Goal: Task Accomplishment & Management: Use online tool/utility

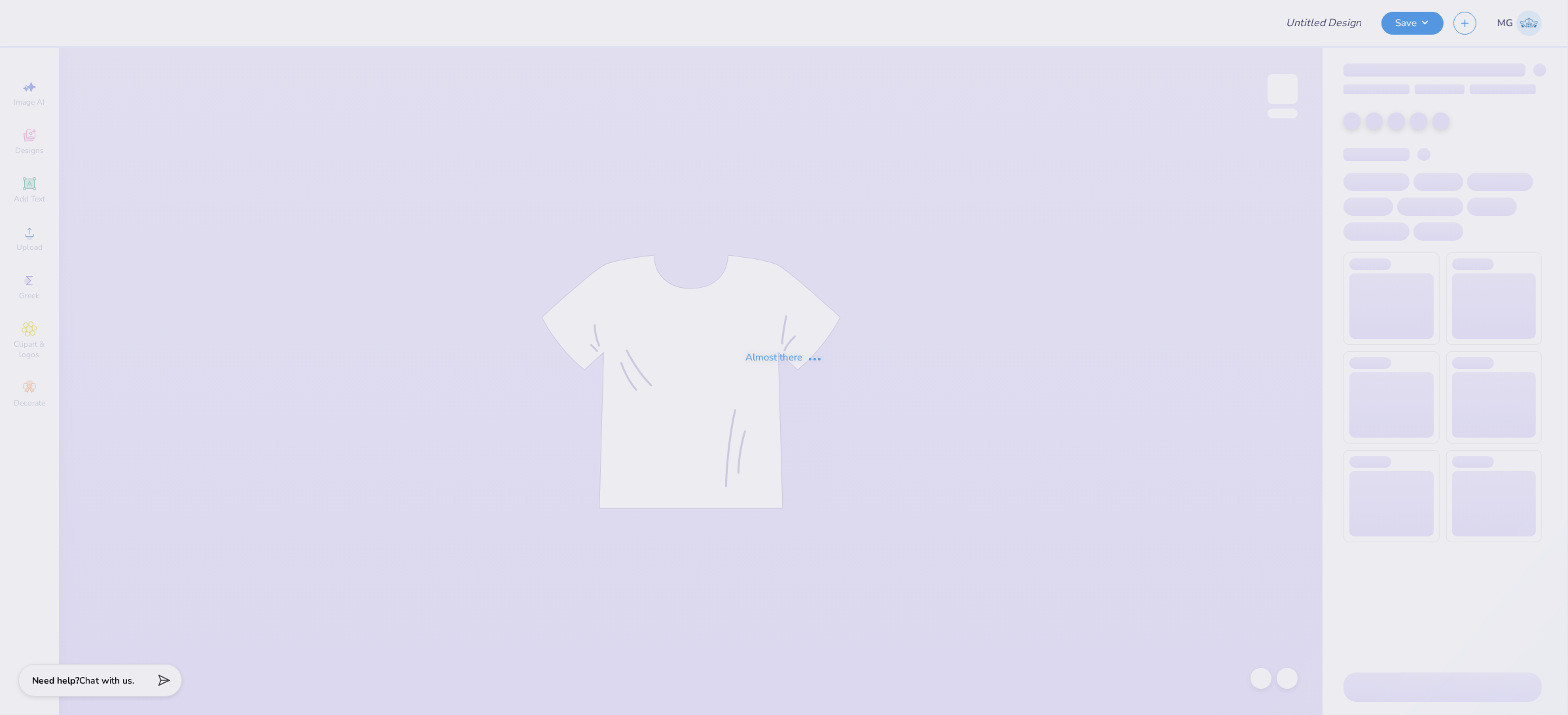
type input "[PERSON_NAME] : [PERSON_NAME][GEOGRAPHIC_DATA]"
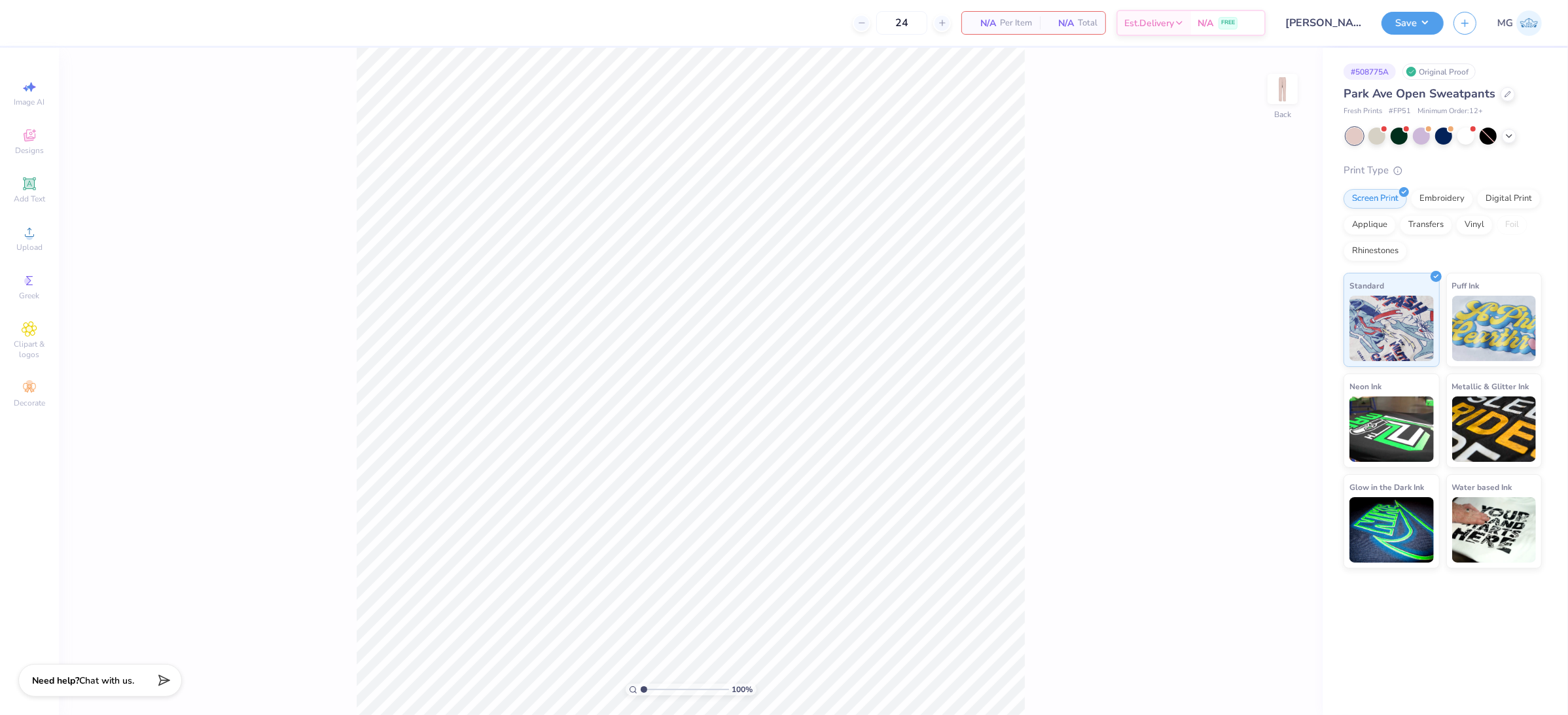
click at [1101, 230] on div "100 % Back" at bounding box center [691, 382] width 1264 height 668
click at [333, 248] on div "100 % Back" at bounding box center [691, 382] width 1264 height 668
click at [32, 188] on icon at bounding box center [28, 183] width 9 height 9
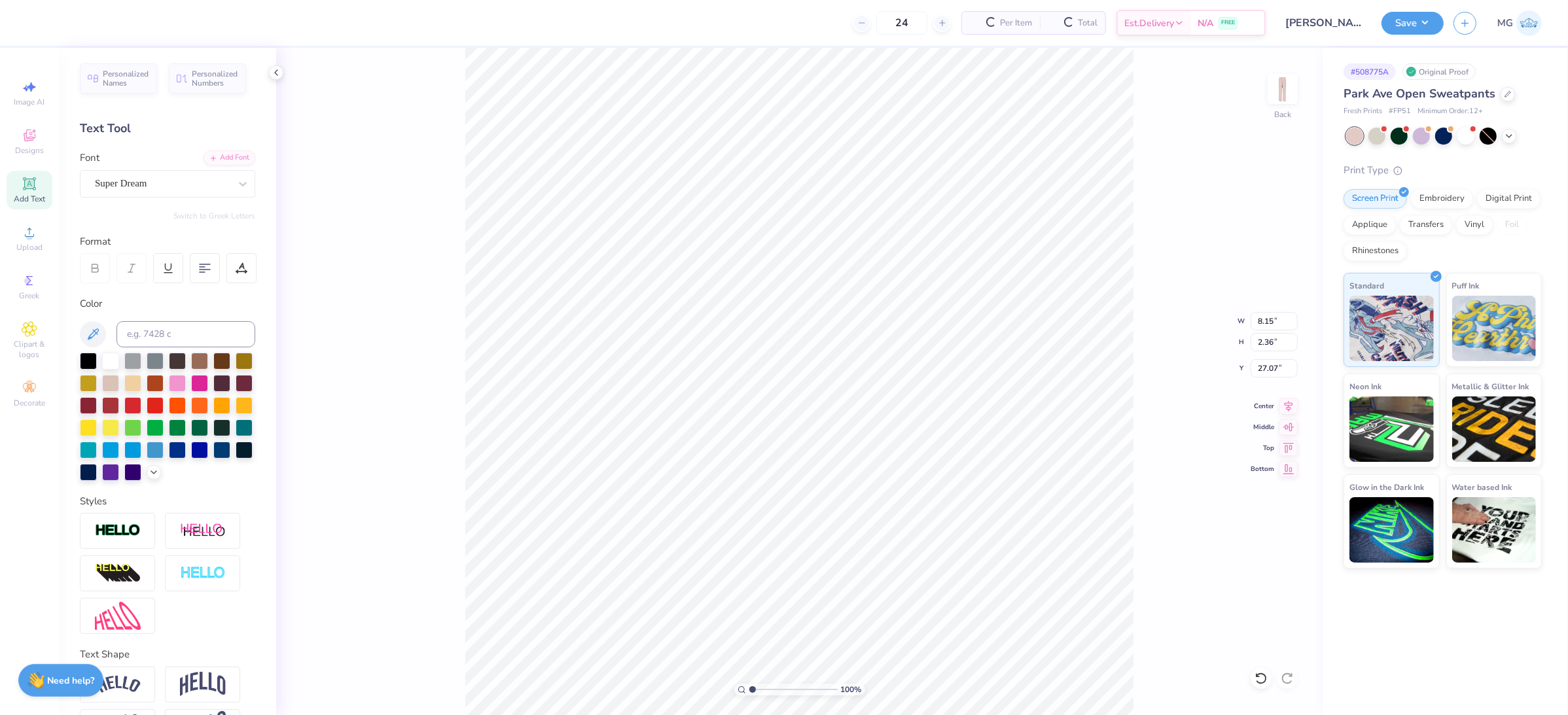
scroll to position [13, 2]
paste textarea "Assorted Aces"
type textarea "Assorted Aces"
type input "4.85"
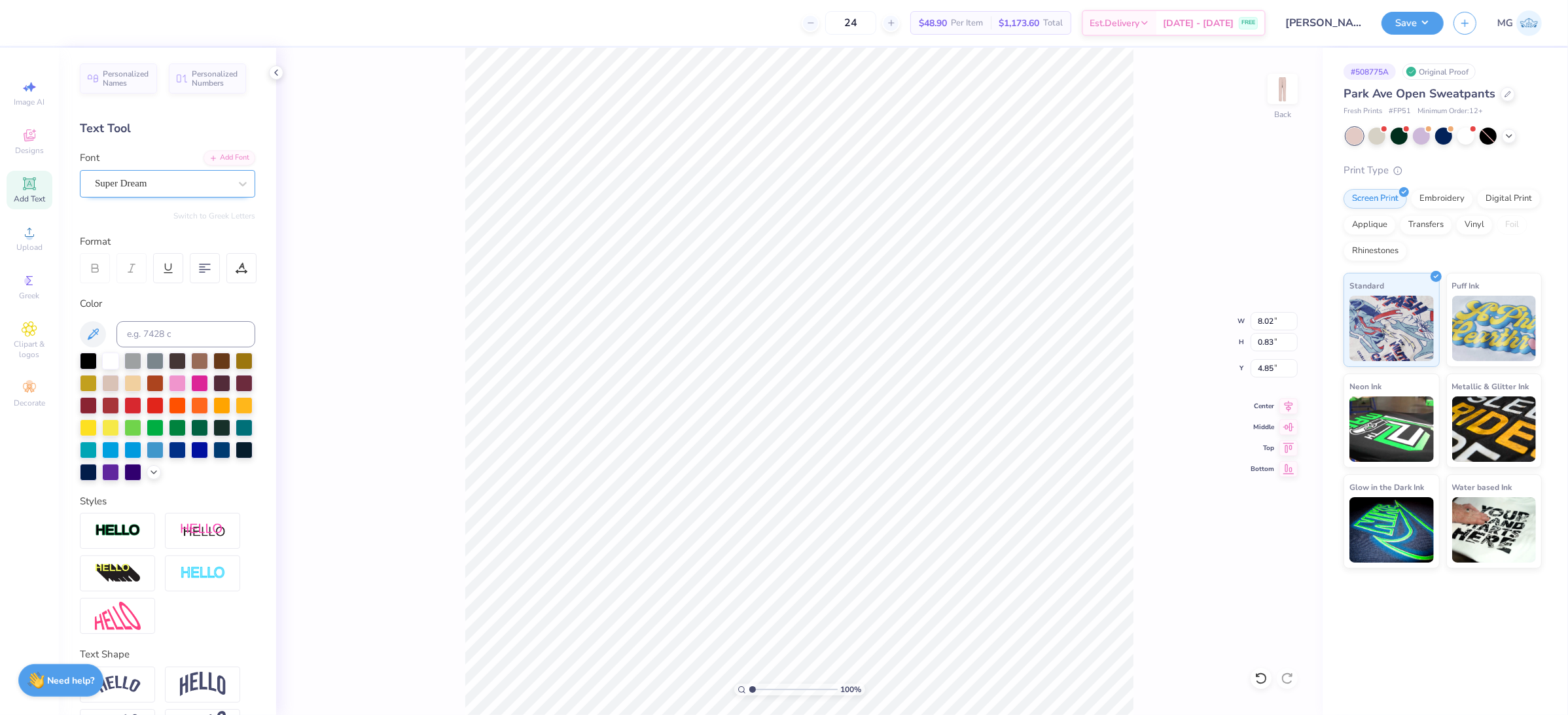
click at [150, 180] on div "Super Dream" at bounding box center [162, 184] width 137 height 21
type input "joe"
click at [220, 152] on div "Add Font" at bounding box center [229, 157] width 52 height 15
click at [229, 155] on div "Add Font" at bounding box center [229, 157] width 52 height 15
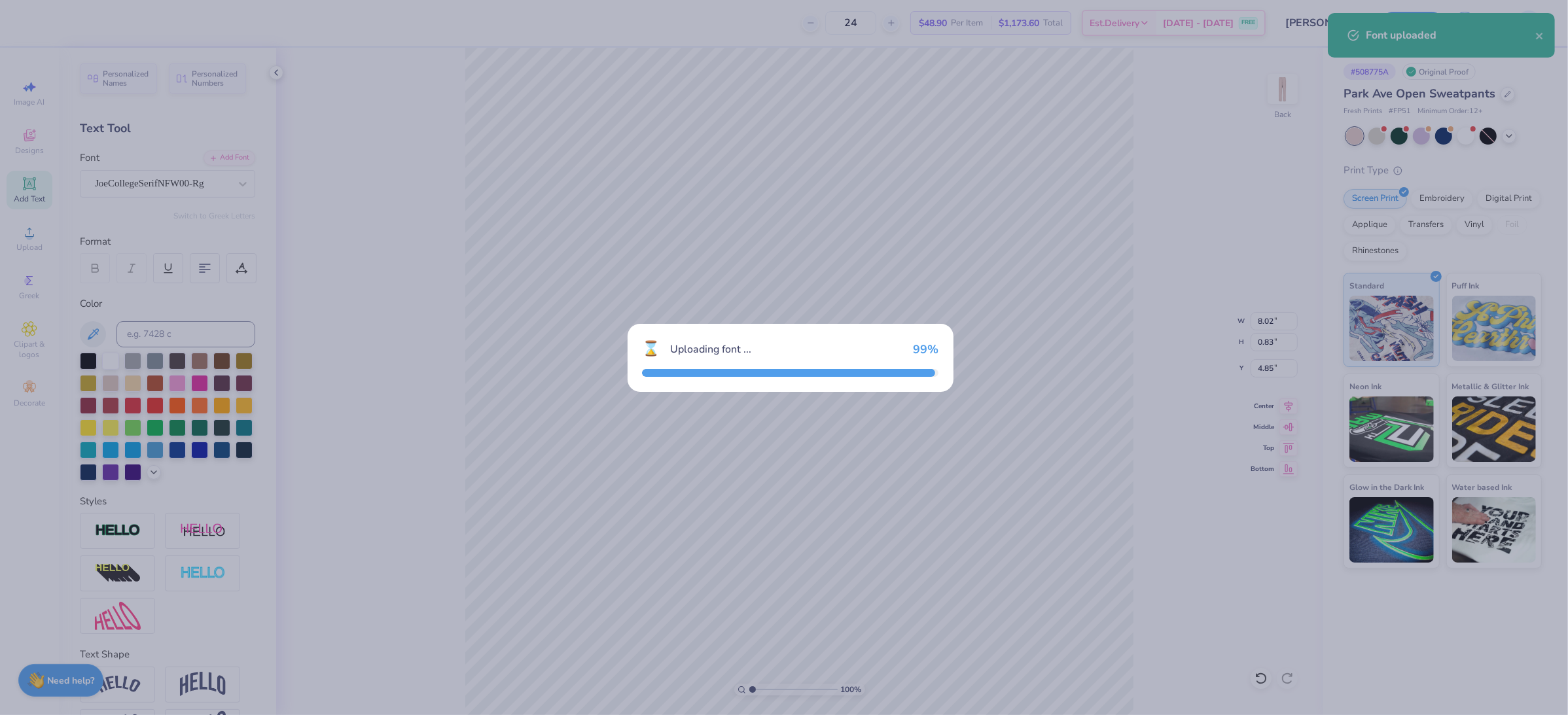
type input "8.08"
type input "4.84"
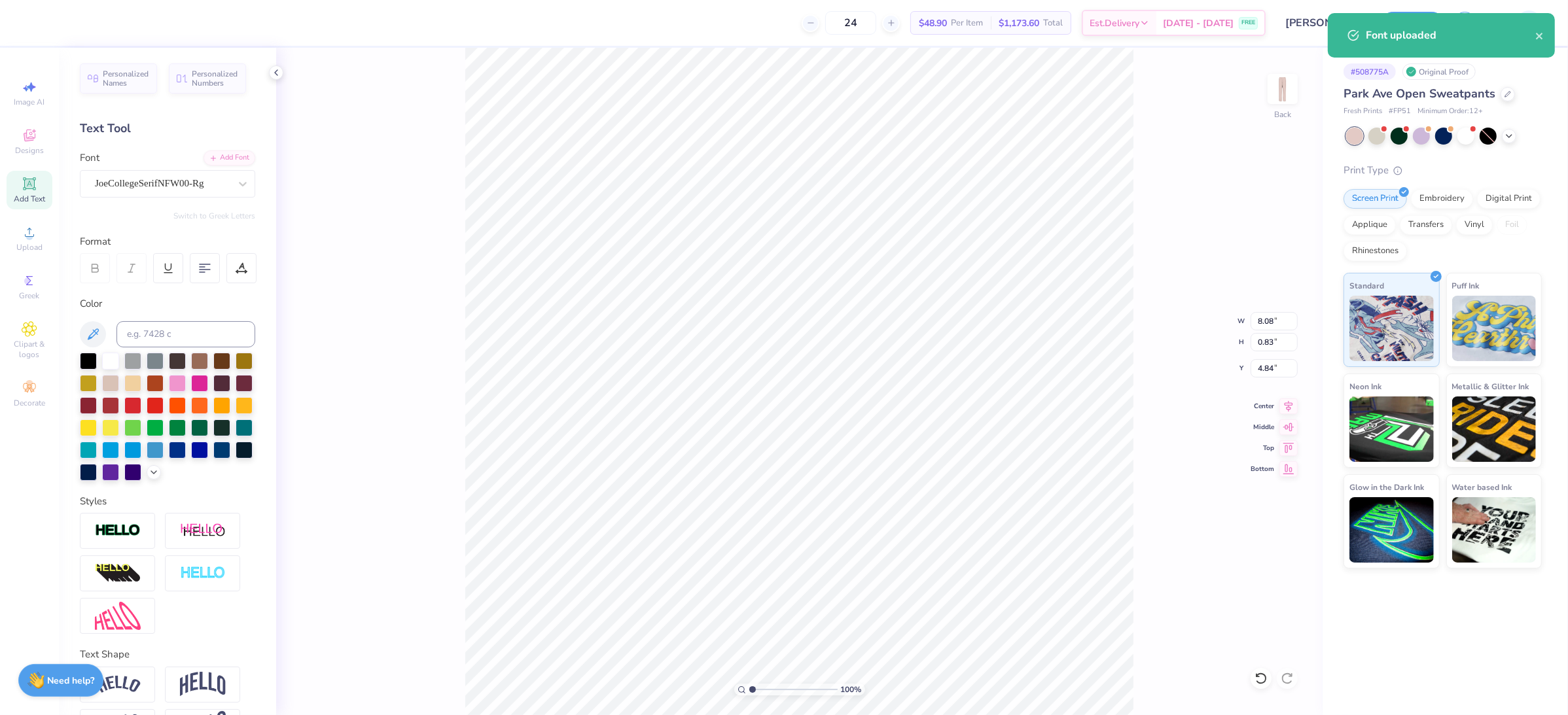
type input "5.18"
drag, startPoint x: 759, startPoint y: 689, endPoint x: 771, endPoint y: 692, distance: 12.4
type input "3.19"
click at [771, 692] on input "range" at bounding box center [793, 690] width 88 height 12
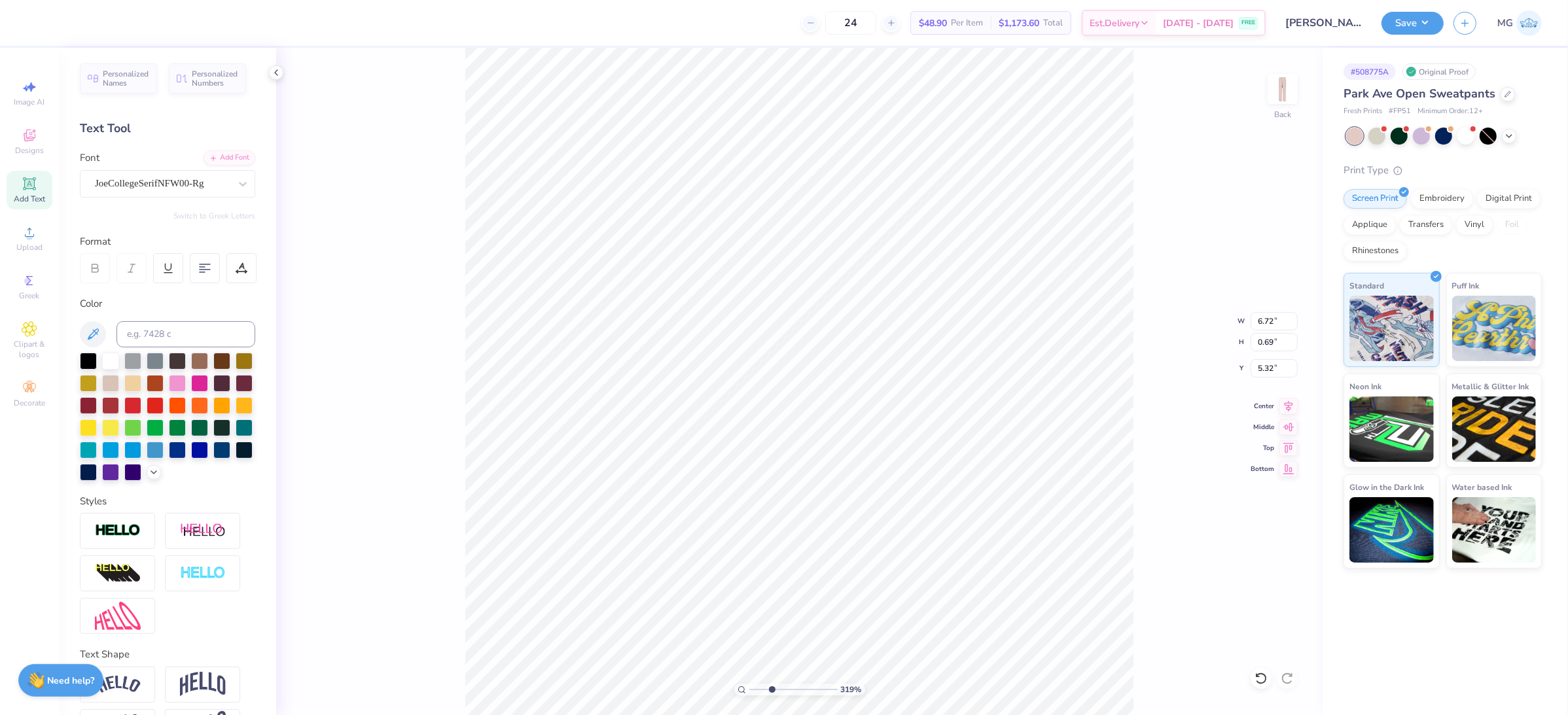
type input "6.72"
type input "0.69"
type input "4.88"
click at [149, 476] on icon at bounding box center [154, 471] width 10 height 10
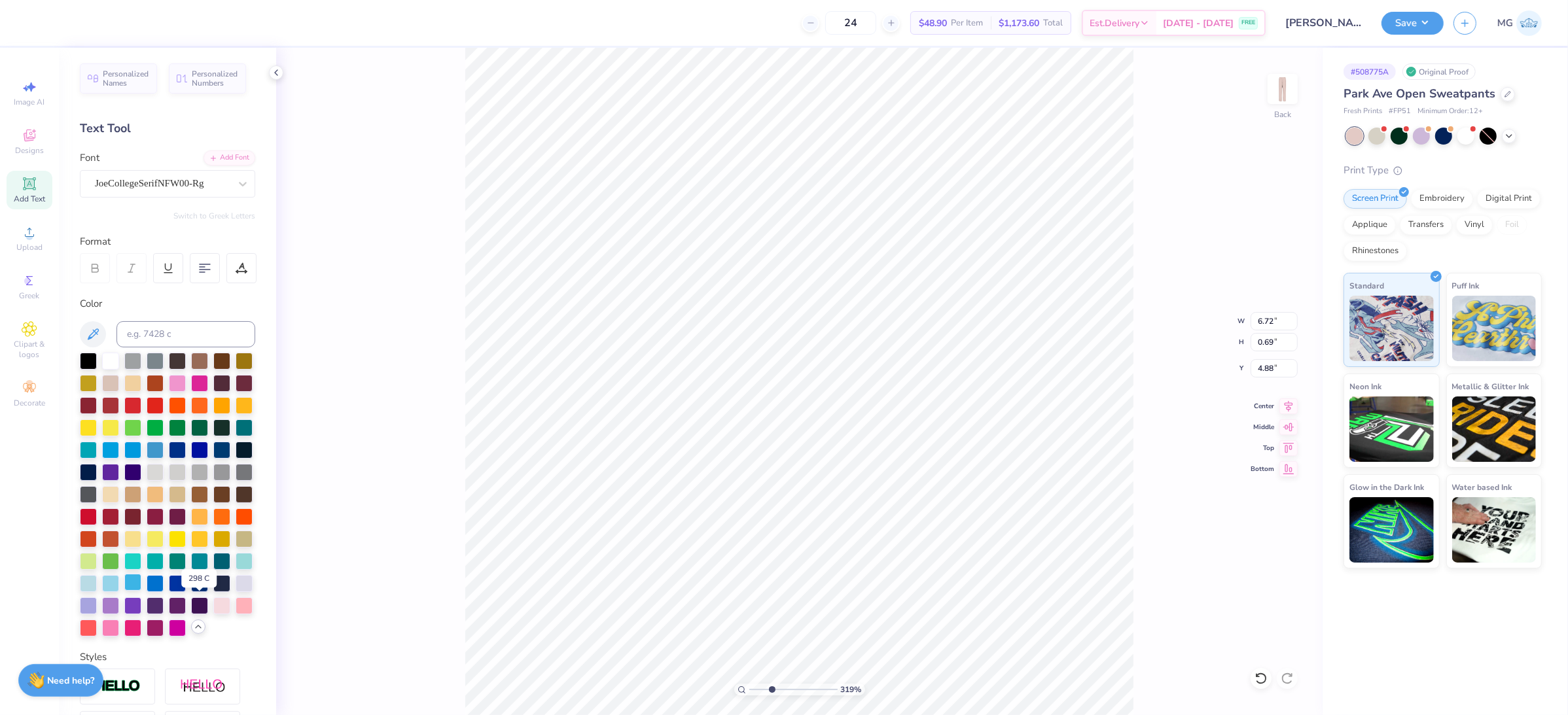
click at [141, 591] on div at bounding box center [133, 583] width 17 height 17
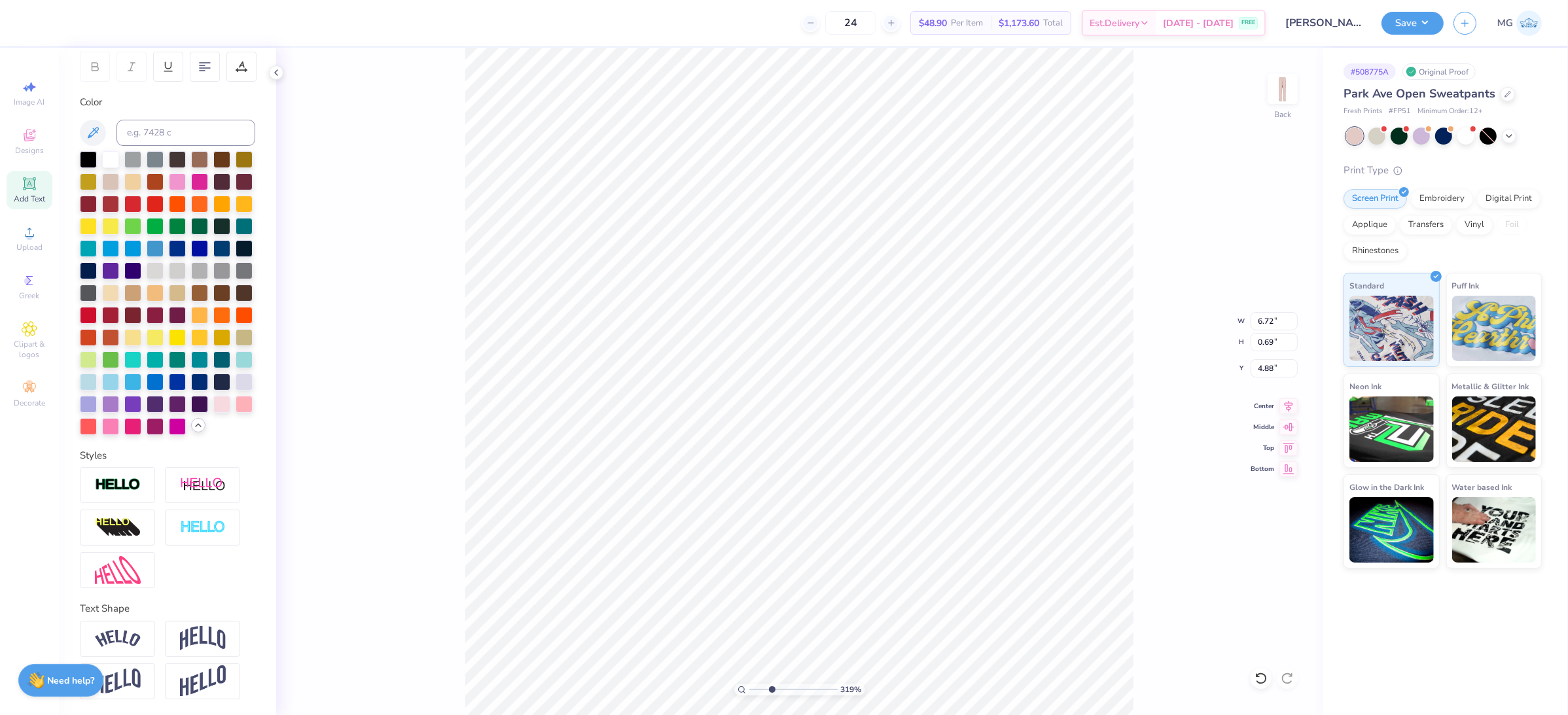
scroll to position [246, 0]
click at [119, 478] on img at bounding box center [117, 486] width 46 height 15
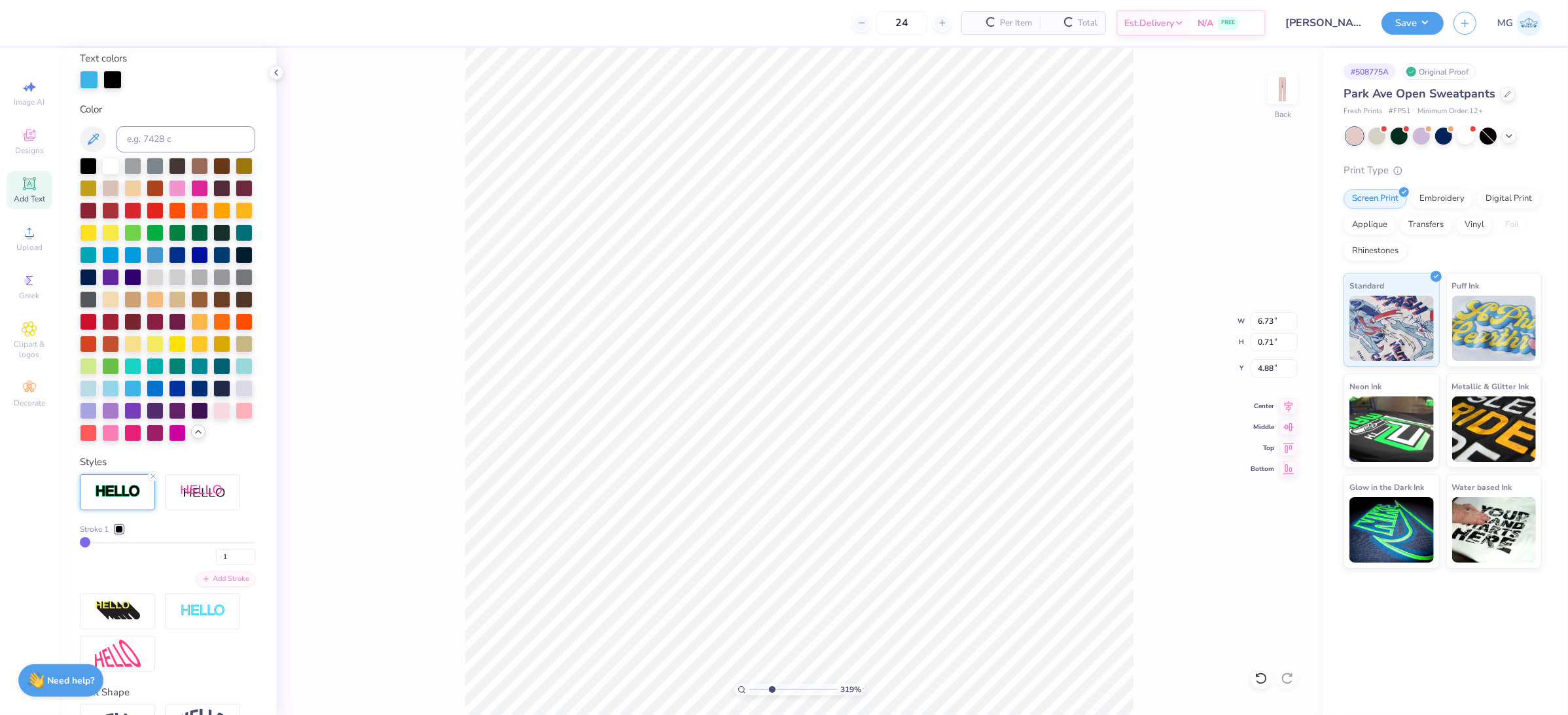
type input "6.73"
type input "0.71"
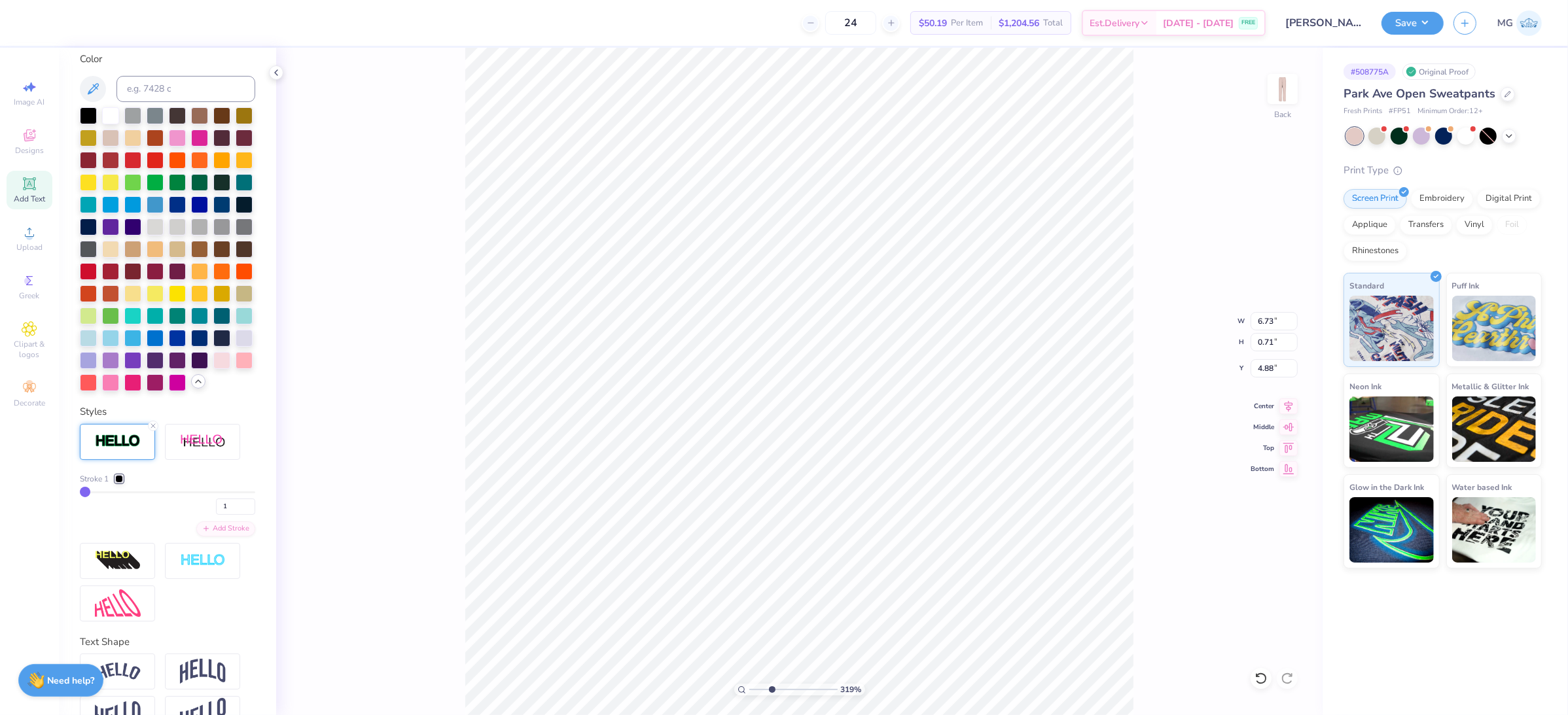
click at [118, 483] on div at bounding box center [119, 479] width 8 height 8
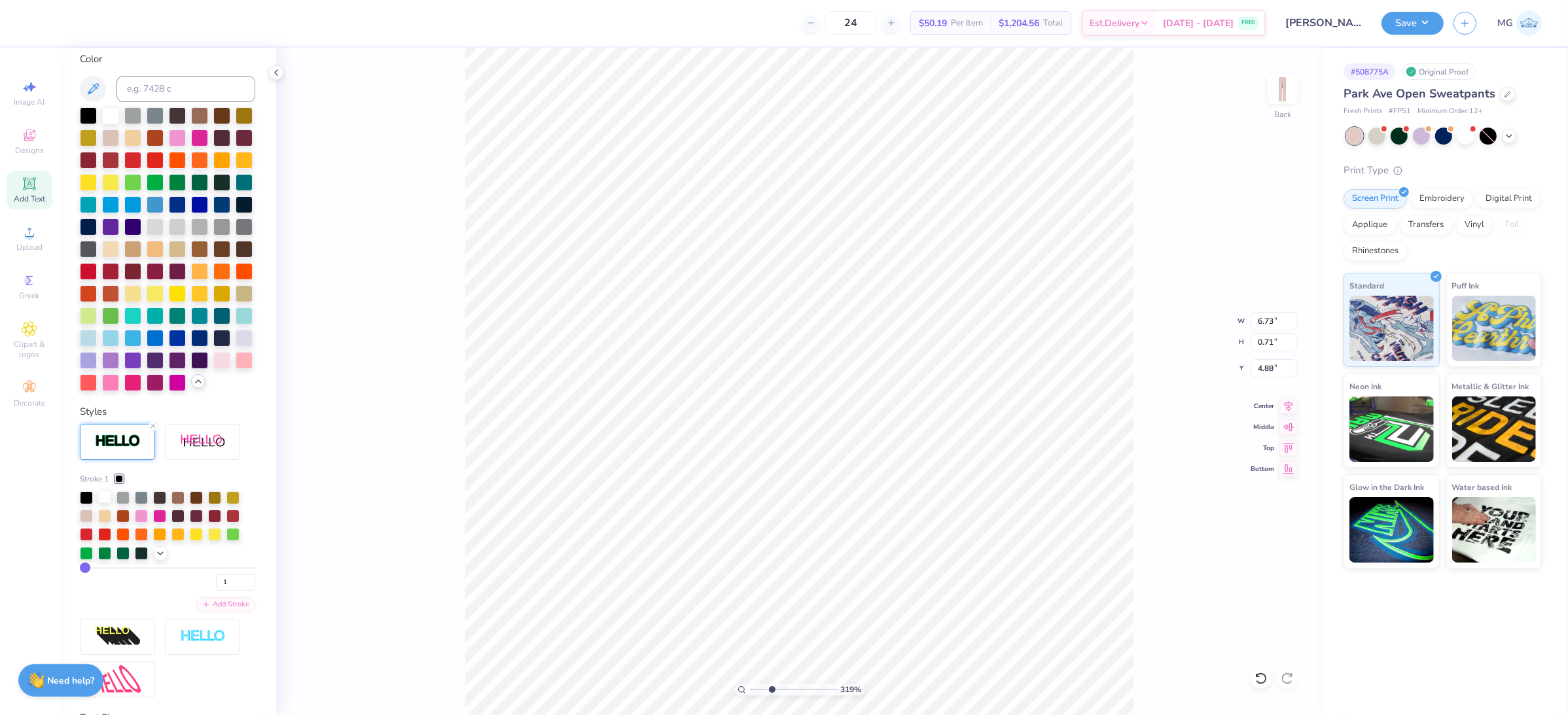
click at [103, 504] on div at bounding box center [104, 496] width 13 height 13
click at [444, 438] on div "319 % Back W 6.73 6.73 " H 0.71 0.71 " Y 4.88 4.88 " Center Middle Top Bottom" at bounding box center [799, 382] width 1046 height 668
type input "2"
type input "3"
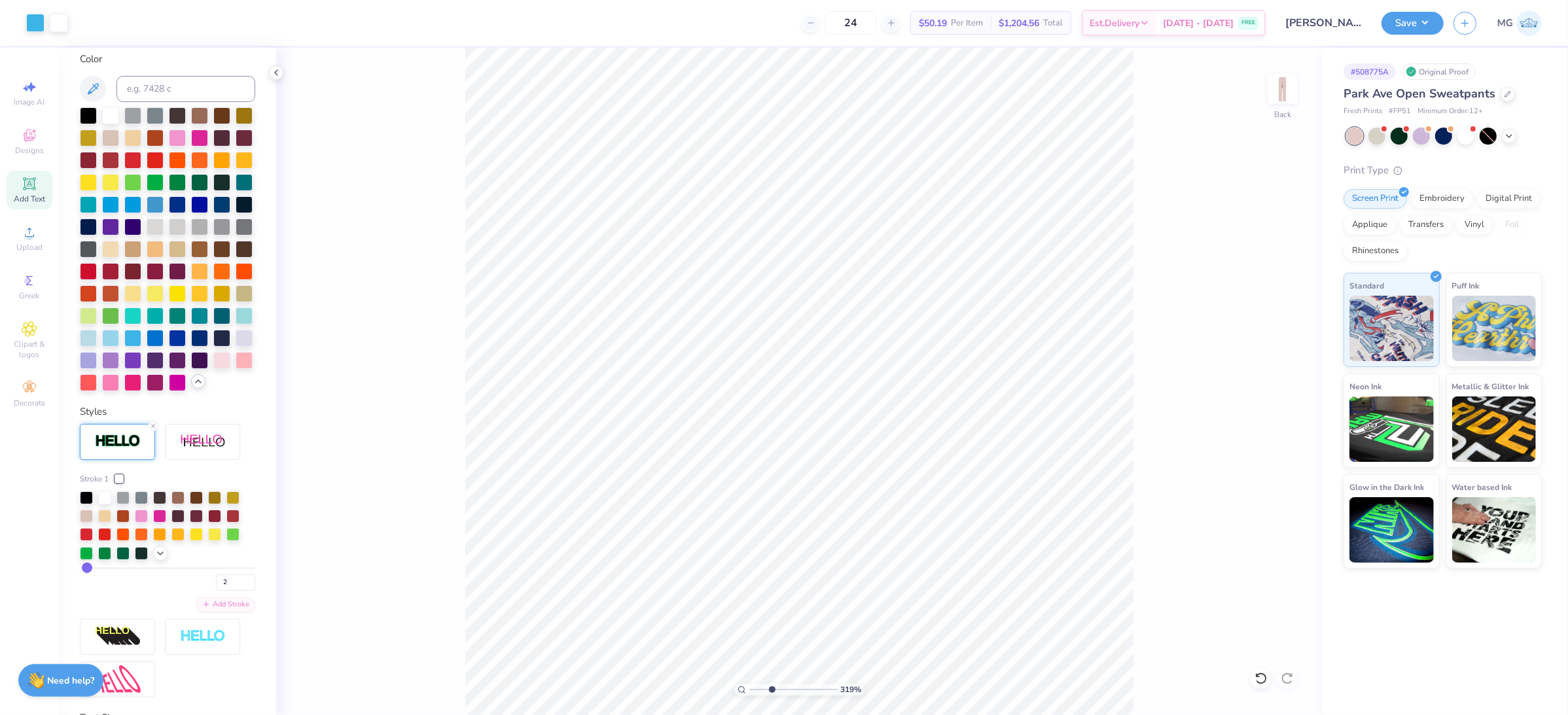
type input "3"
type input "4"
type input "5"
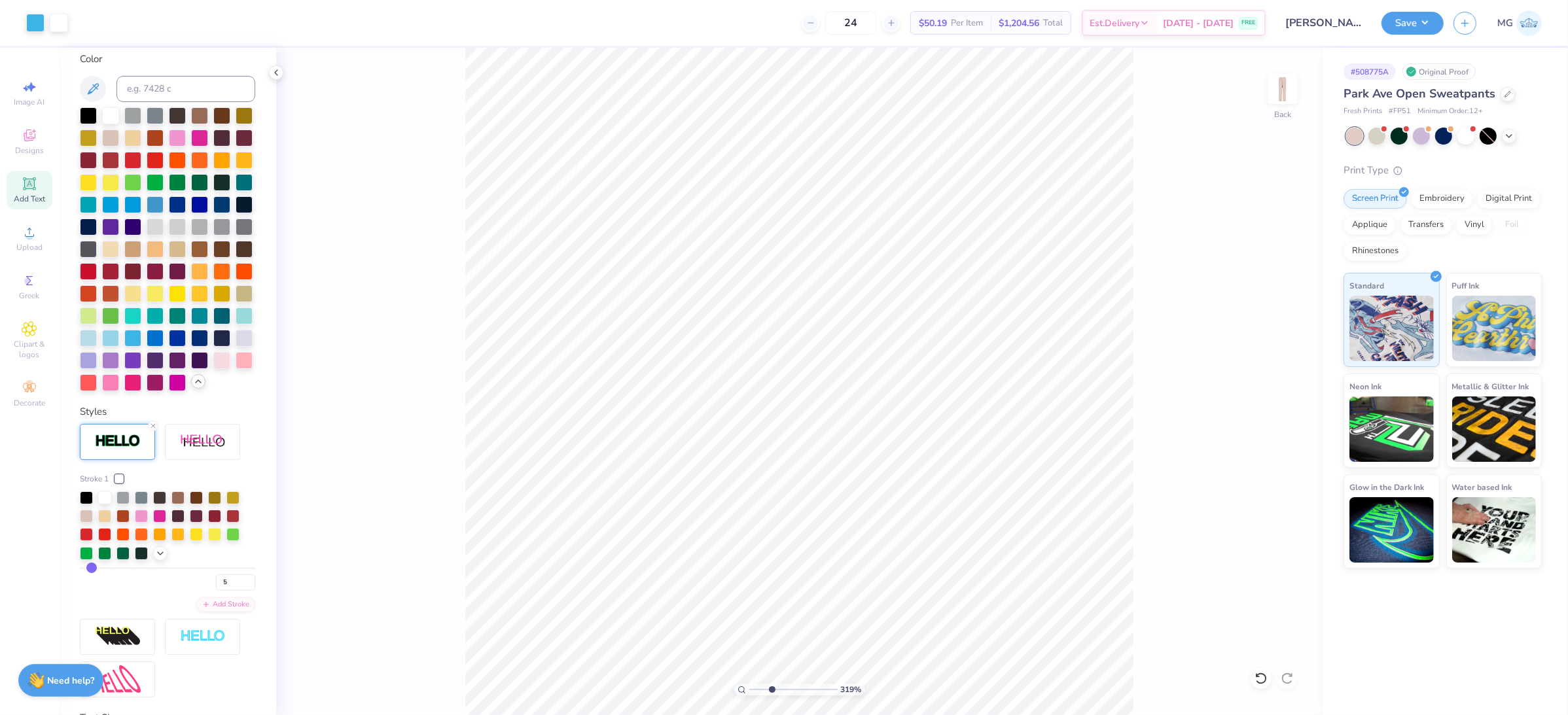
type input "6"
click at [92, 570] on input "range" at bounding box center [168, 568] width 175 height 2
type input "5"
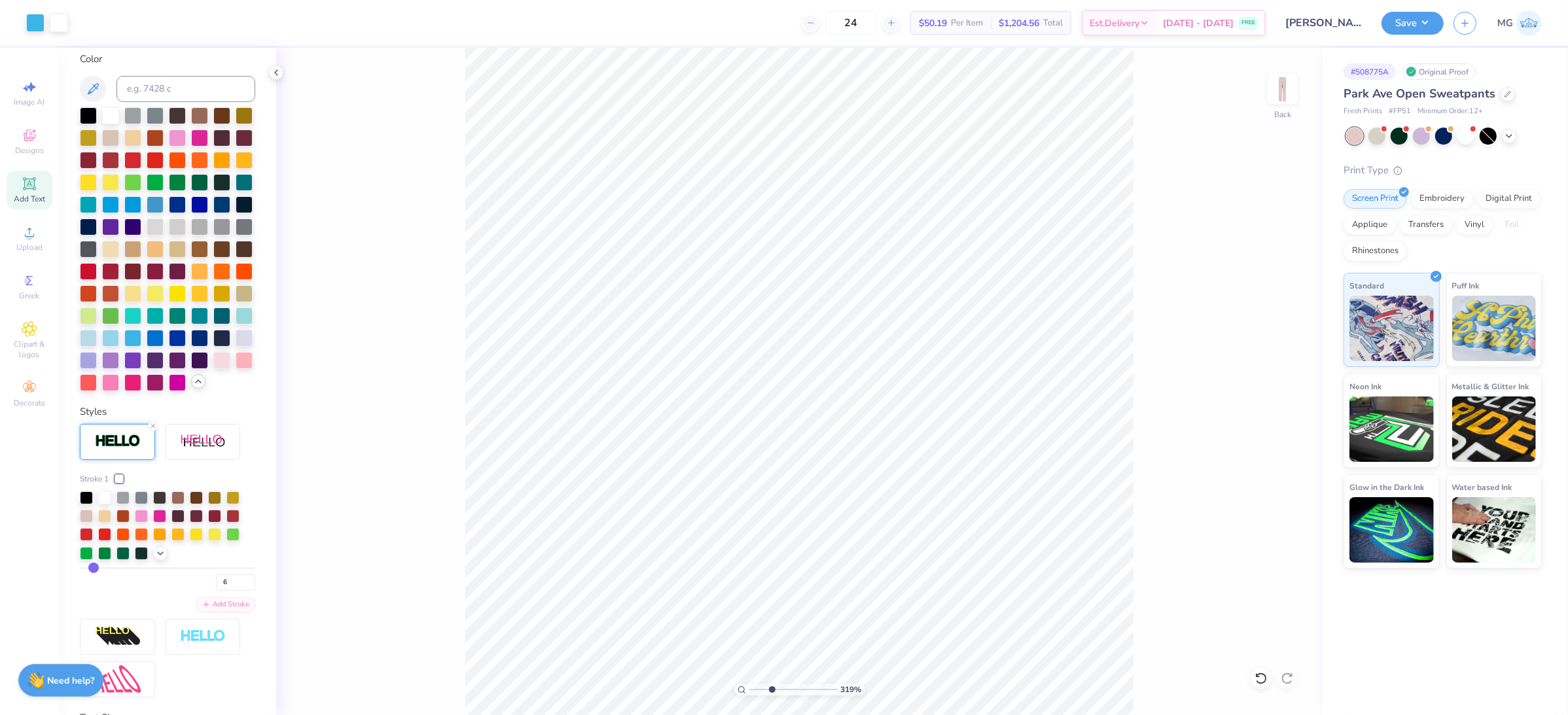
type input "5"
type input "4"
type input "3"
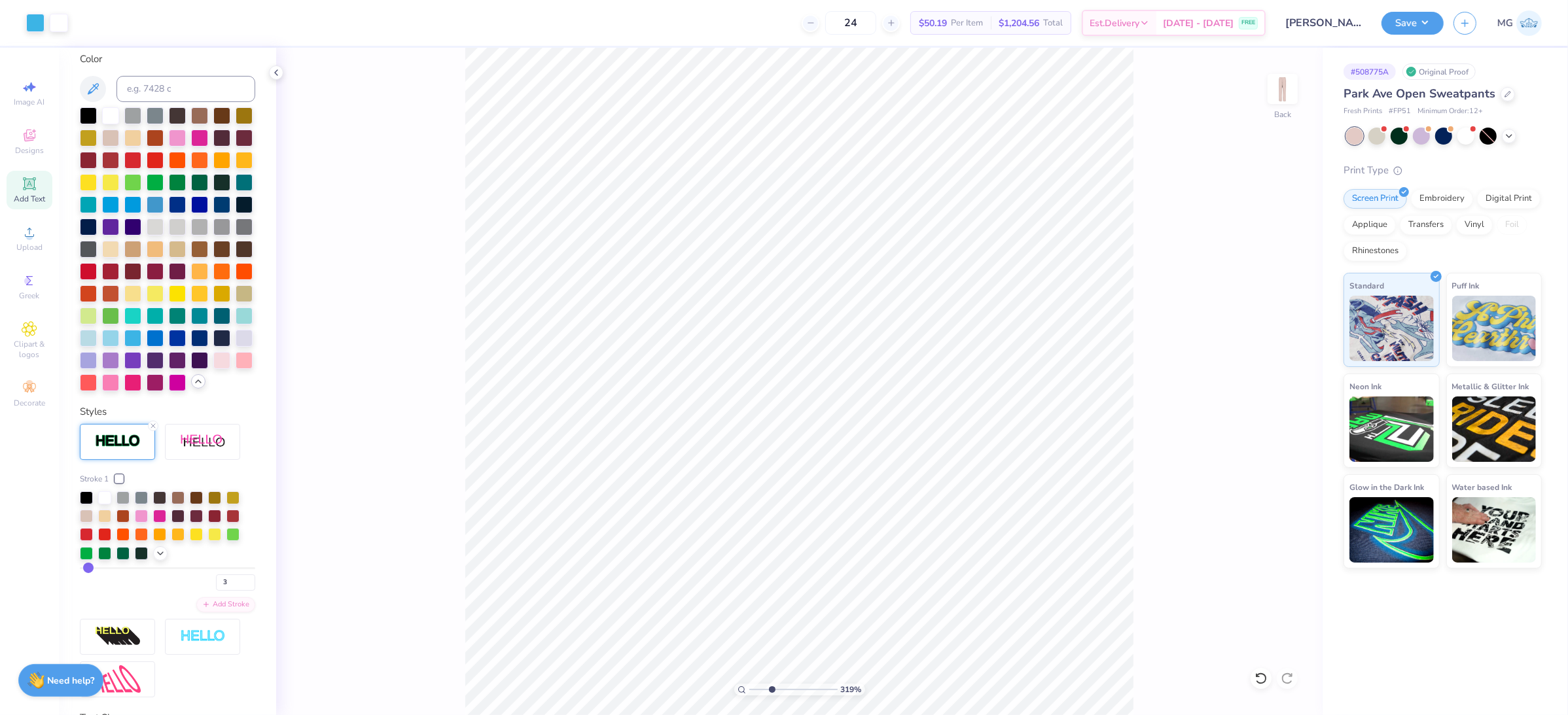
type input "2"
type input "1"
drag, startPoint x: 92, startPoint y: 611, endPoint x: 85, endPoint y: 610, distance: 7.1
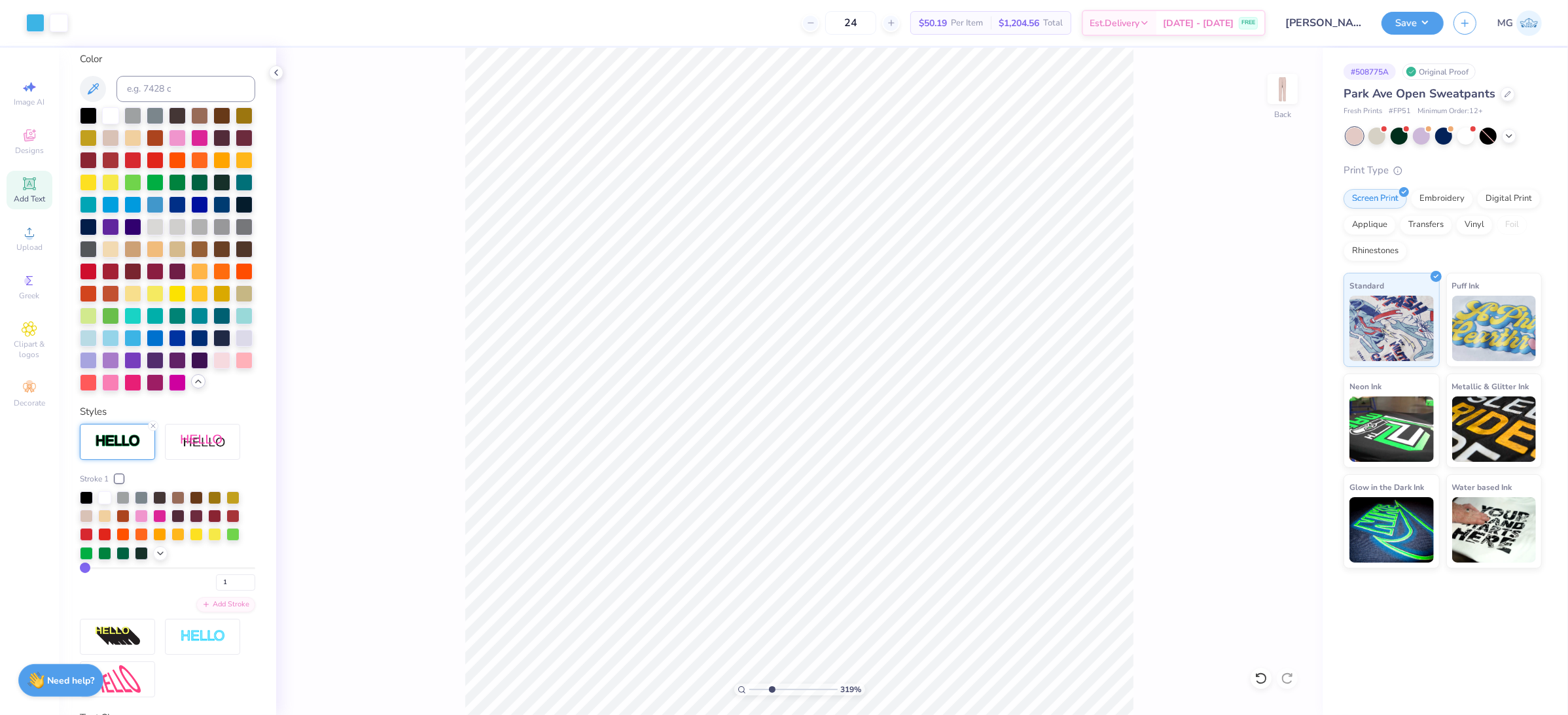
type input "1"
click at [85, 570] on input "range" at bounding box center [168, 568] width 175 height 2
type input "2"
type input "3"
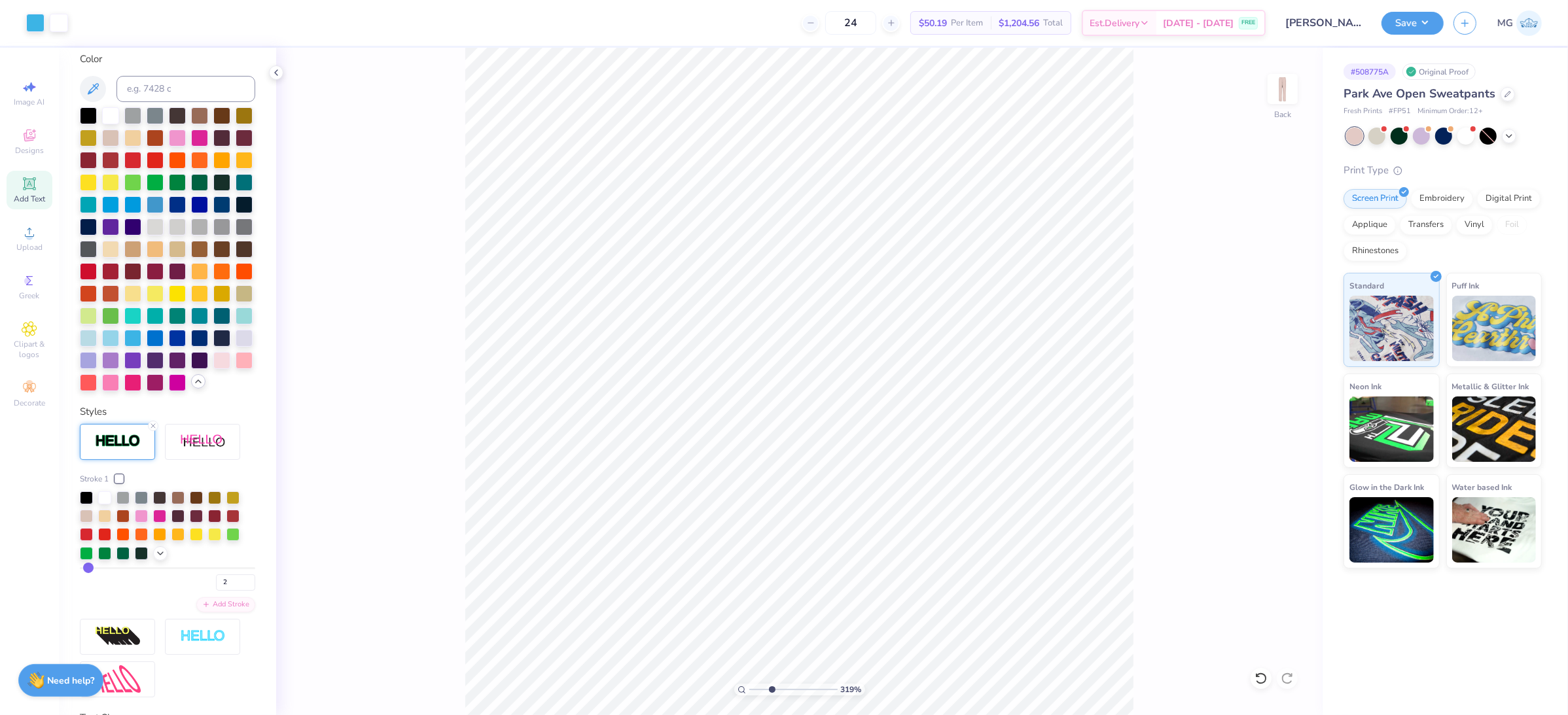
type input "3"
click at [88, 570] on input "range" at bounding box center [168, 568] width 175 height 2
type input "2"
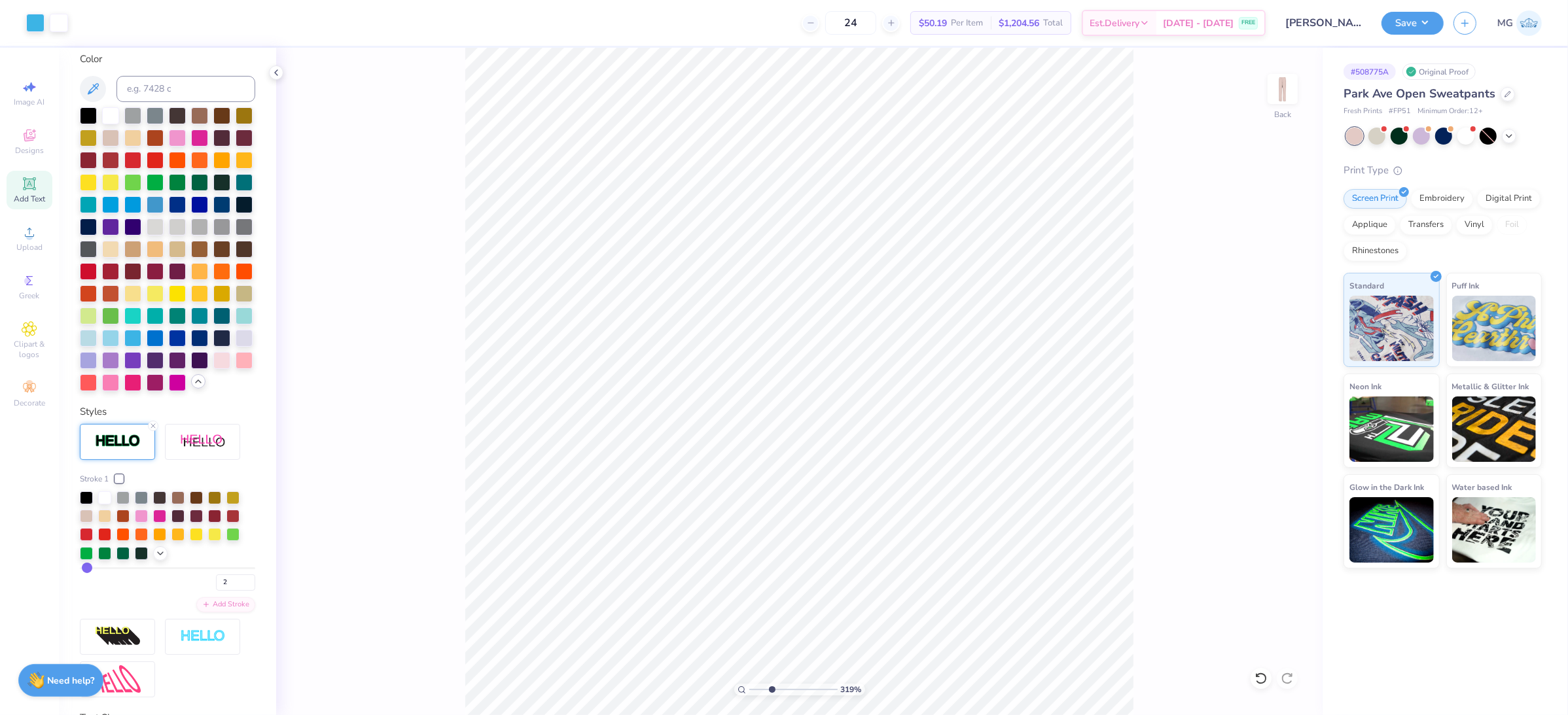
click at [418, 492] on div "319 % Back" at bounding box center [799, 382] width 1046 height 668
type input "3.87"
click at [363, 514] on div "319 % Back W 6.74 6.74 " H 0.72 0.72 " Y 3.87 3.87 " Center Middle Top Bottom" at bounding box center [799, 382] width 1046 height 668
type textarea "Assorted Aces"
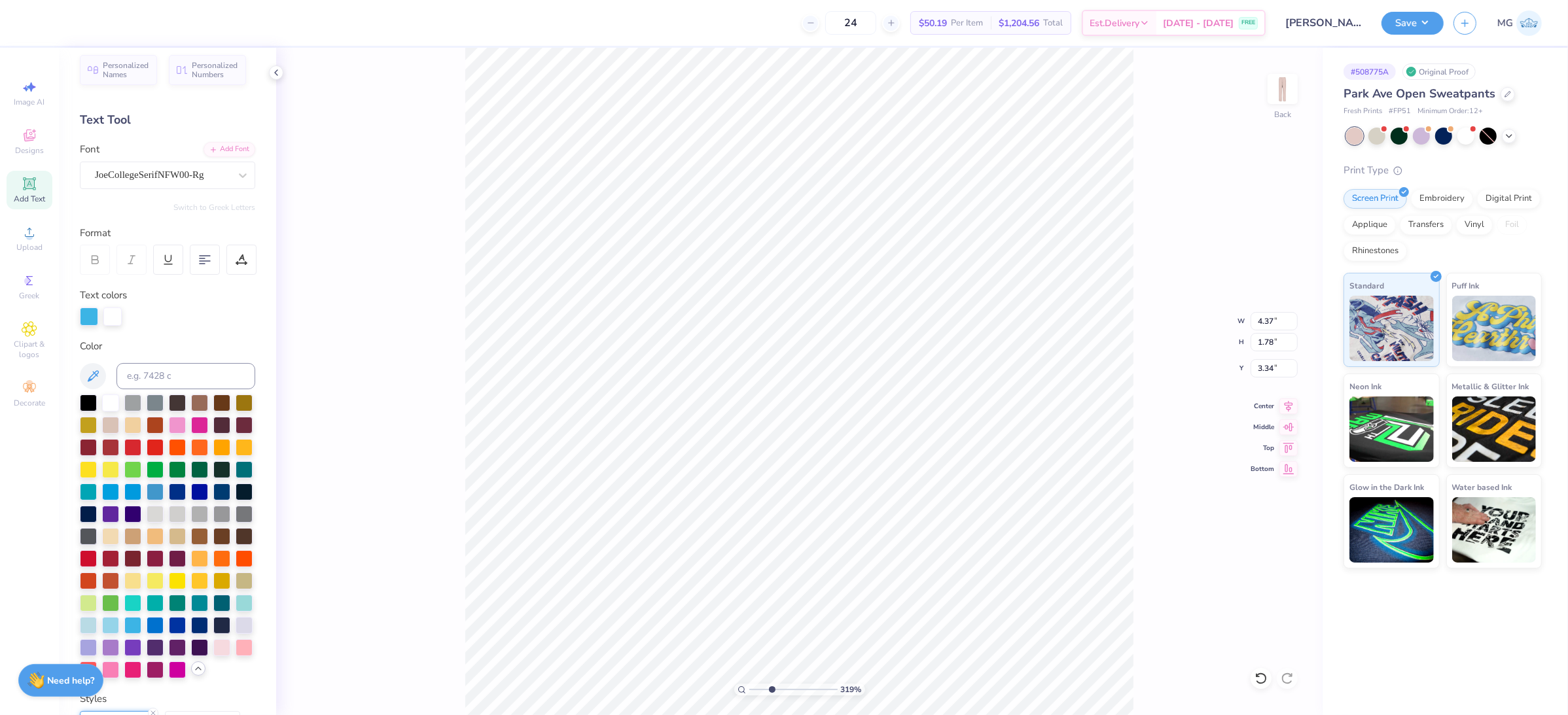
scroll to position [0, 0]
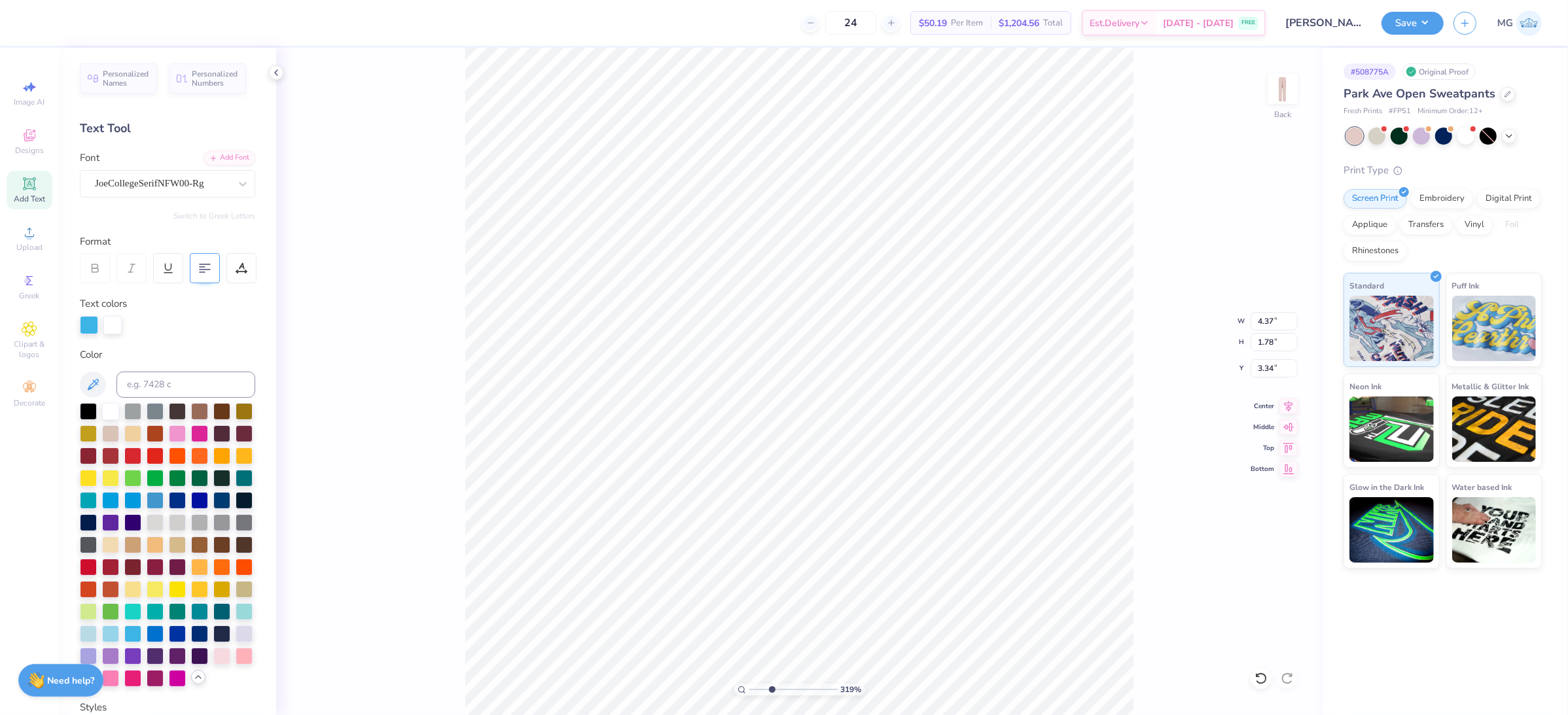
click at [210, 272] on icon at bounding box center [205, 268] width 12 height 12
type input "3.58"
type input "5.87"
type input "2.39"
type input "3.71"
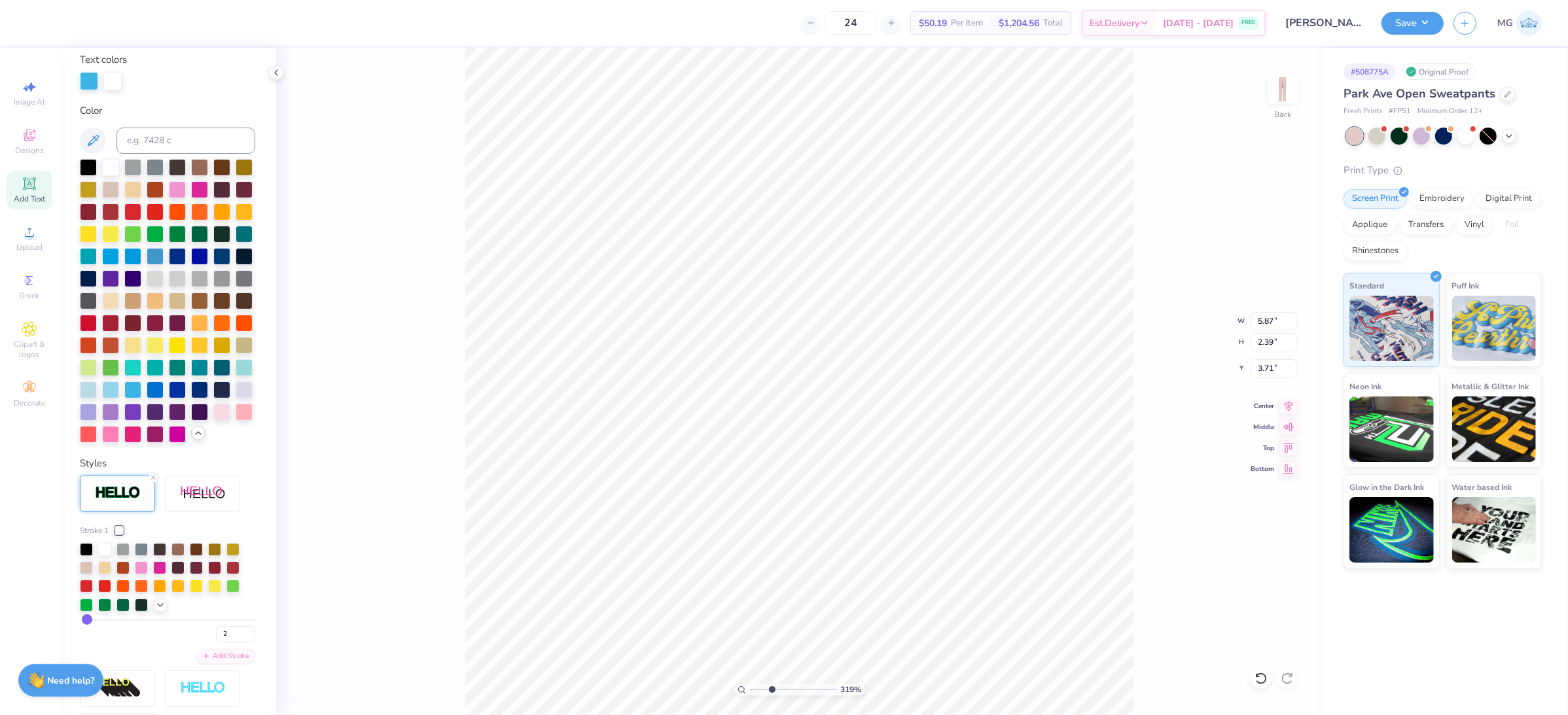
scroll to position [278, 0]
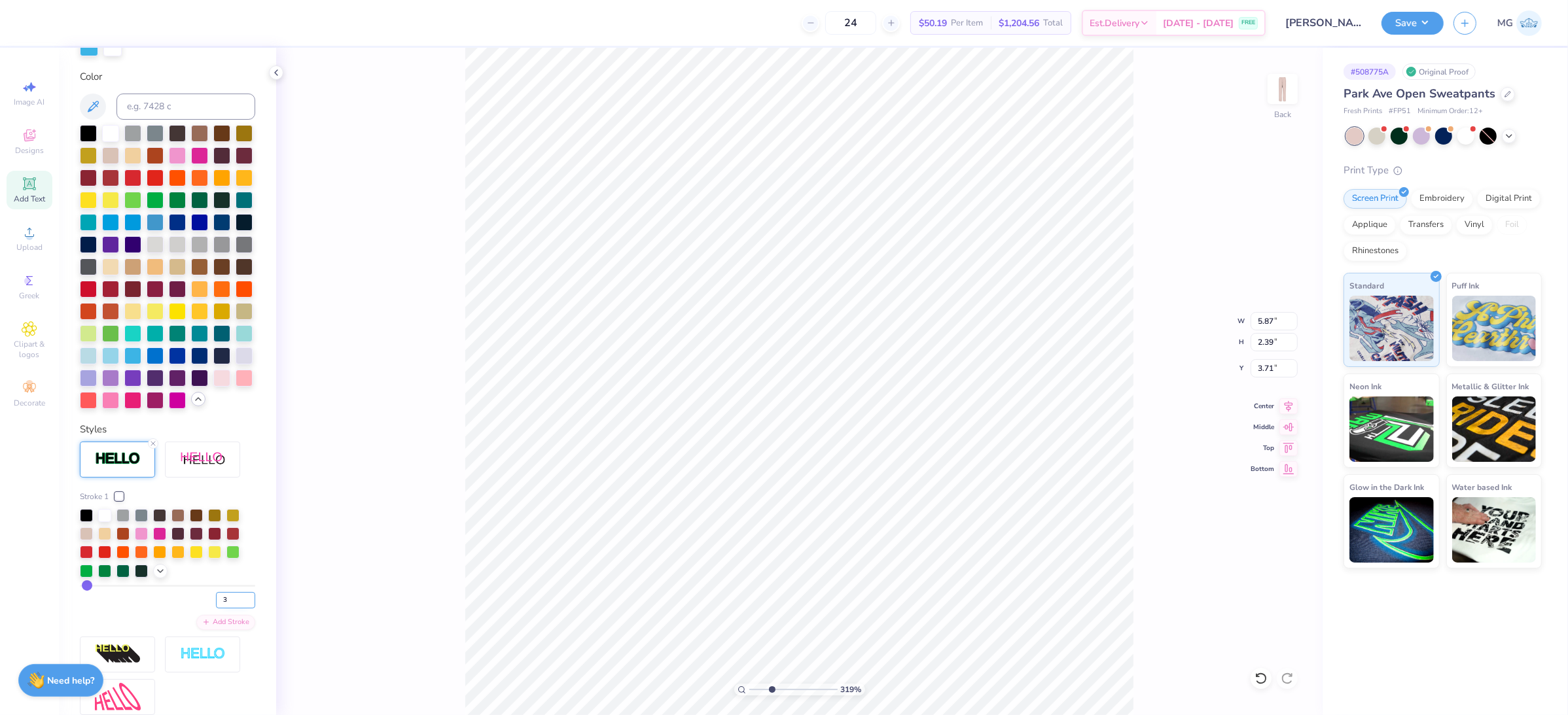
type input "3"
click at [238, 608] on input "3" at bounding box center [235, 600] width 40 height 16
type input "3"
click at [235, 608] on input "3" at bounding box center [235, 600] width 40 height 16
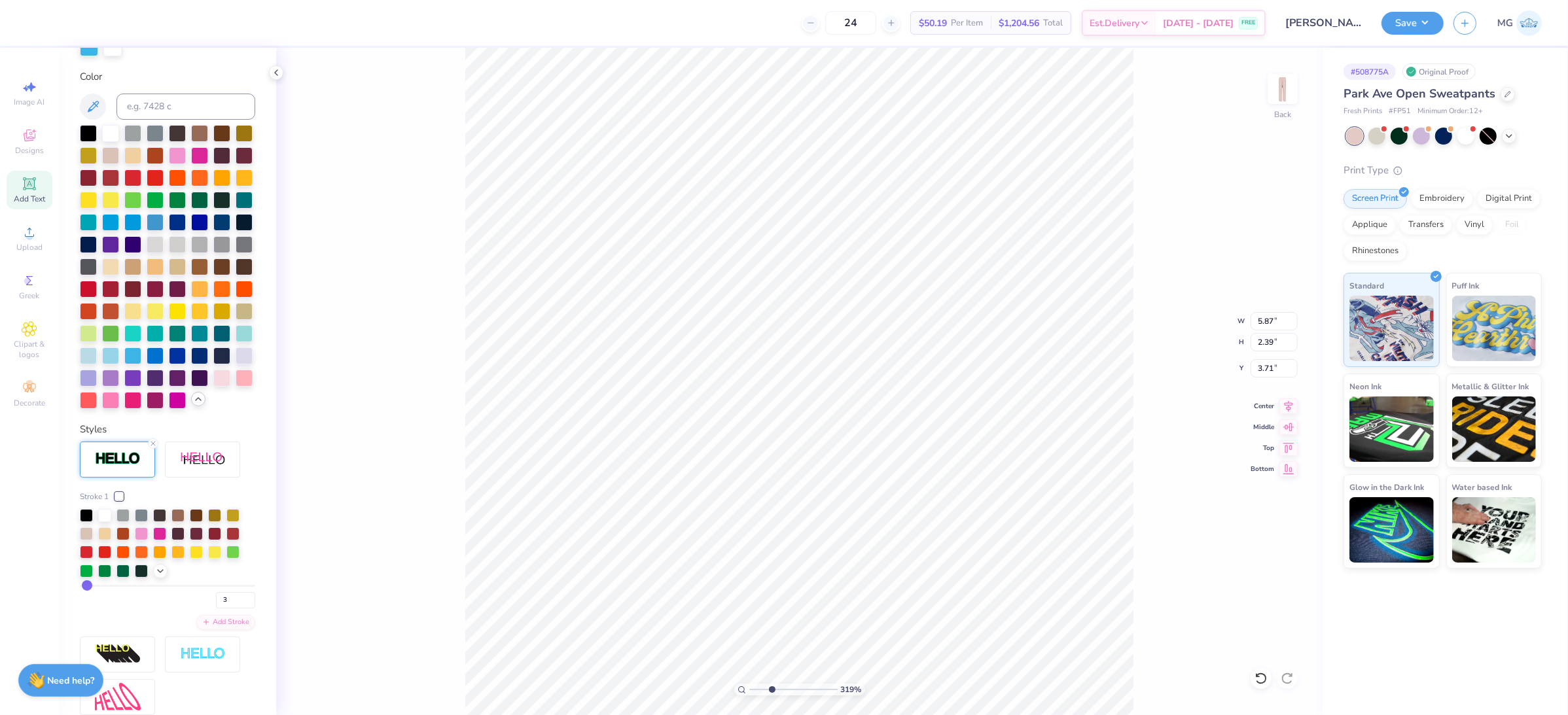
type input "3"
type input "4"
click at [236, 608] on input "4" at bounding box center [235, 600] width 40 height 16
type input "4"
type input "3"
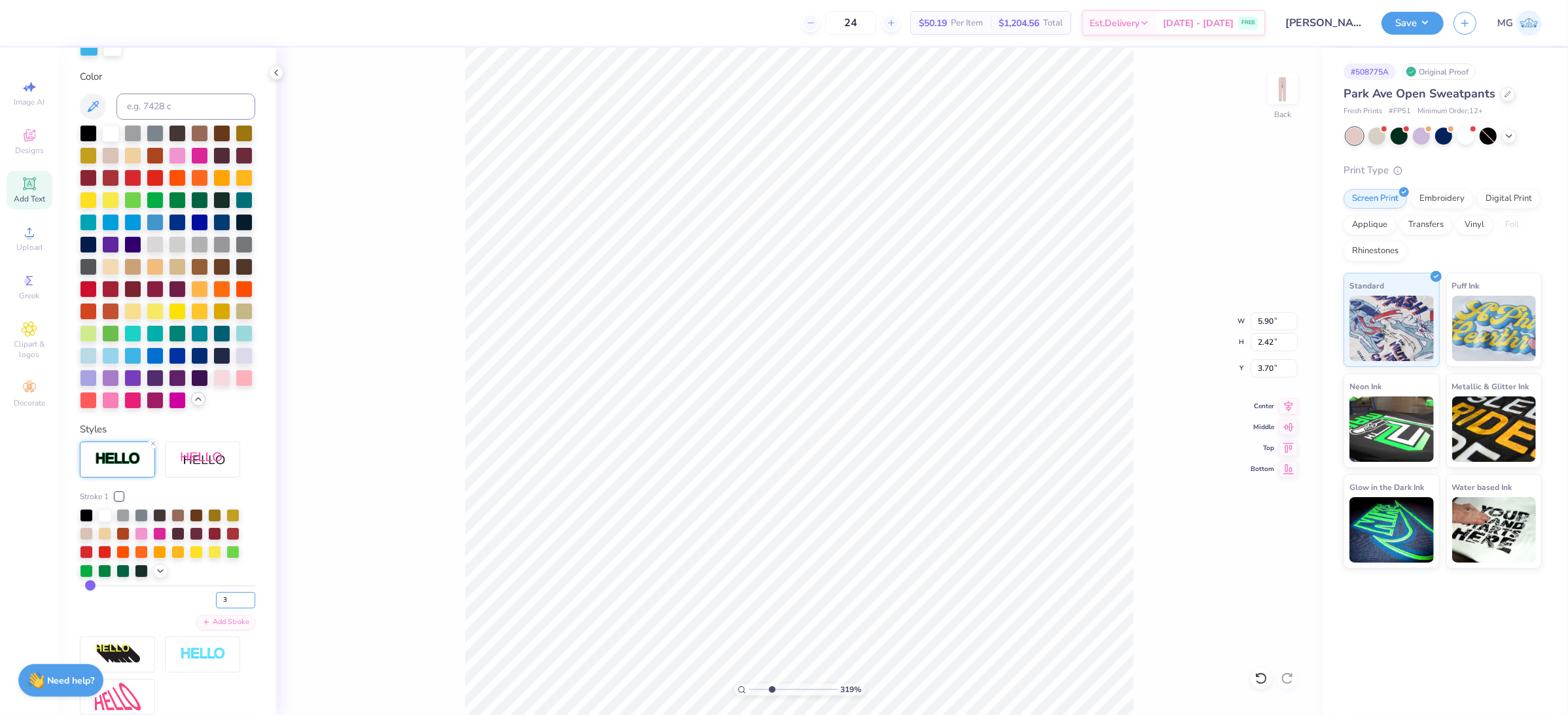
click at [236, 608] on input "3" at bounding box center [235, 600] width 40 height 16
type input "3"
click at [1176, 405] on div "319 % Back W 5.89 5.89 " H 2.40 2.40 " Y 3.70 3.70 " Center Middle Top Bottom" at bounding box center [799, 382] width 1046 height 668
drag, startPoint x: 771, startPoint y: 690, endPoint x: 747, endPoint y: 682, distance: 25.3
type input "1"
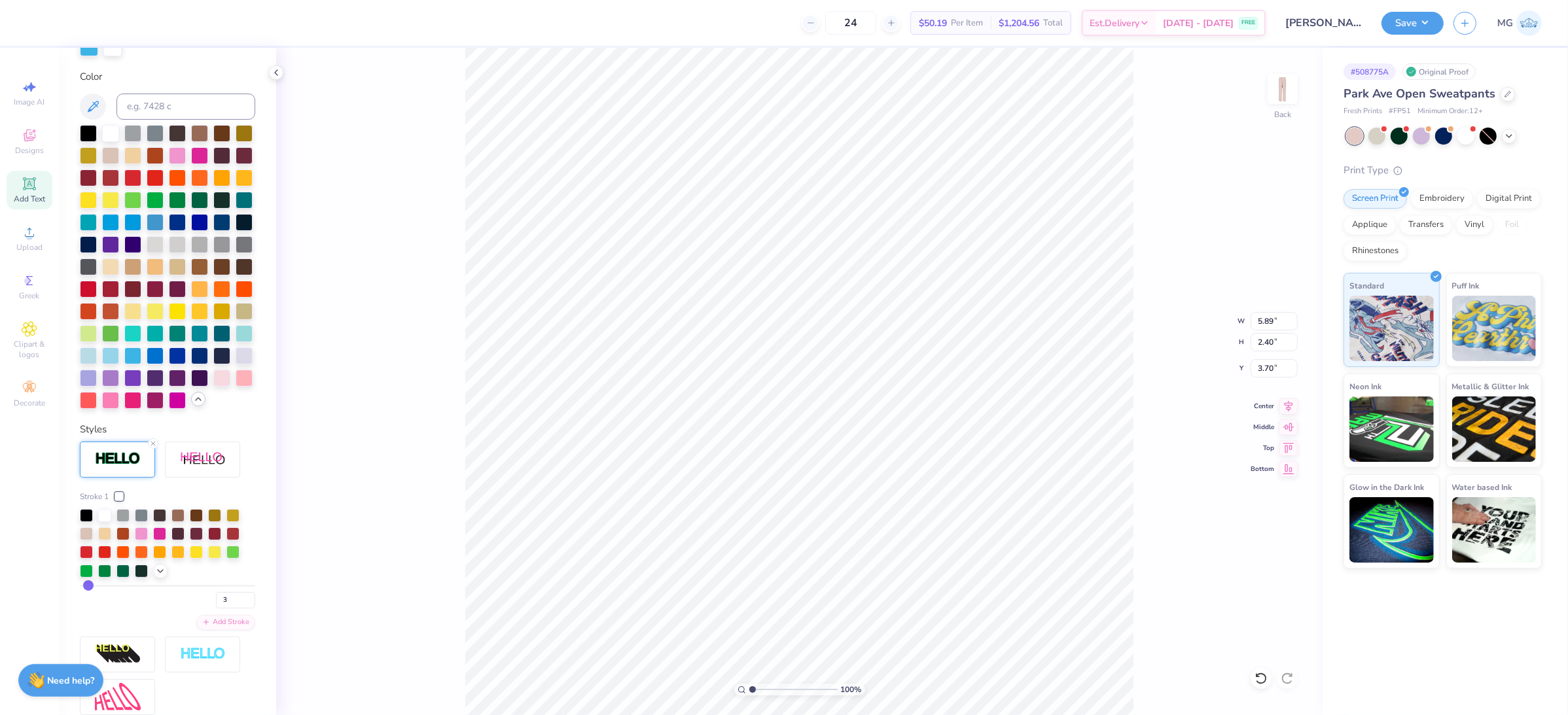
click at [749, 684] on input "range" at bounding box center [793, 690] width 88 height 12
click at [465, 270] on div "100 % Back W 5.89 5.89 " H 2.40 2.40 " Y 3.70 3.70 " Center Middle Top Bottom" at bounding box center [799, 382] width 1046 height 668
click at [913, 162] on li "Cut" at bounding box center [919, 166] width 103 height 26
click at [1260, 679] on icon at bounding box center [1260, 678] width 13 height 13
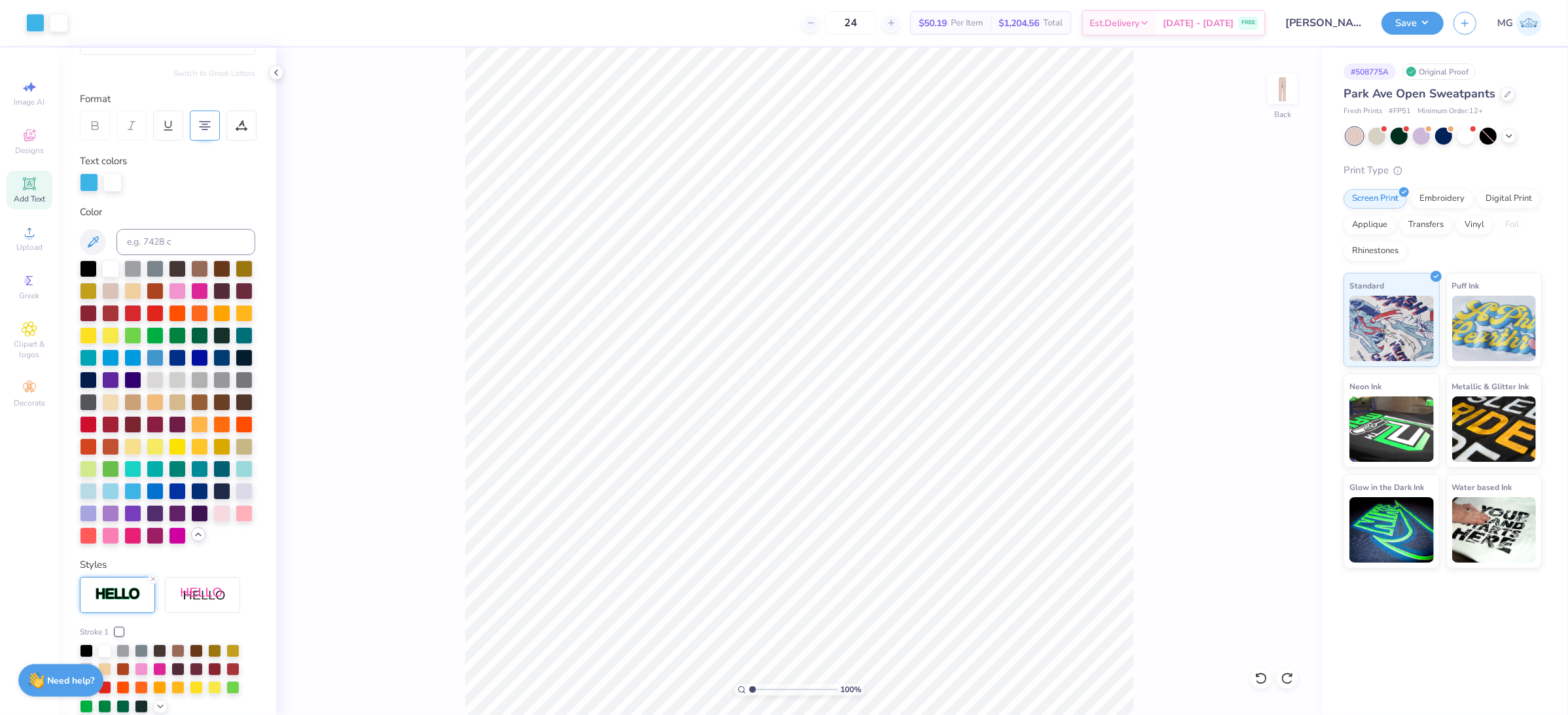
scroll to position [0, 0]
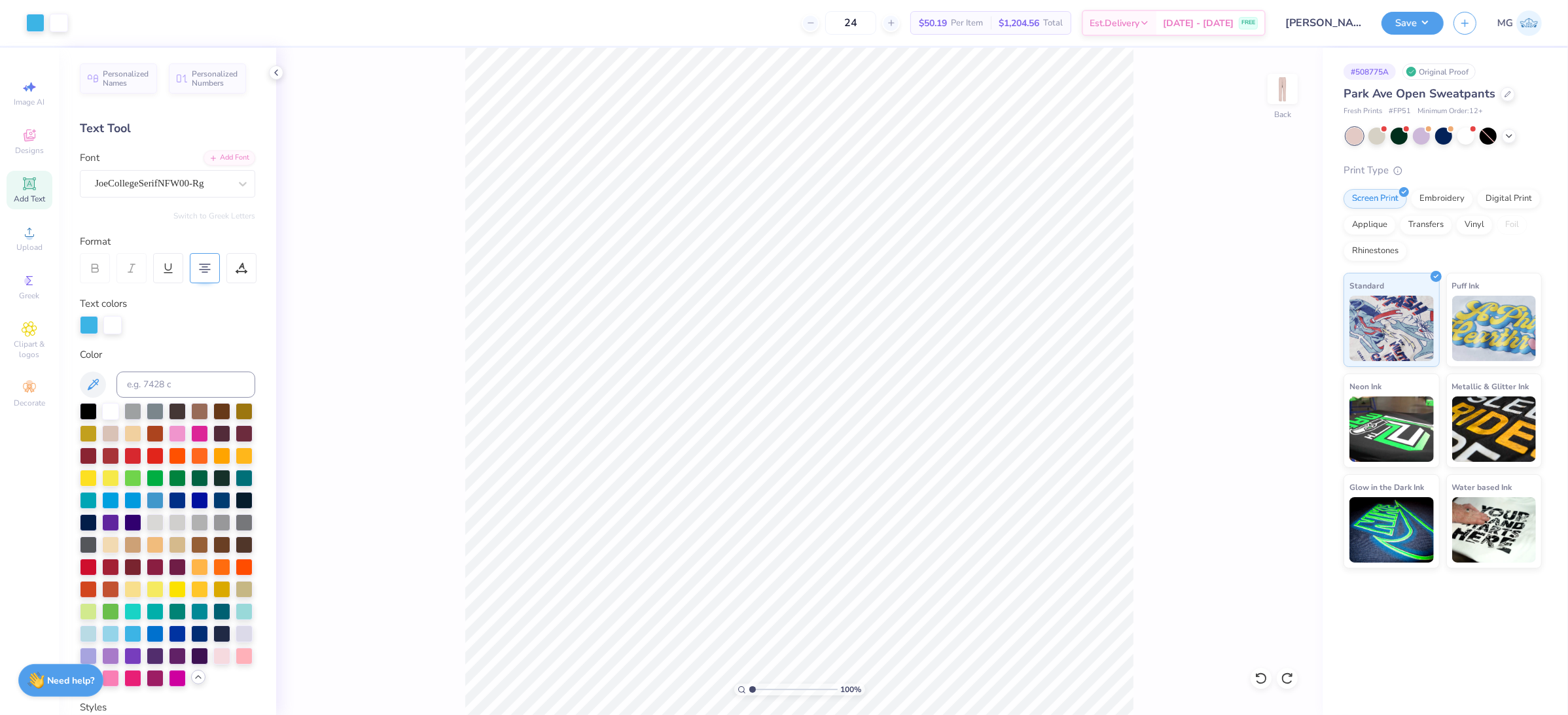
click at [387, 325] on div "100 % Back" at bounding box center [799, 382] width 1046 height 668
click at [1272, 317] on input "5.89" at bounding box center [1273, 321] width 47 height 18
click at [1272, 323] on input "5.89" at bounding box center [1273, 321] width 47 height 18
type input "5"
type input "3.50"
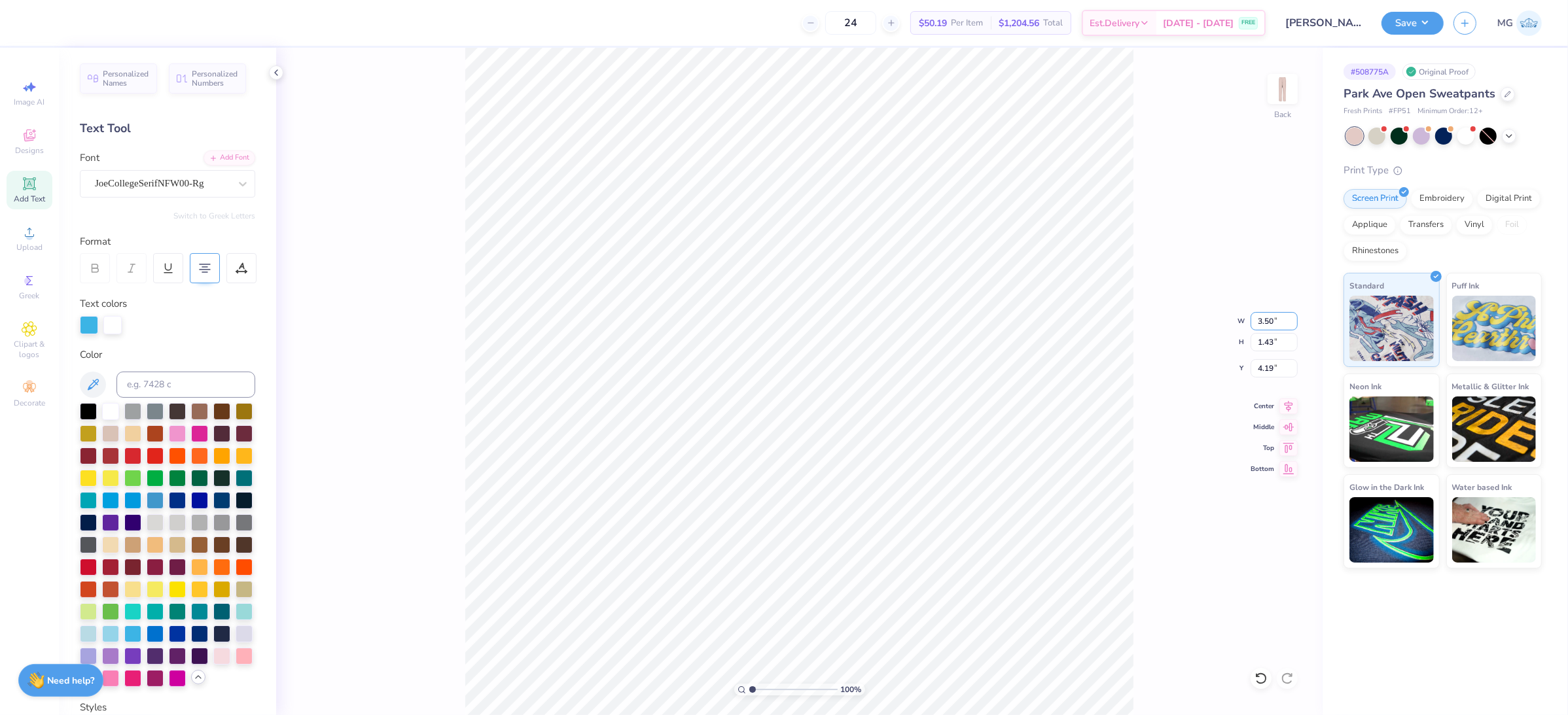
type input "1.43"
type input "4.19"
click at [1273, 368] on input "4.19" at bounding box center [1273, 368] width 47 height 18
type input "4"
type input "4.00"
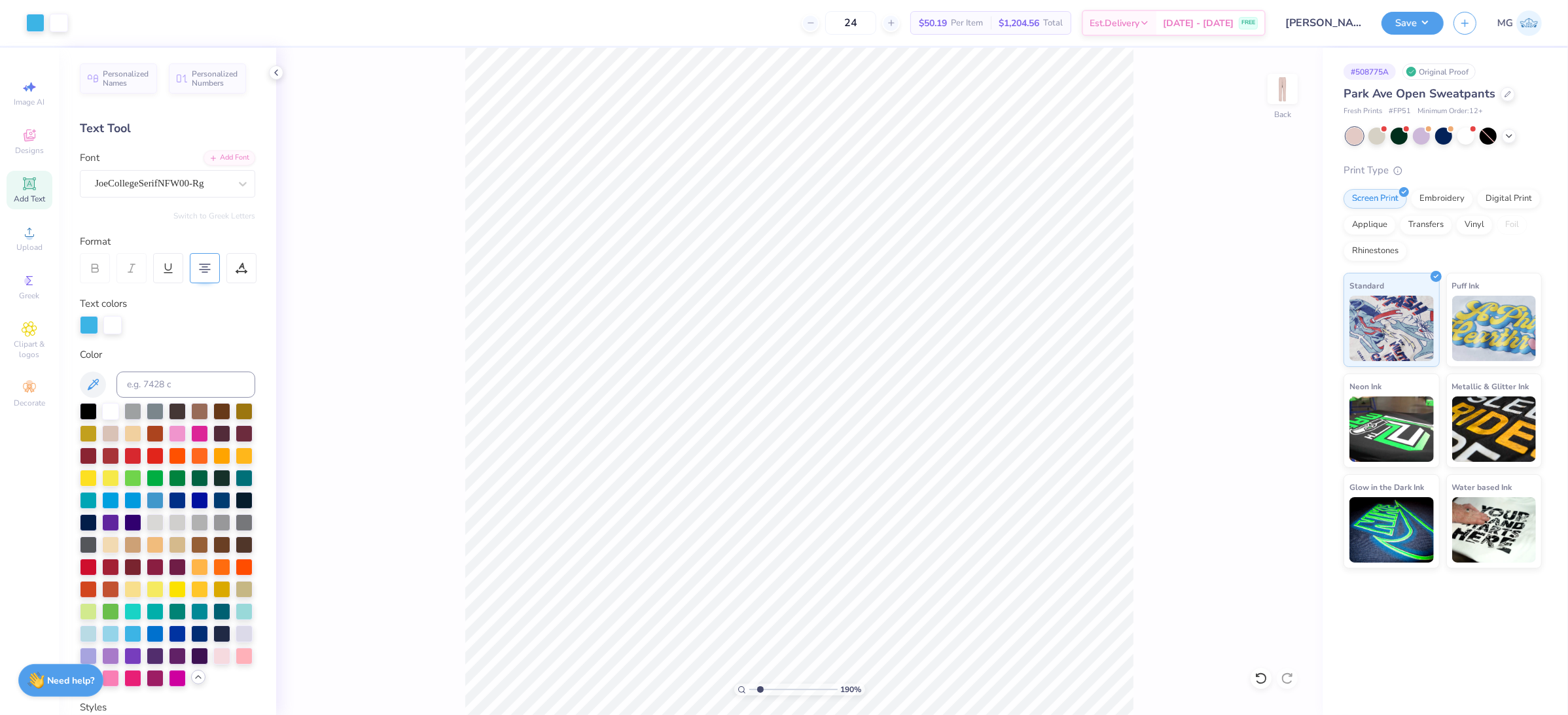
click at [760, 690] on input "range" at bounding box center [793, 690] width 88 height 12
drag, startPoint x: 760, startPoint y: 690, endPoint x: 766, endPoint y: 692, distance: 6.3
type input "2.67"
click at [766, 692] on input "range" at bounding box center [793, 690] width 88 height 12
click at [1183, 434] on div "267 % Back W 3.50 3.50 " H 1.43 1.43 " Y 4.00 4.00 " Center Middle Top Bottom" at bounding box center [799, 382] width 1046 height 668
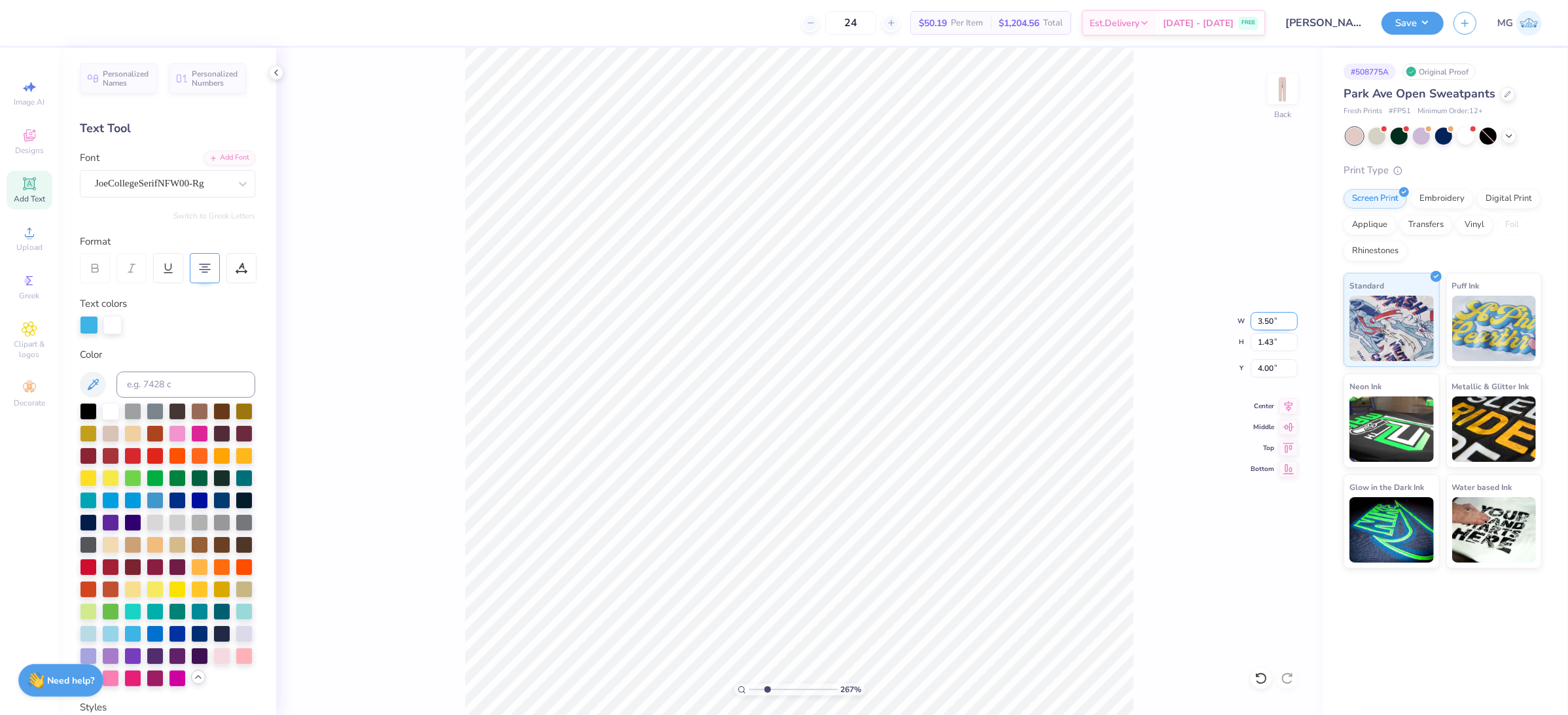
drag, startPoint x: 1269, startPoint y: 321, endPoint x: 1254, endPoint y: 320, distance: 15.0
click at [1254, 320] on input "3.50" at bounding box center [1273, 321] width 47 height 18
type input "4.50"
type input "1.84"
type input "3.80"
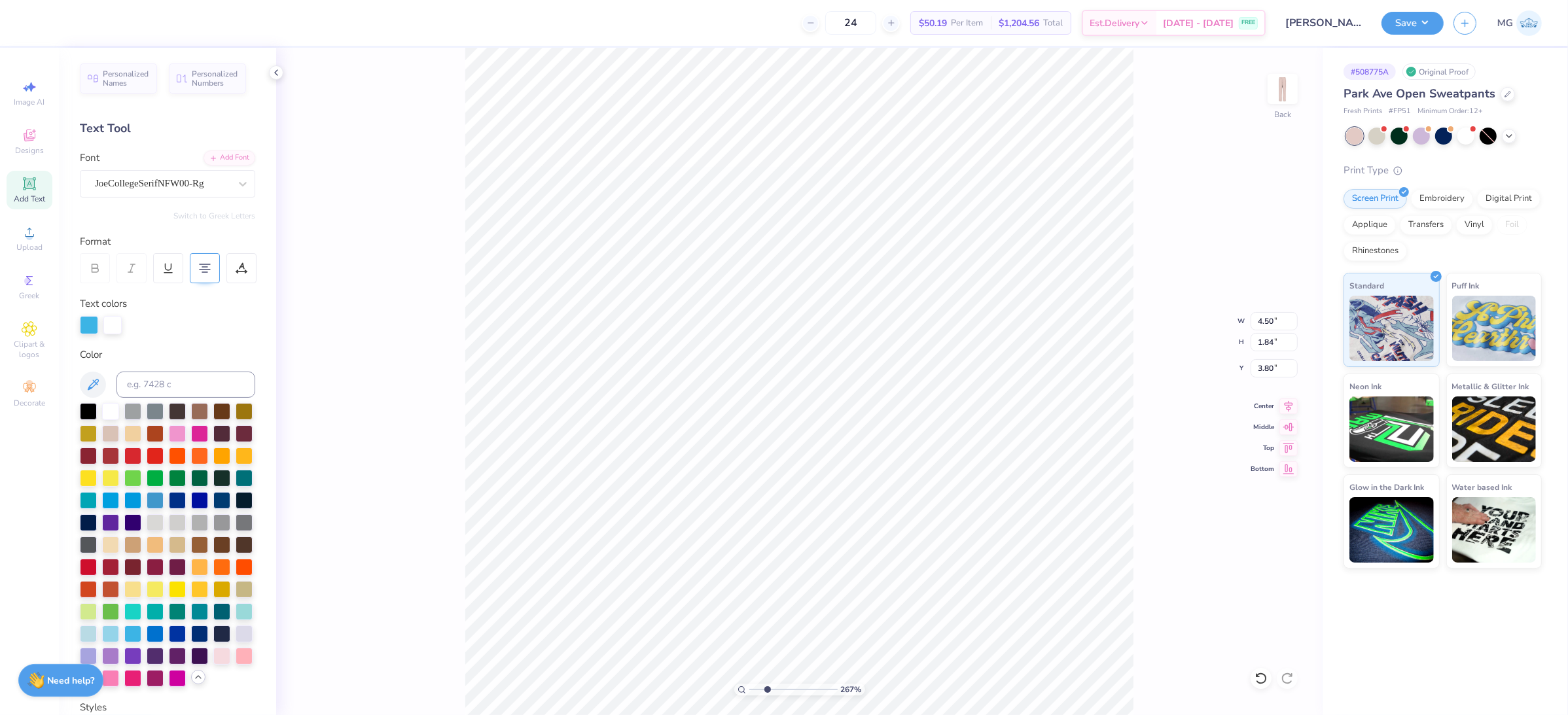
click at [1135, 345] on div "267 % Back W 4.50 4.50 " H 1.84 1.84 " Y 3.80 3.80 " Center Middle Top Bottom" at bounding box center [799, 382] width 1046 height 668
drag, startPoint x: 767, startPoint y: 691, endPoint x: 736, endPoint y: 687, distance: 31.3
type input "1"
click at [749, 689] on input "range" at bounding box center [793, 690] width 88 height 12
click at [1269, 366] on input "3.80" at bounding box center [1273, 368] width 47 height 18
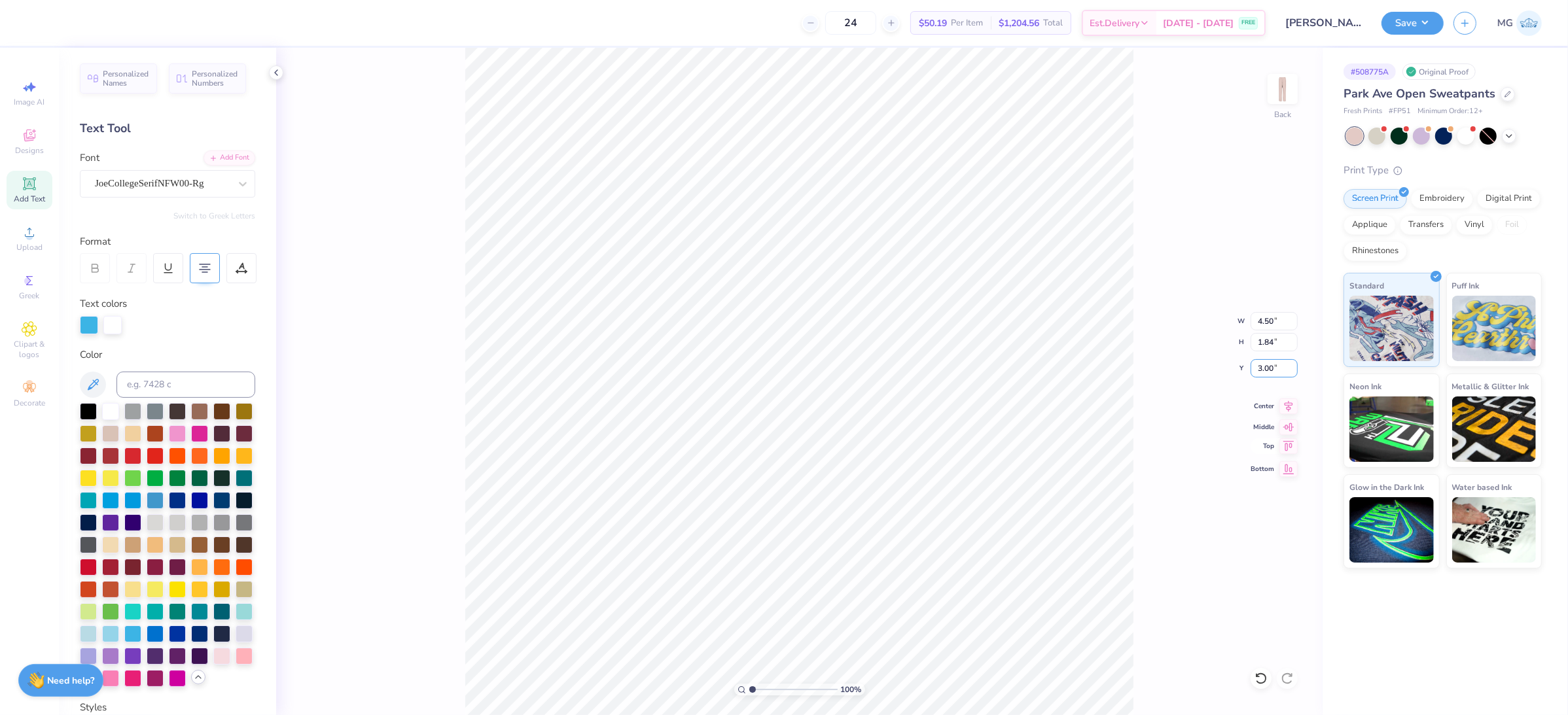
type input "3.00"
type input "2.98"
click at [1273, 369] on input "2.96" at bounding box center [1273, 368] width 47 height 18
type input "2"
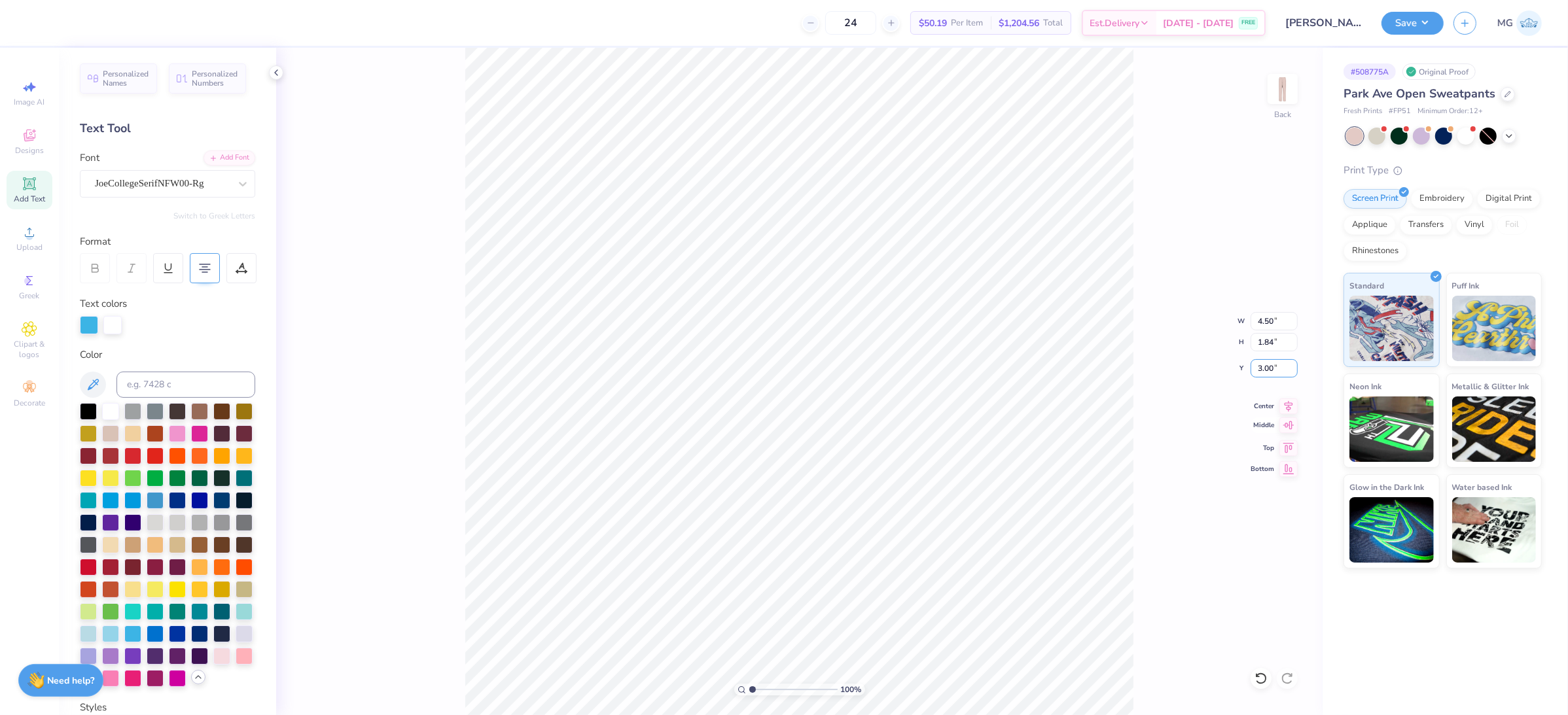
type input "3.00"
click at [1425, 36] on div "Save MG" at bounding box center [1474, 22] width 186 height 46
click at [1428, 23] on button "Save" at bounding box center [1412, 21] width 62 height 23
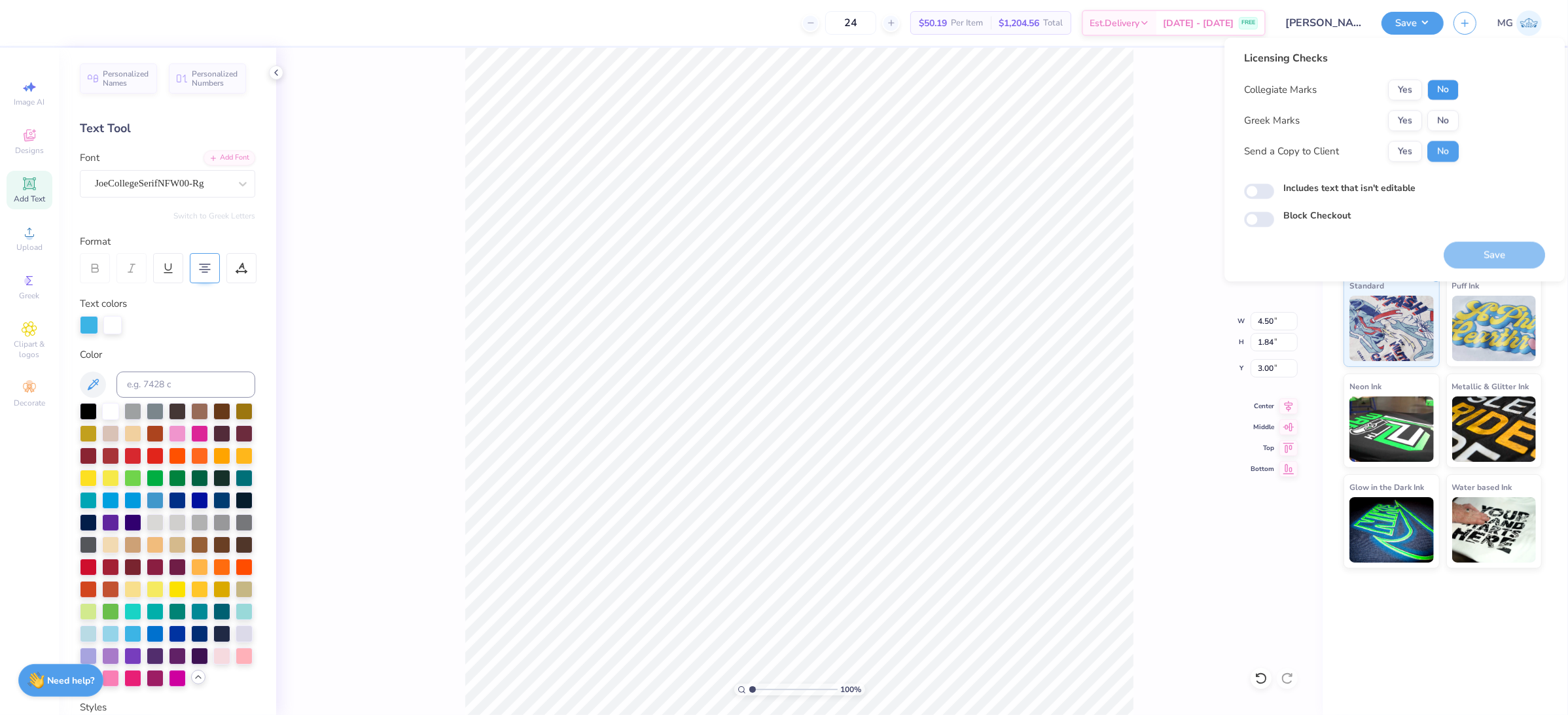
click at [1449, 92] on button "No" at bounding box center [1443, 90] width 32 height 21
click at [1444, 117] on button "No" at bounding box center [1443, 121] width 32 height 21
click at [1409, 147] on button "Yes" at bounding box center [1405, 151] width 34 height 21
click at [1471, 256] on button "Save" at bounding box center [1494, 255] width 101 height 27
checkbox input "true"
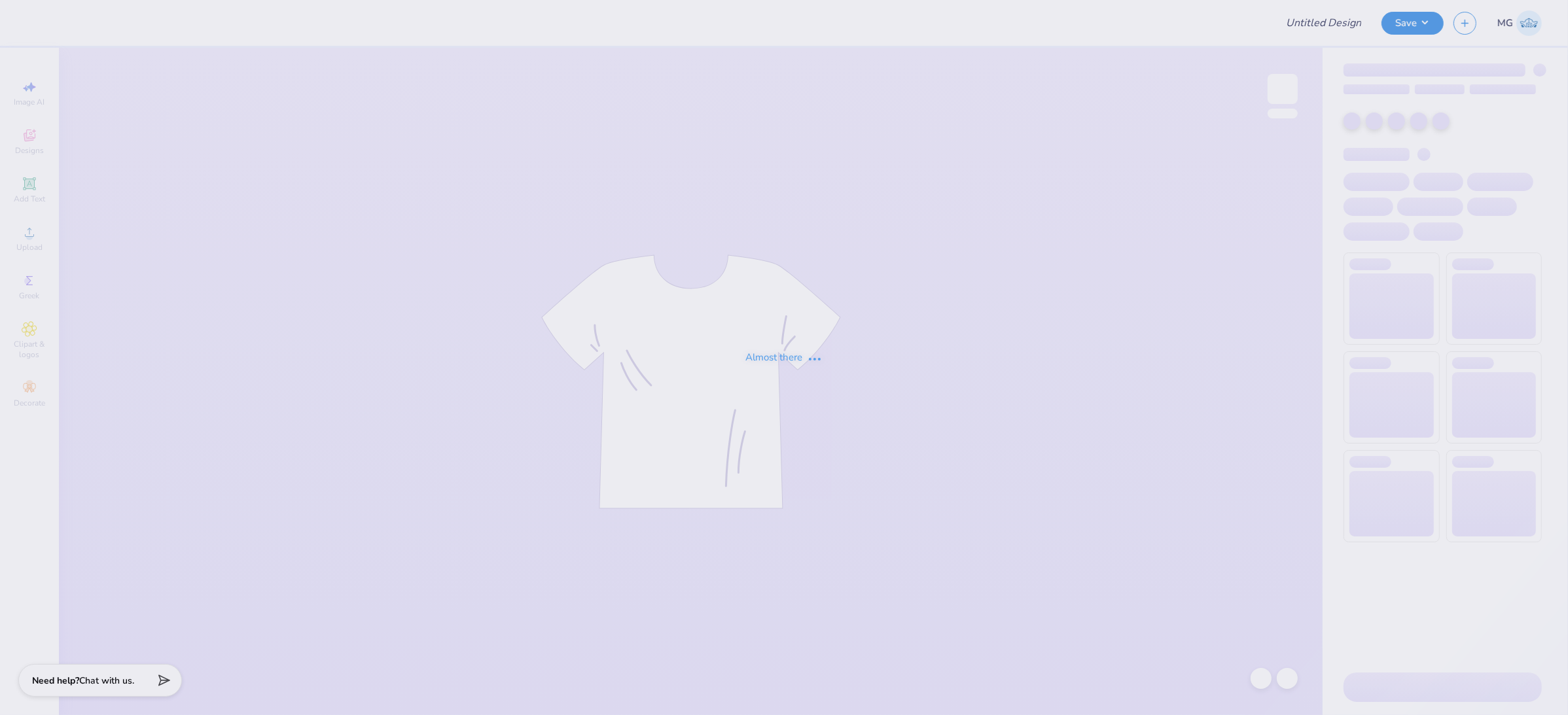
type input "tooth gem"
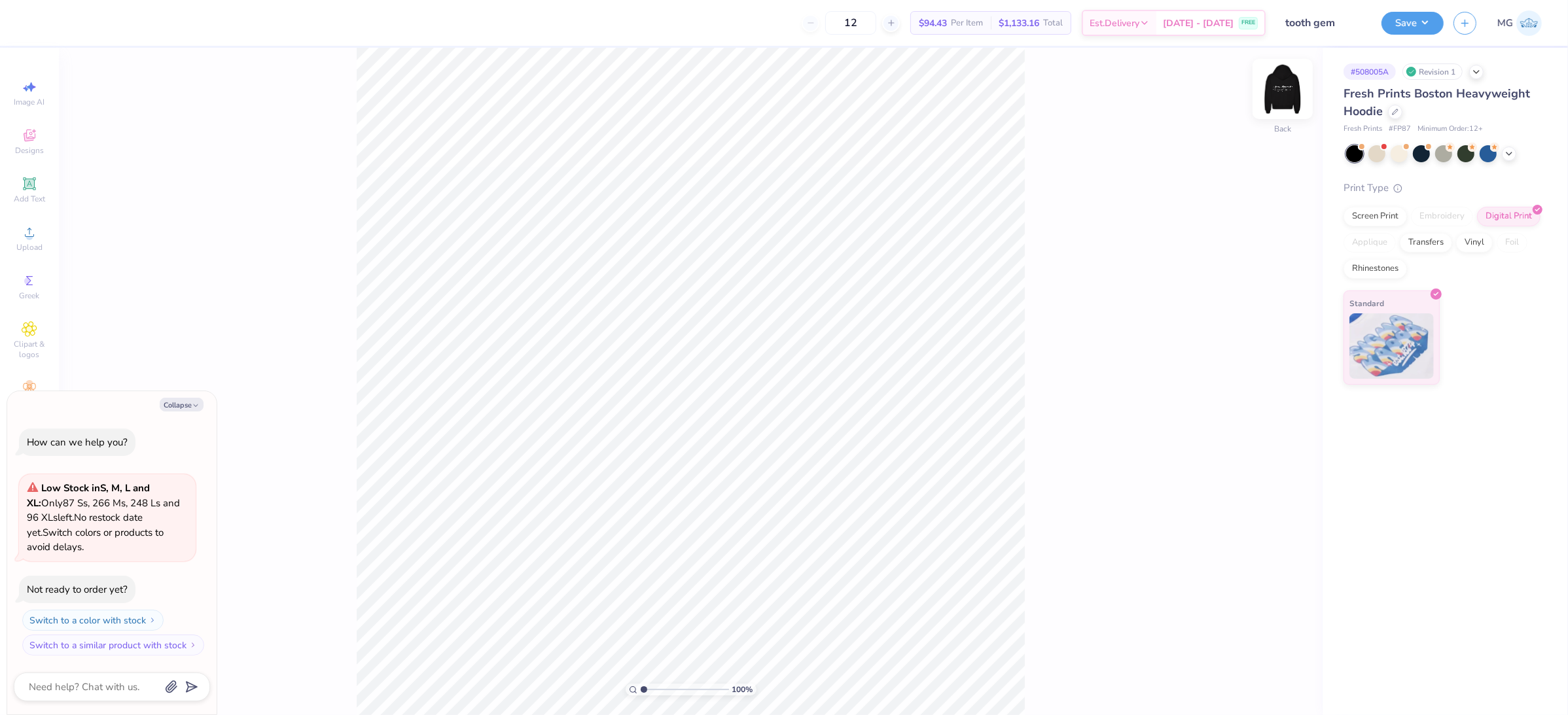
click at [1277, 90] on img at bounding box center [1282, 89] width 52 height 52
click at [174, 399] on button "Collapse" at bounding box center [181, 405] width 44 height 14
type textarea "x"
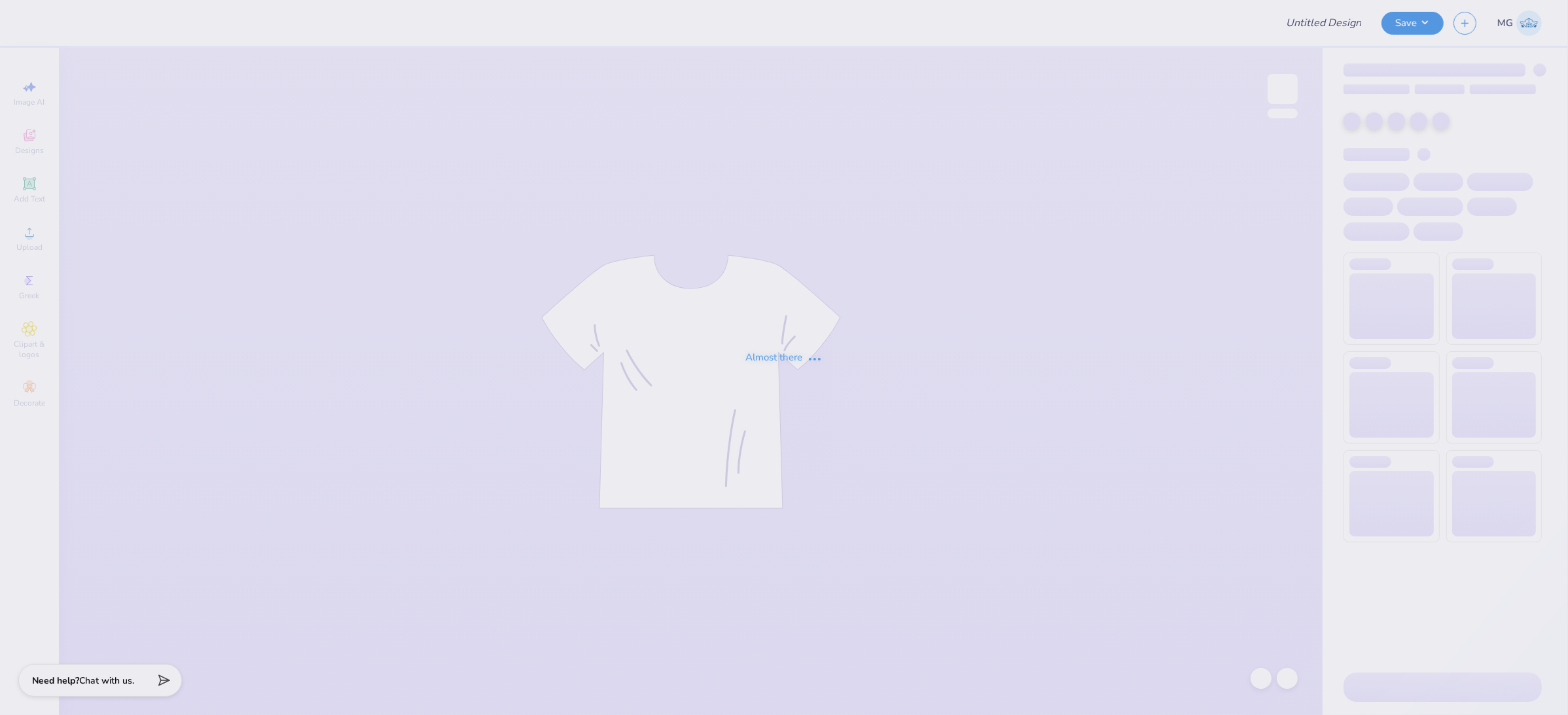
type input "FALL"
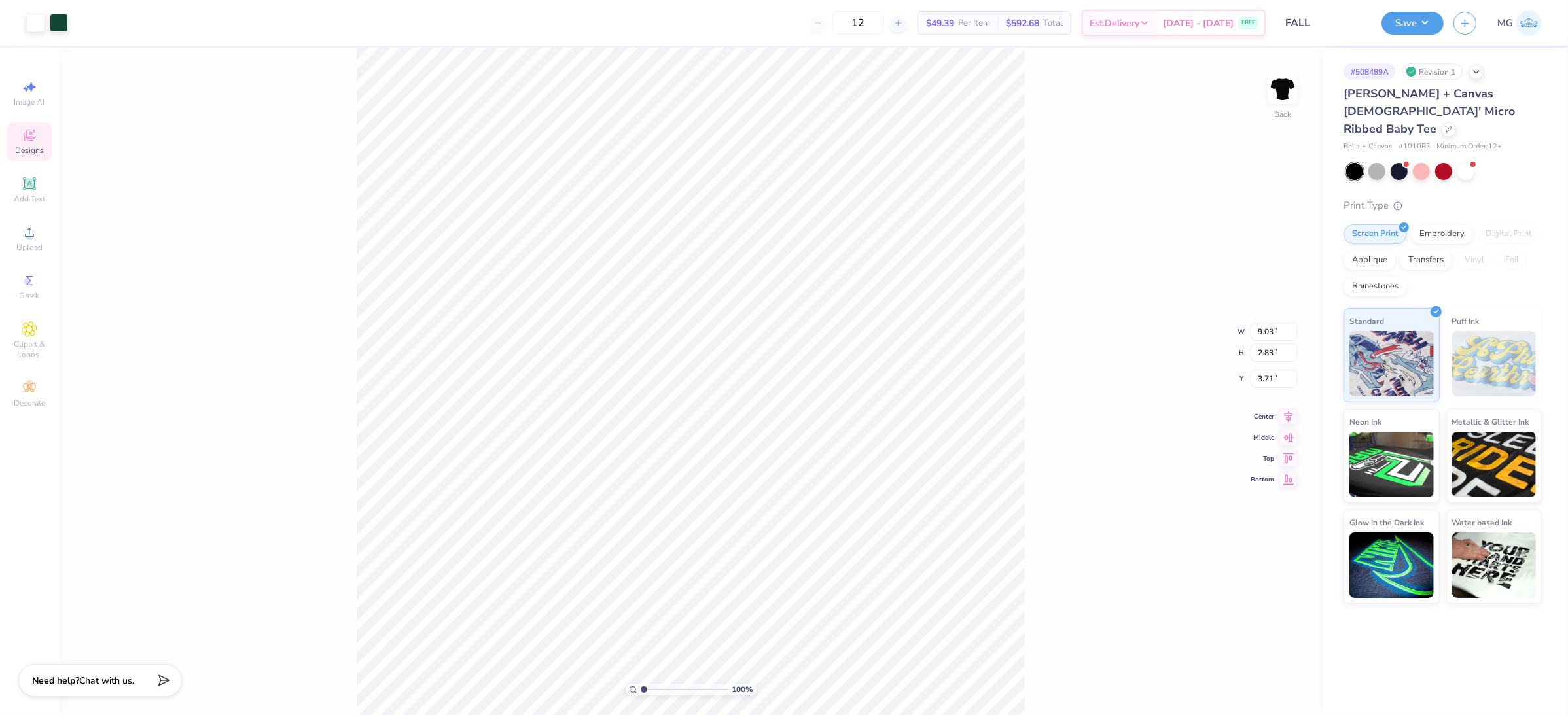
type input "1.32"
type input "1.41"
type input "3.53"
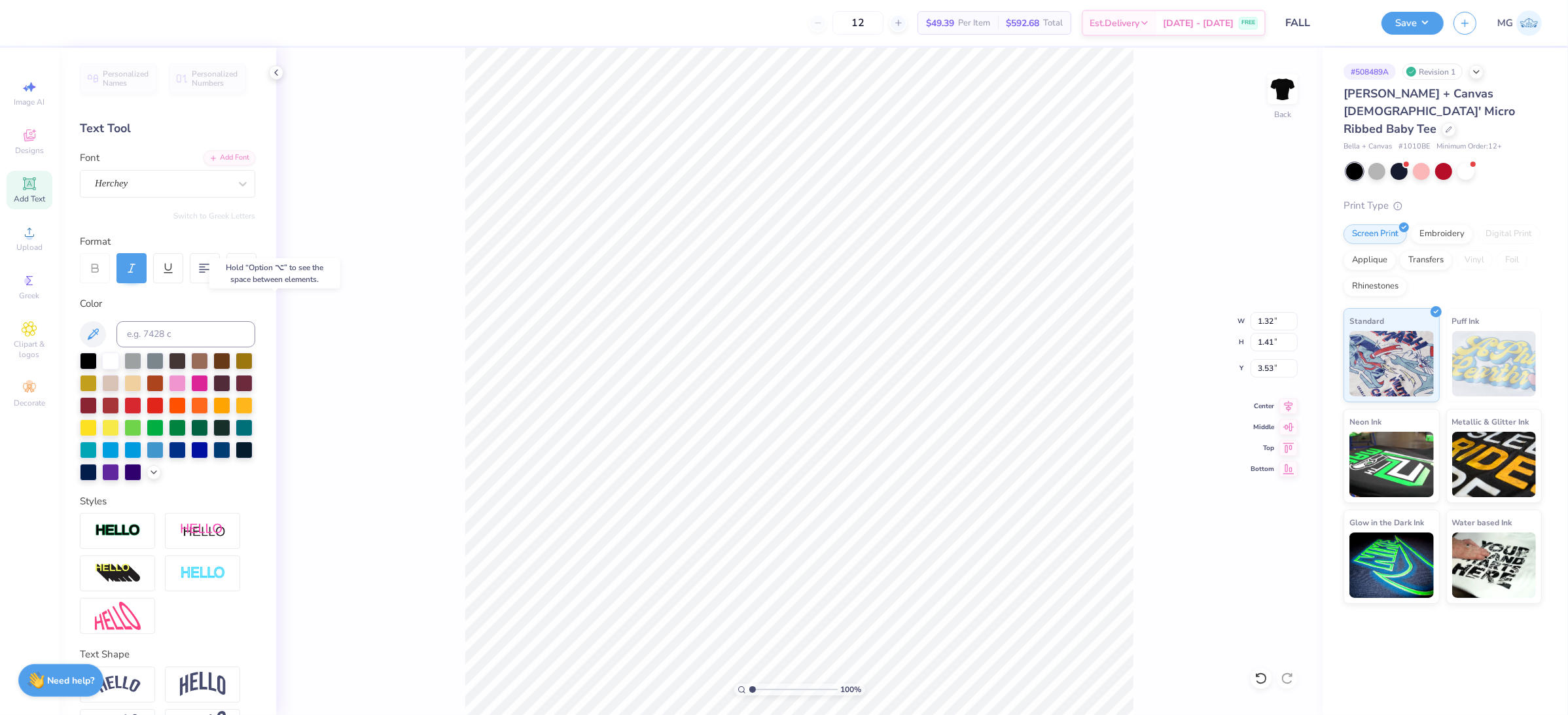
type input "9.03"
type input "2.83"
type input "3.71"
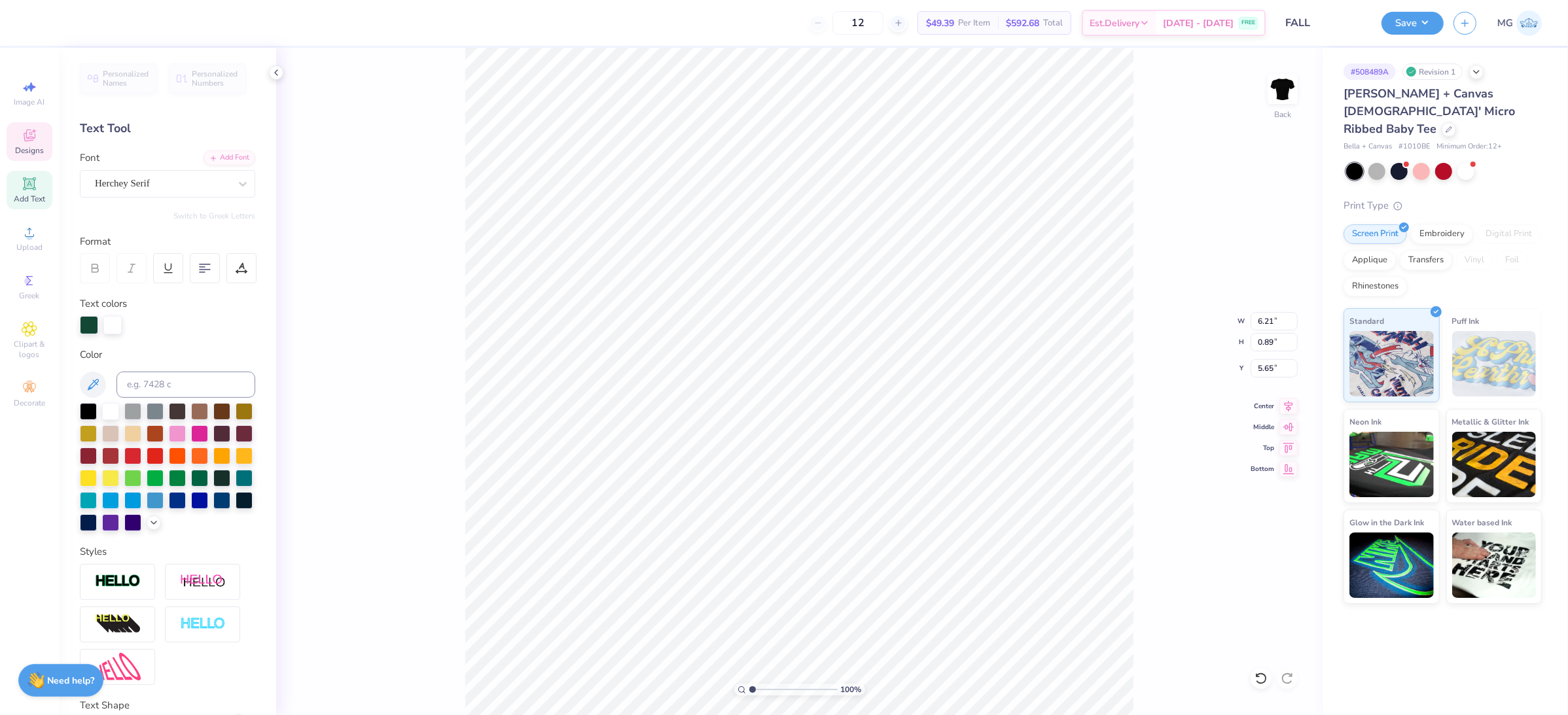
scroll to position [13, 2]
type textarea "University of Rhode Island®"
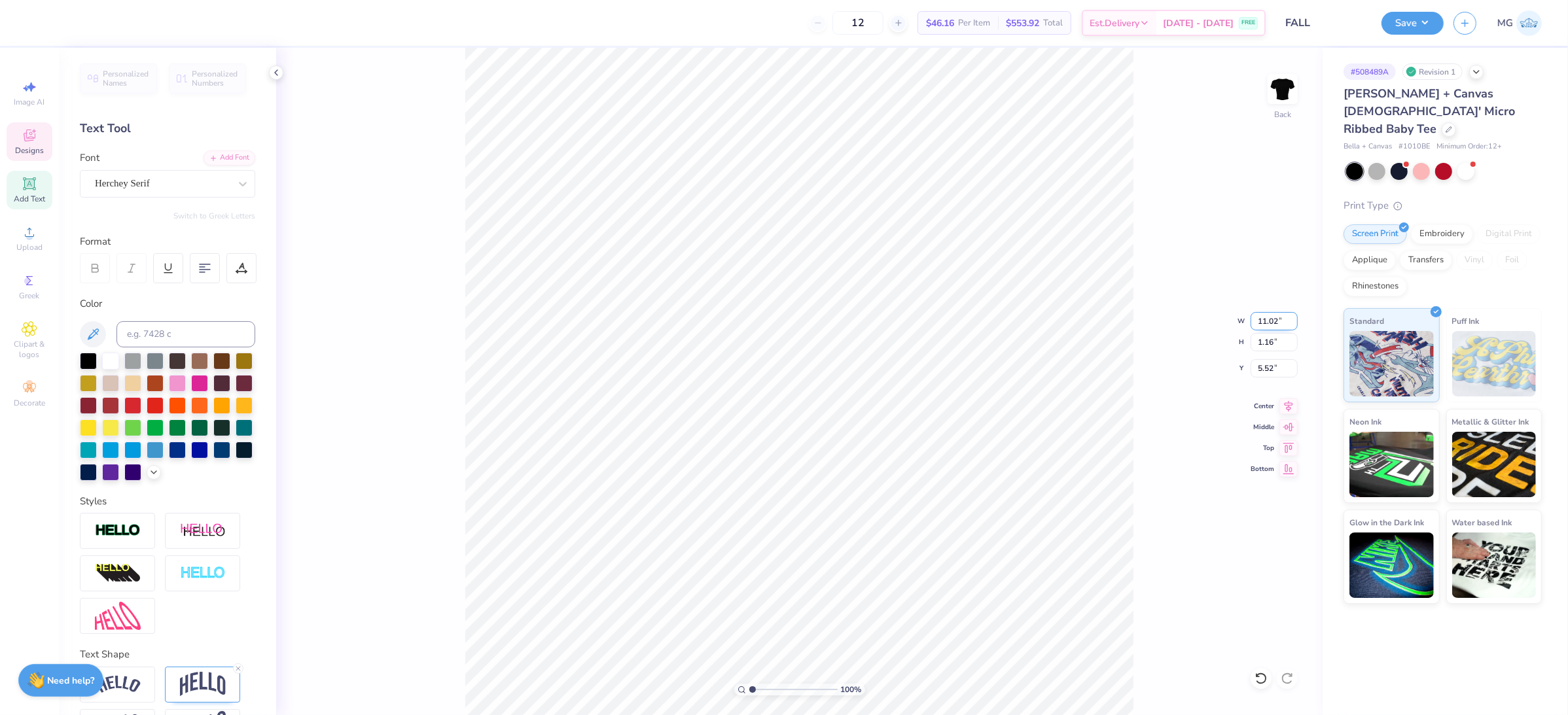
drag, startPoint x: 1266, startPoint y: 321, endPoint x: 1278, endPoint y: 325, distance: 12.6
click at [1278, 325] on input "11.02" at bounding box center [1273, 321] width 47 height 18
click at [1258, 322] on input "11.02" at bounding box center [1273, 321] width 47 height 18
drag, startPoint x: 1260, startPoint y: 321, endPoint x: 1278, endPoint y: 322, distance: 18.0
click at [1278, 322] on input "11.02" at bounding box center [1273, 321] width 47 height 18
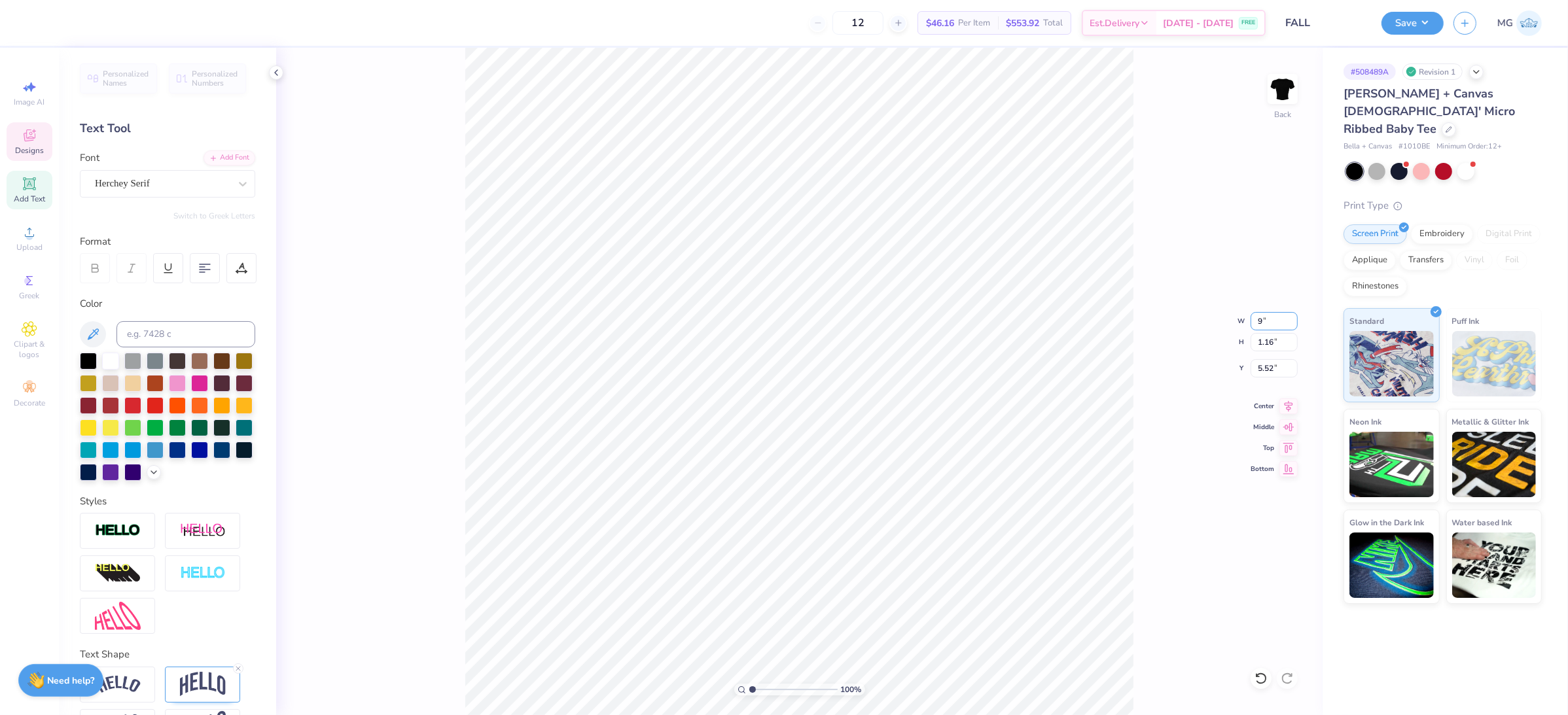
type input "9.00"
type input "0.95"
type input "5.63"
click at [1260, 321] on input "9.00" at bounding box center [1273, 321] width 47 height 18
type input "8.00"
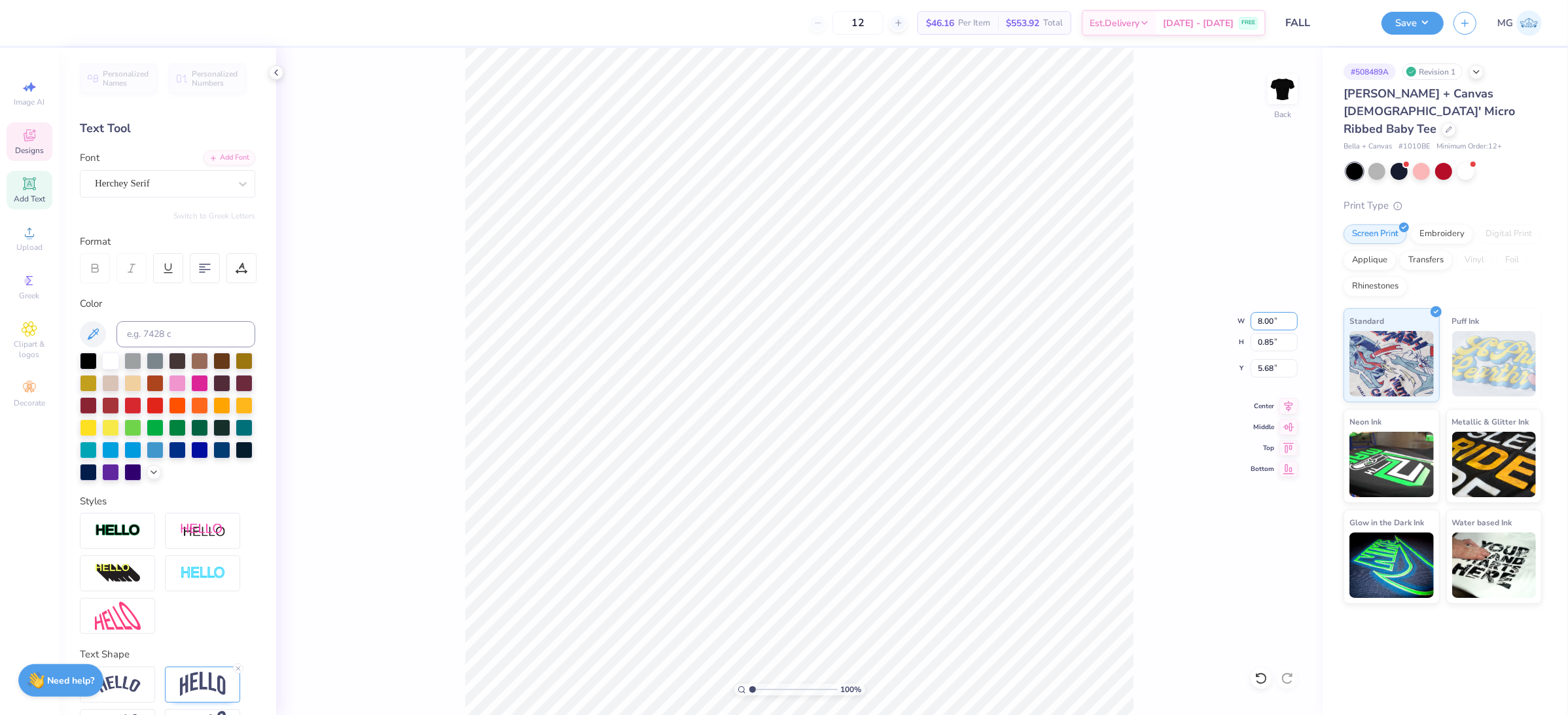
type input "0.85"
type input "5.68"
drag, startPoint x: 1260, startPoint y: 321, endPoint x: 1252, endPoint y: 326, distance: 9.4
click at [1250, 317] on input "8.00" at bounding box center [1273, 321] width 47 height 18
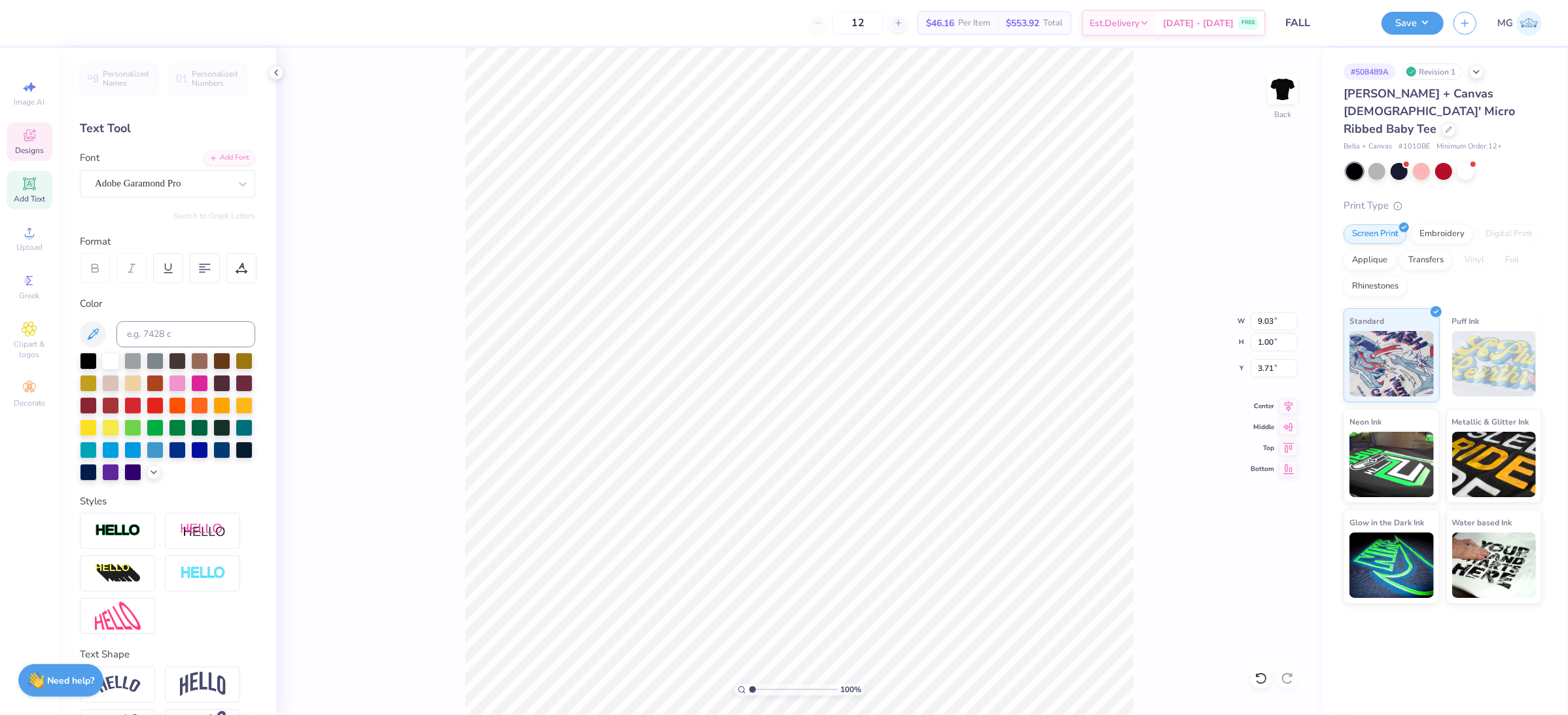
type input "1.32"
type input "1.41"
type input "3.53"
type input "9.03"
type input "1.00"
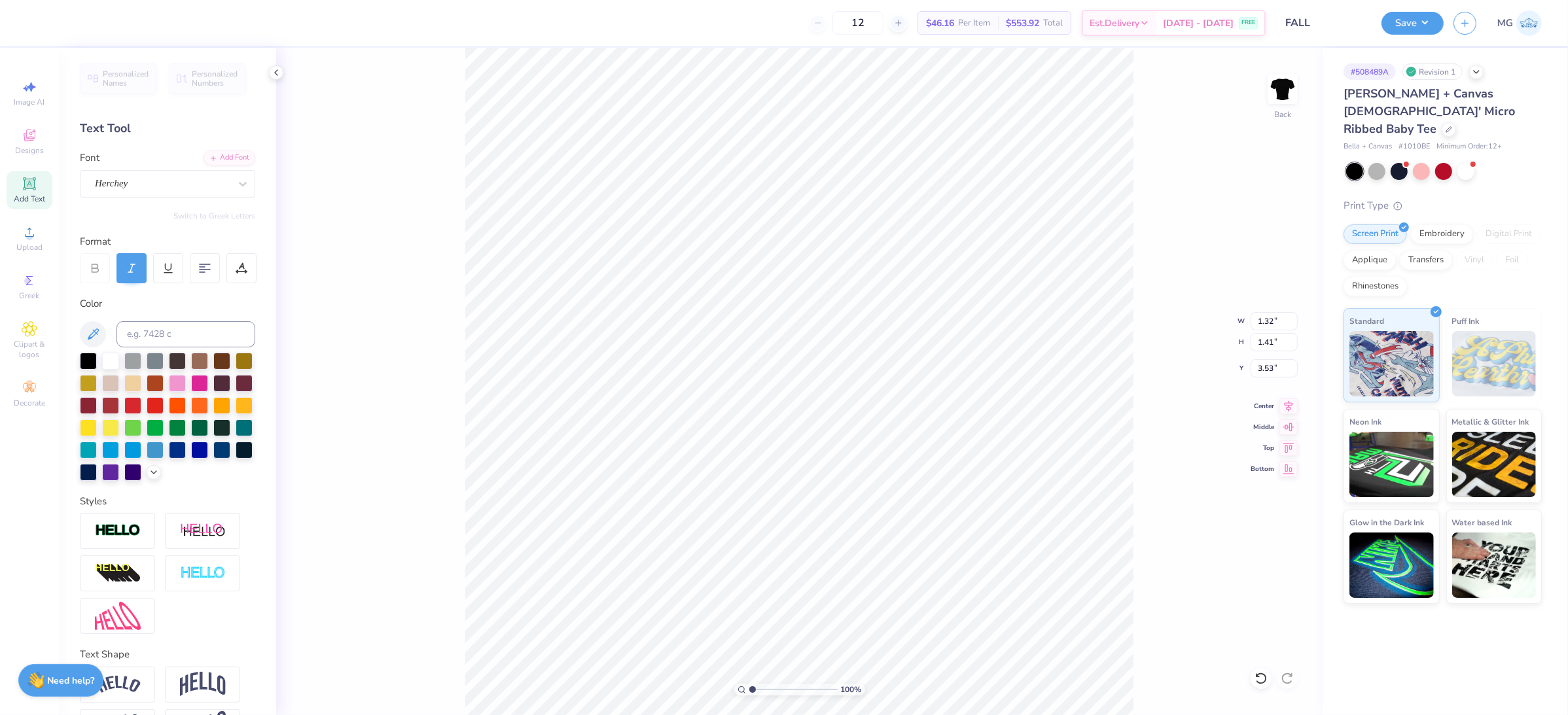
type input "3.71"
type input "8.00"
type input "0.85"
type input "5.65"
click at [358, 266] on div "100 % Back W 8.00 8.00 " H 0.85 0.85 " Y 5.65 5.65 " Center Middle Top Bottom" at bounding box center [799, 382] width 1046 height 668
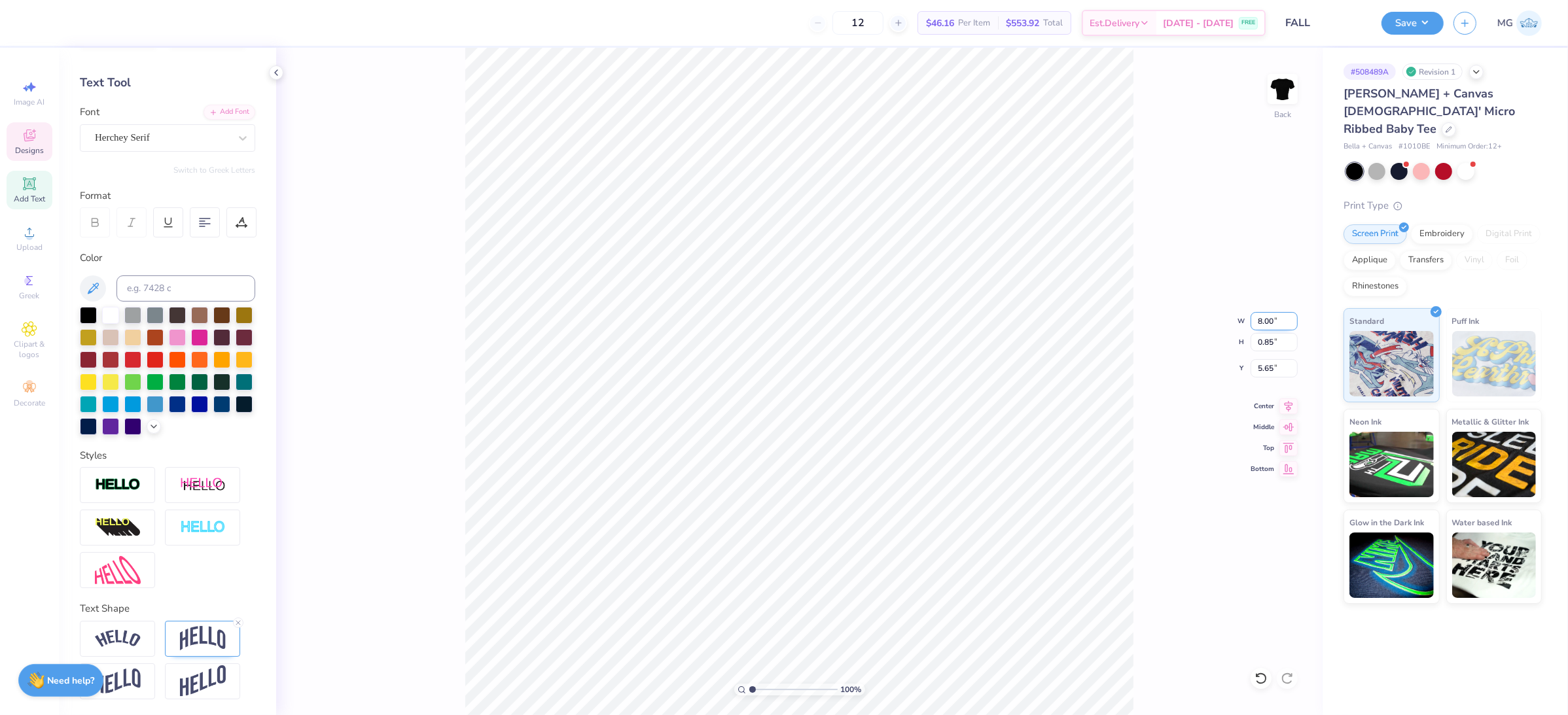
click at [1257, 321] on input "8.00" at bounding box center [1273, 321] width 47 height 18
type input "6.00"
type input "0.63"
type input "5.76"
click at [1145, 388] on div "100 % Back" at bounding box center [799, 382] width 1046 height 668
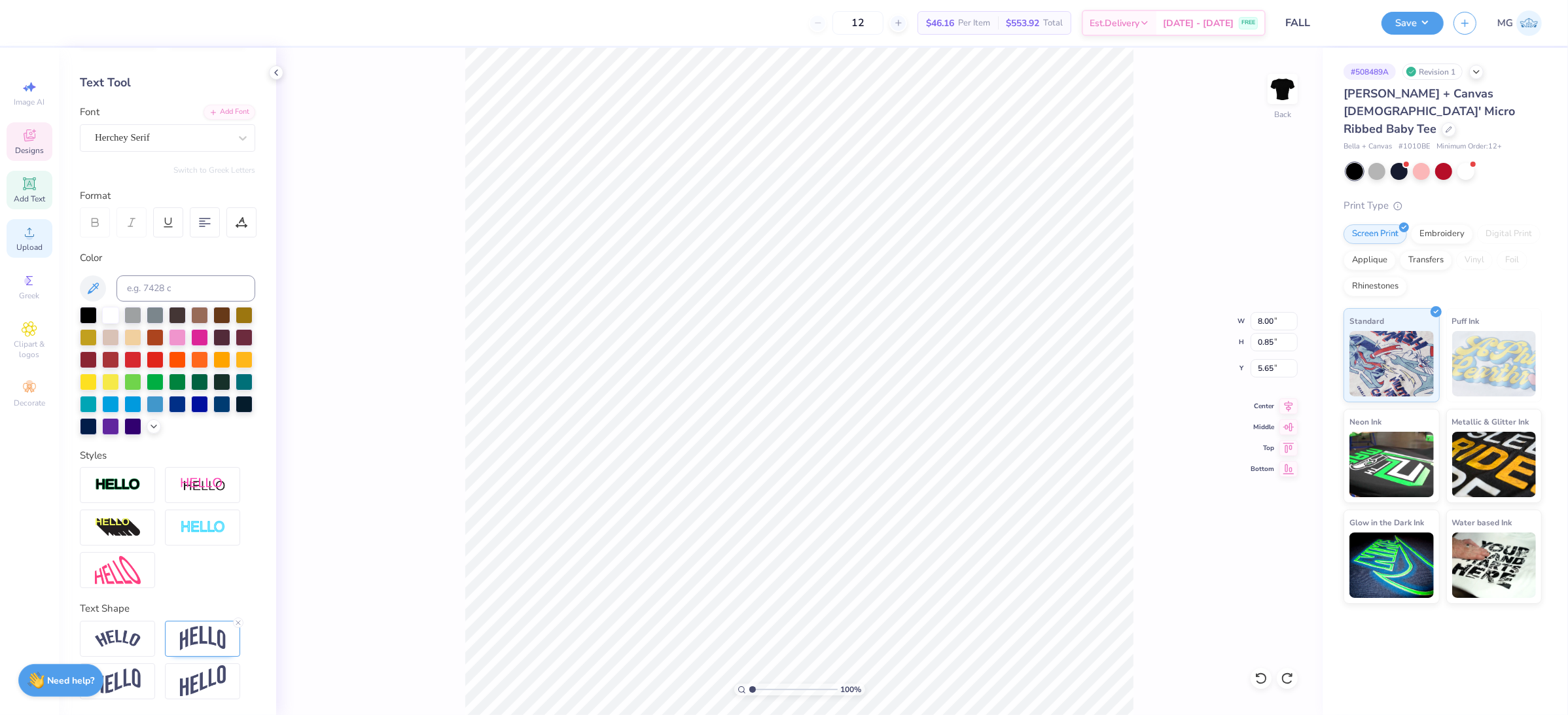
scroll to position [13, 3]
click at [399, 366] on div "100 % Back W 8.00 8.00 " H 0.85 0.85 " Y 5.65 5.65 " Center Middle Top Bottom" at bounding box center [799, 382] width 1046 height 668
click at [448, 251] on div "100 % Back" at bounding box center [799, 382] width 1046 height 668
click at [29, 234] on icon at bounding box center [29, 232] width 9 height 9
click at [27, 248] on span "Upload" at bounding box center [29, 248] width 26 height 10
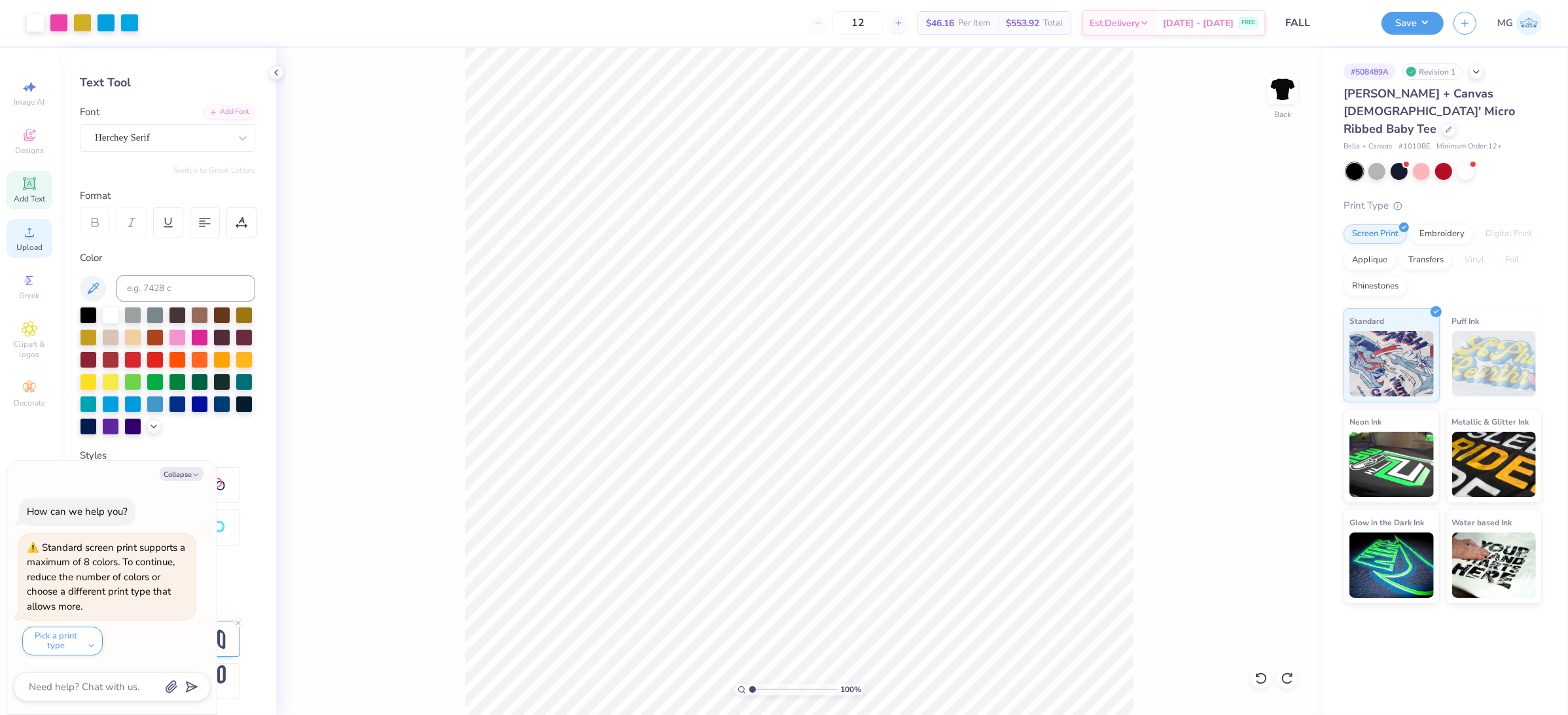
click at [27, 221] on div "Upload" at bounding box center [29, 238] width 46 height 39
type textarea "x"
type input "5.41"
type input "0.70"
type input "8.51"
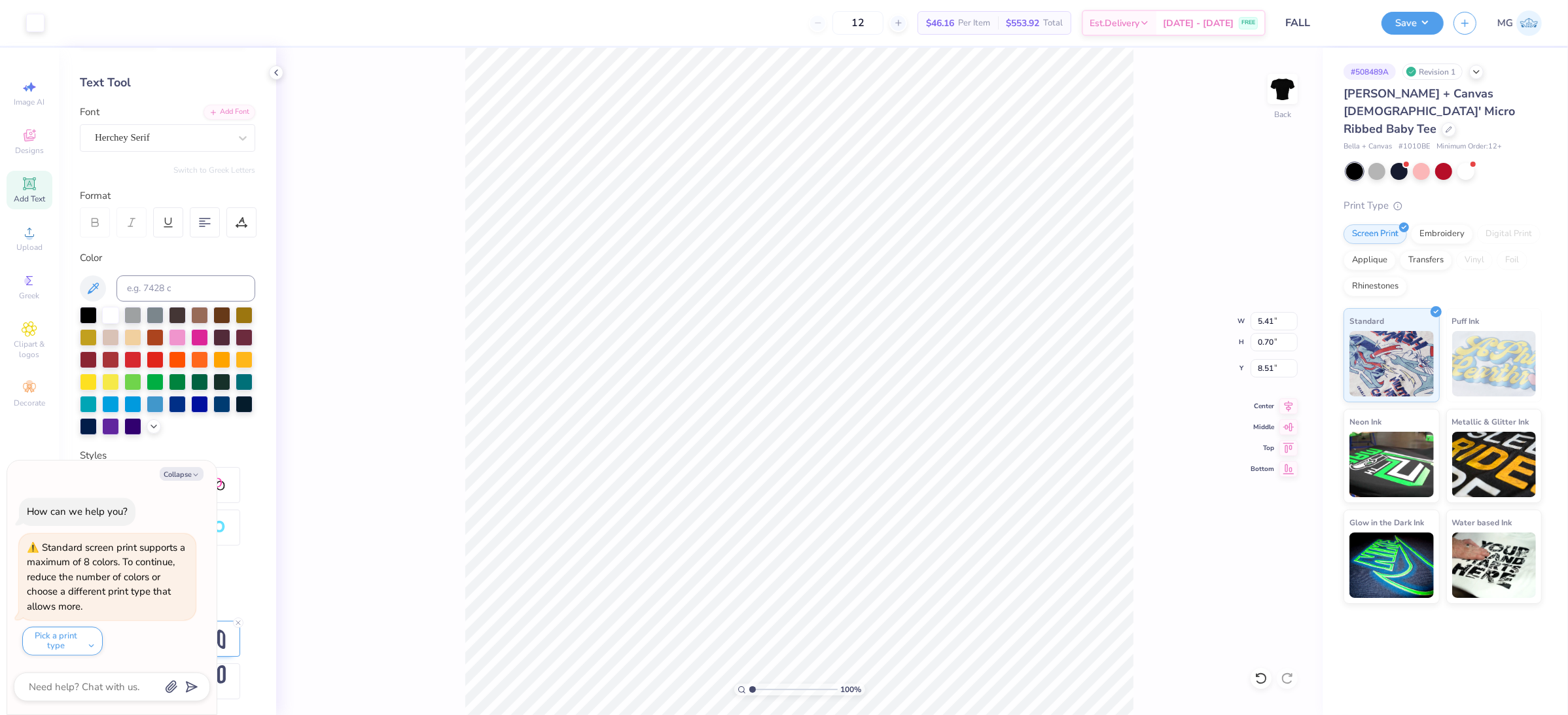
type textarea "x"
type input "5.72"
type textarea "x"
type input "7.80"
type input "1.01"
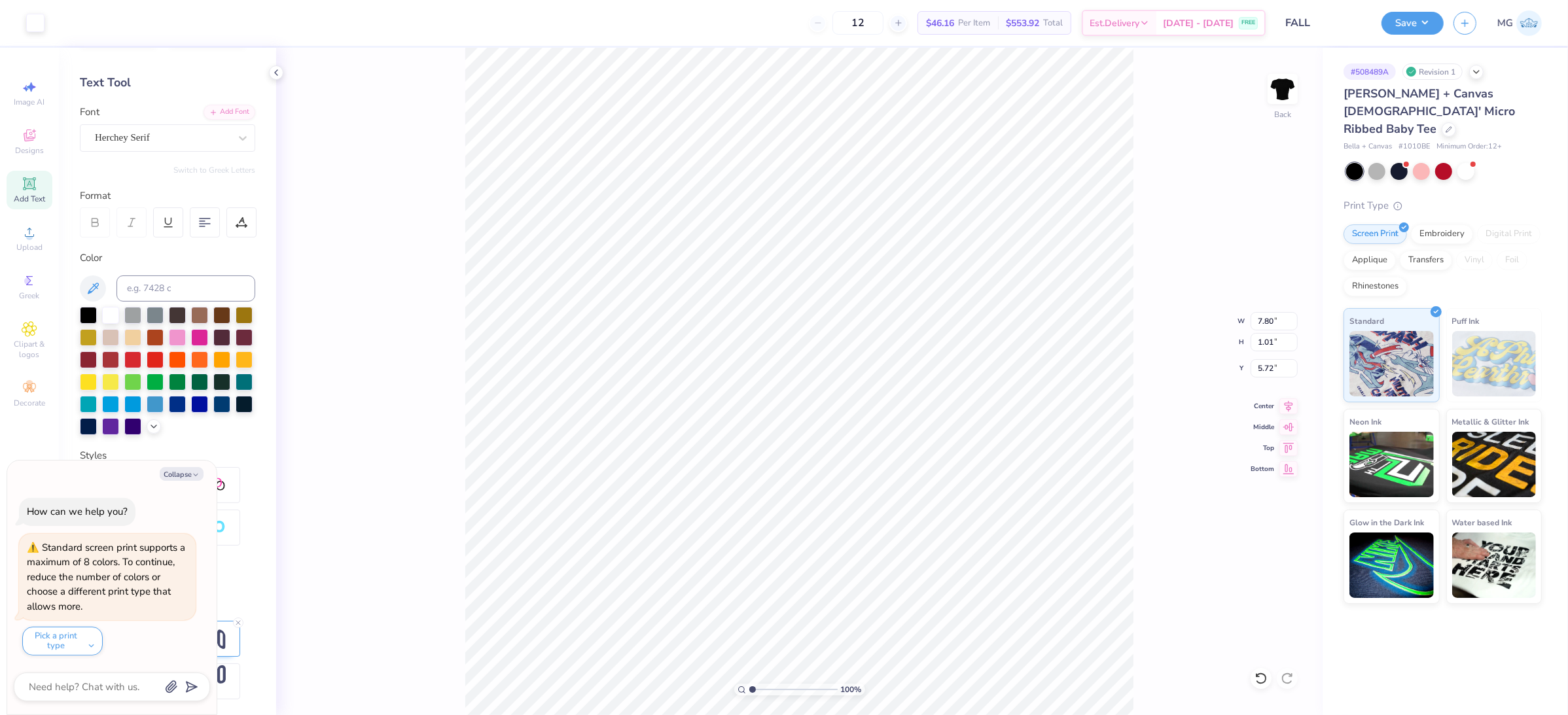
type textarea "x"
type input "4.20"
type textarea "x"
type input "8.00"
type input "0.85"
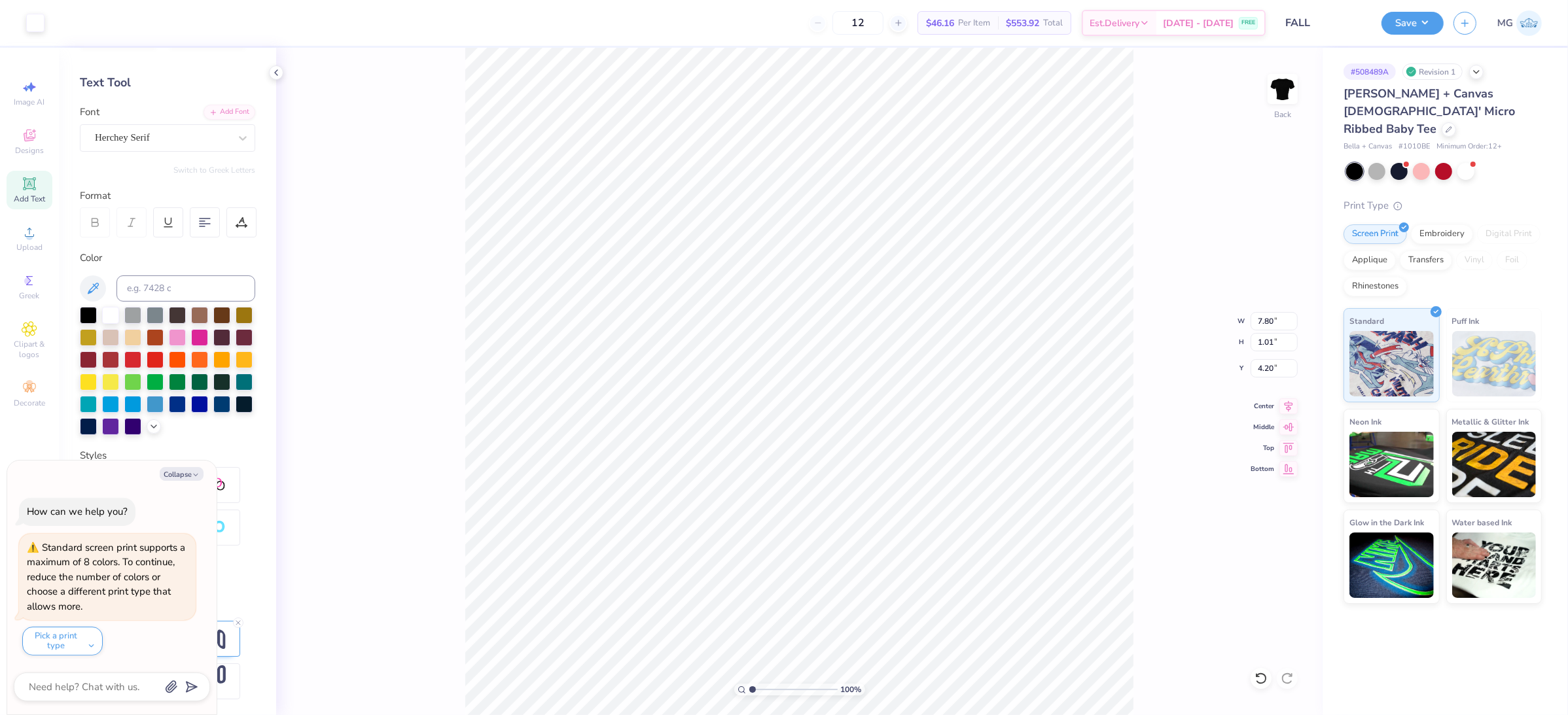
type input "5.65"
type textarea "x"
type input "5.50"
type textarea "x"
type input "7.95"
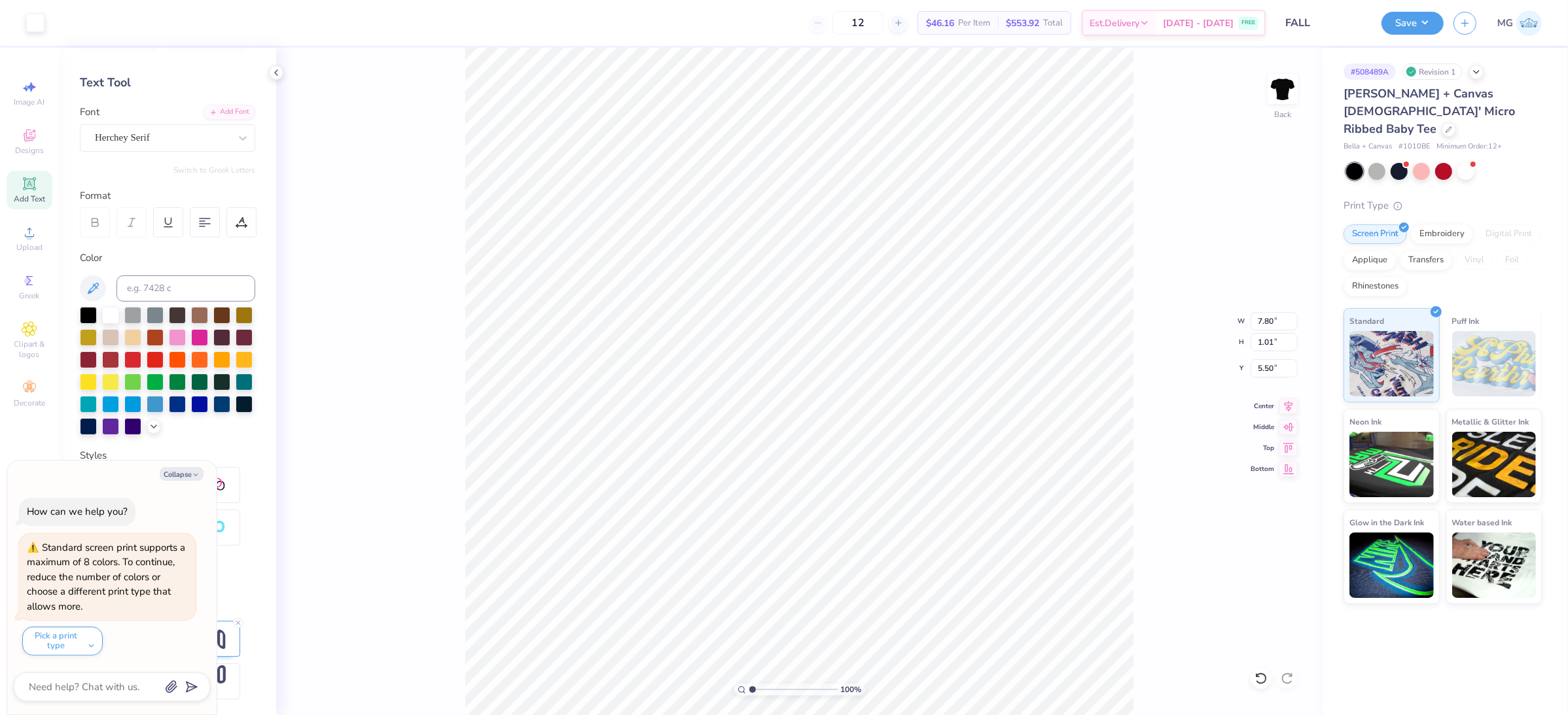
type input "1.03"
type textarea "x"
type input "8.50"
type input "1.10"
type textarea "x"
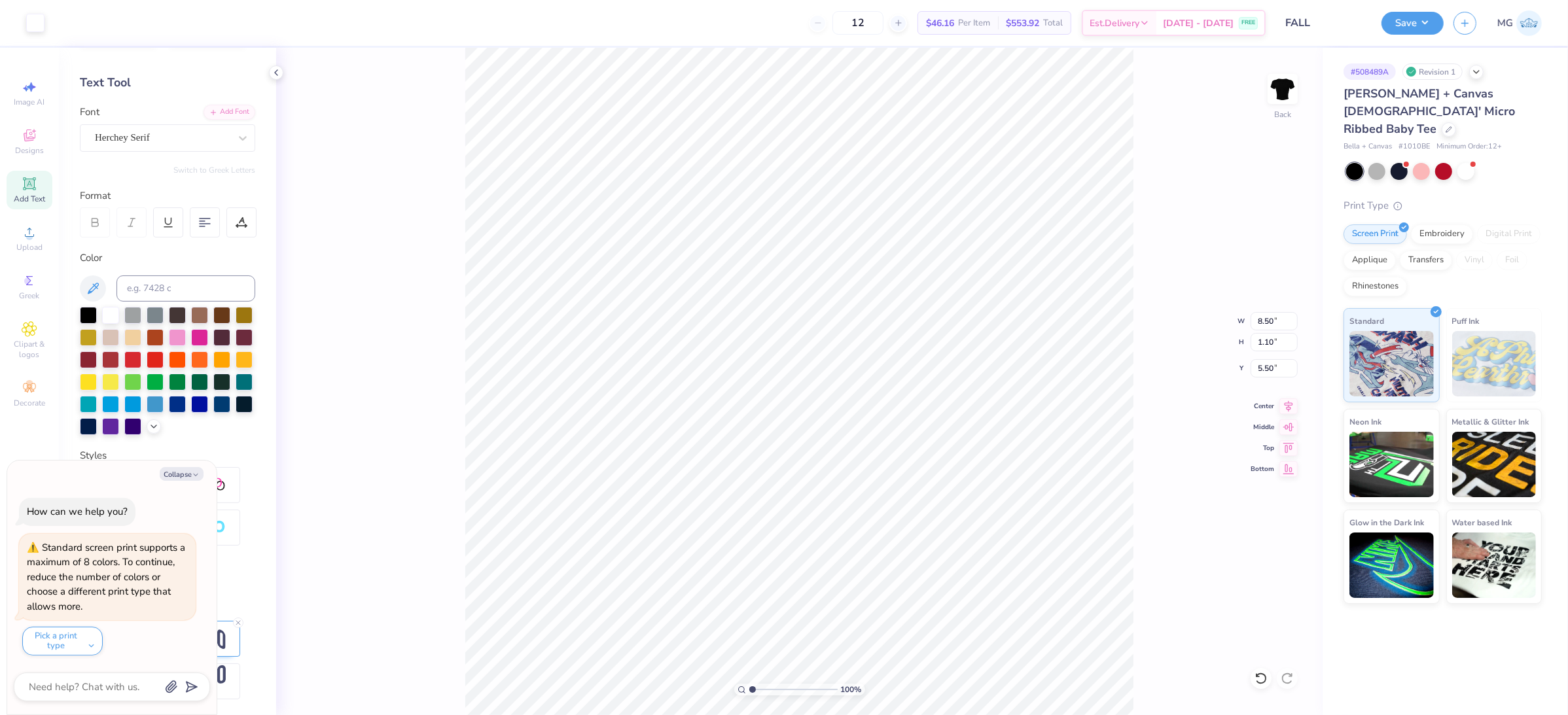
type input "9.07"
type input "1.17"
click at [182, 474] on button "Collapse" at bounding box center [181, 474] width 44 height 14
type textarea "x"
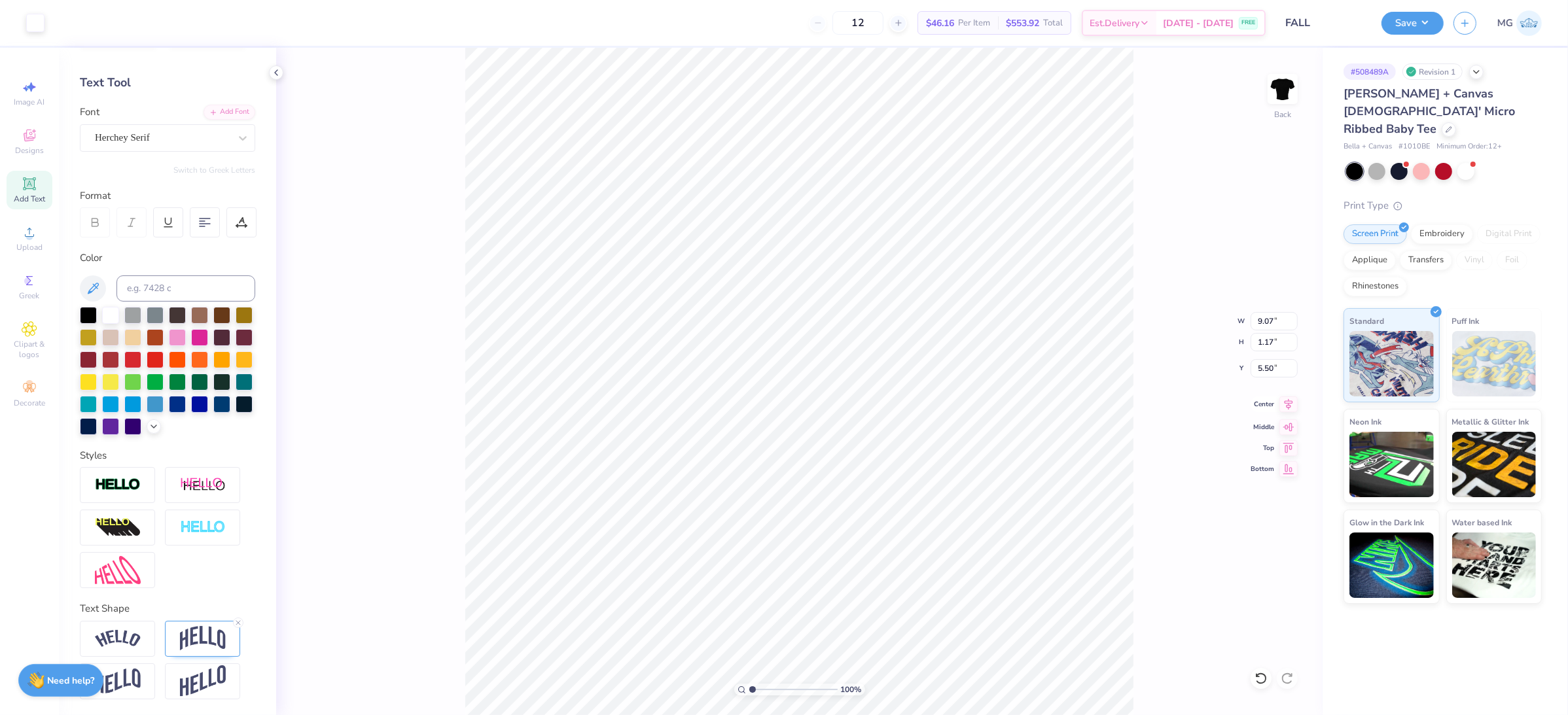
click at [1292, 406] on icon at bounding box center [1288, 404] width 18 height 15
click at [1285, 409] on icon at bounding box center [1288, 404] width 18 height 15
click at [1285, 407] on icon at bounding box center [1288, 404] width 18 height 15
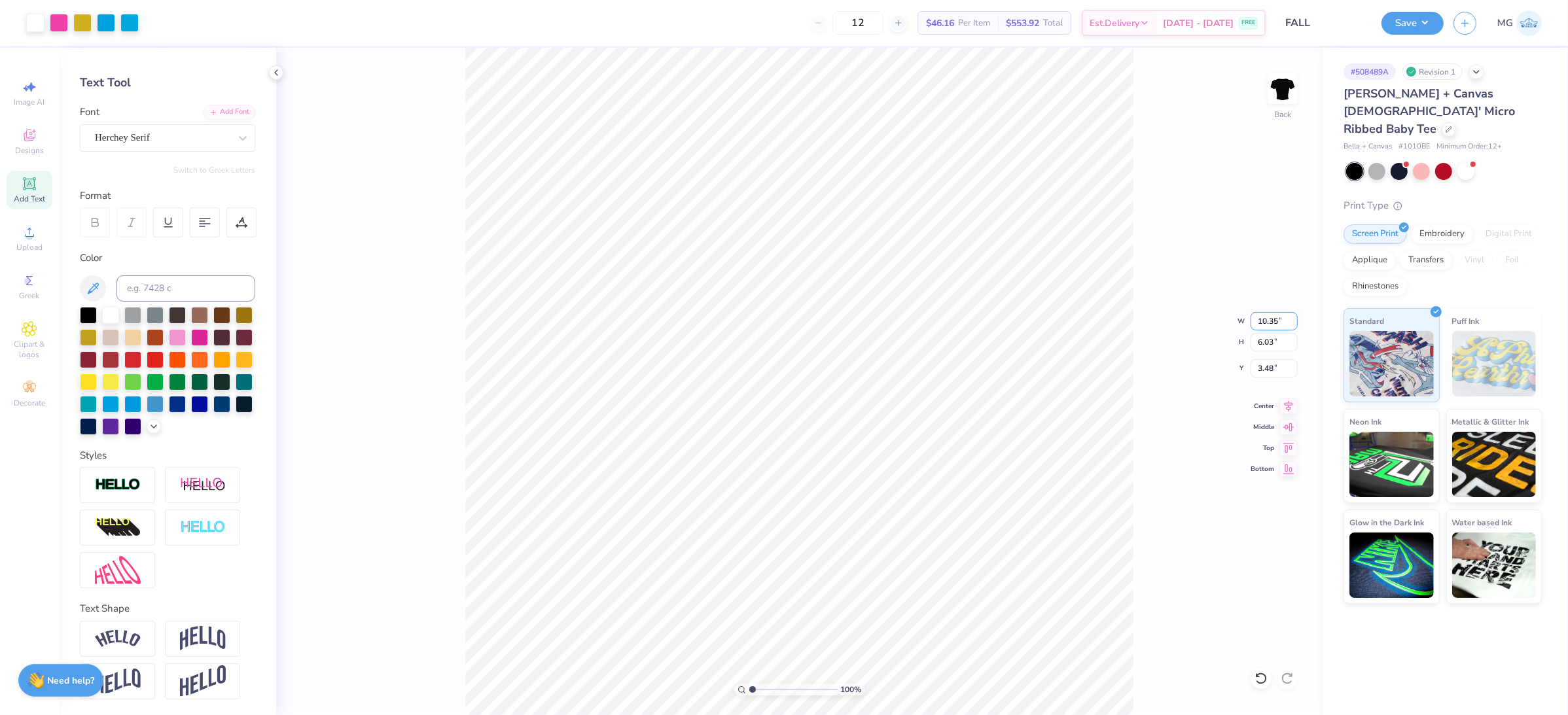
click at [1280, 321] on input "10.35" at bounding box center [1273, 321] width 47 height 18
type input "10.50"
type input "6.12"
type input "3.43"
click at [1272, 365] on input "3.43" at bounding box center [1273, 368] width 47 height 18
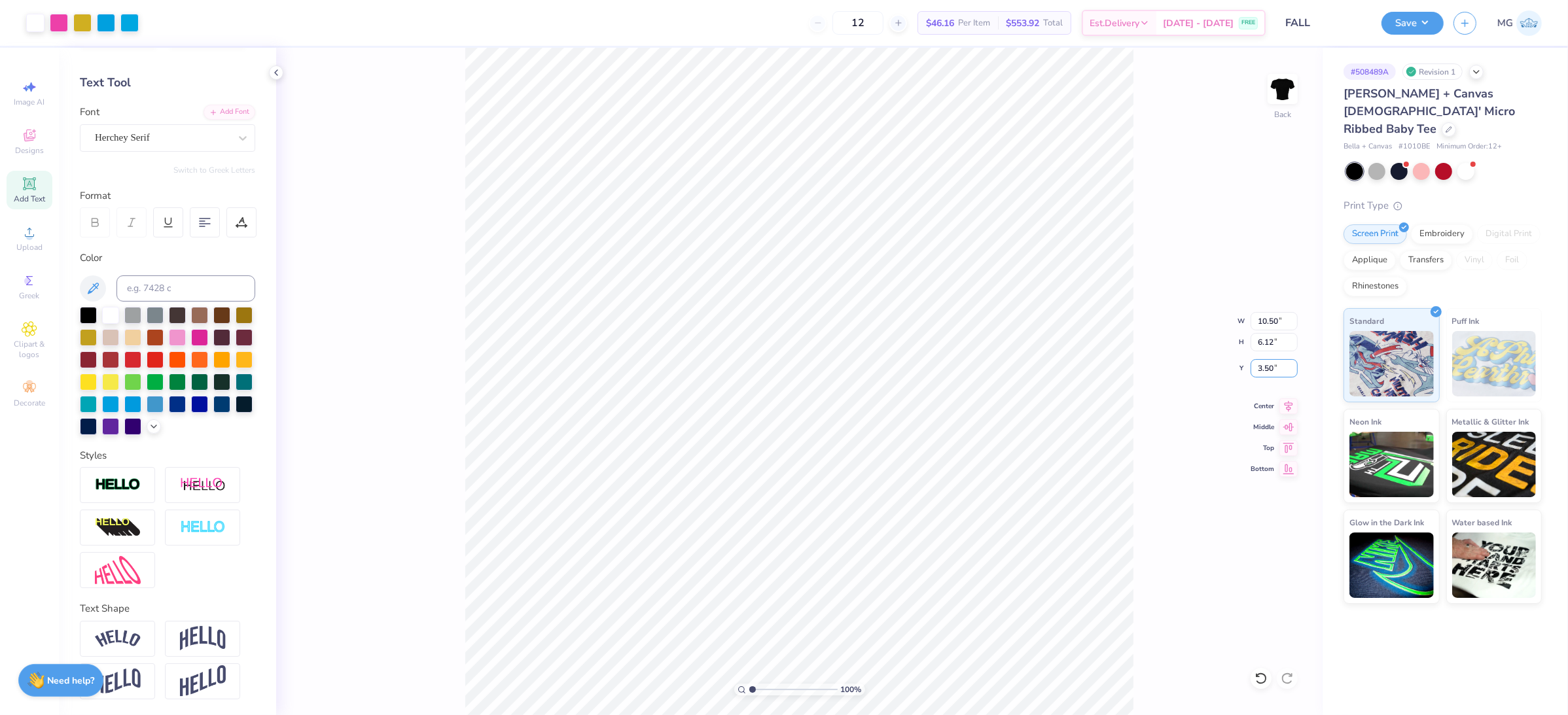
type input "3.50"
click at [1155, 623] on div "100 % Back" at bounding box center [799, 382] width 1046 height 668
click at [1138, 578] on div "100 % Back" at bounding box center [799, 382] width 1046 height 668
click at [1270, 367] on input "3.50" at bounding box center [1273, 368] width 47 height 18
type input "3.00"
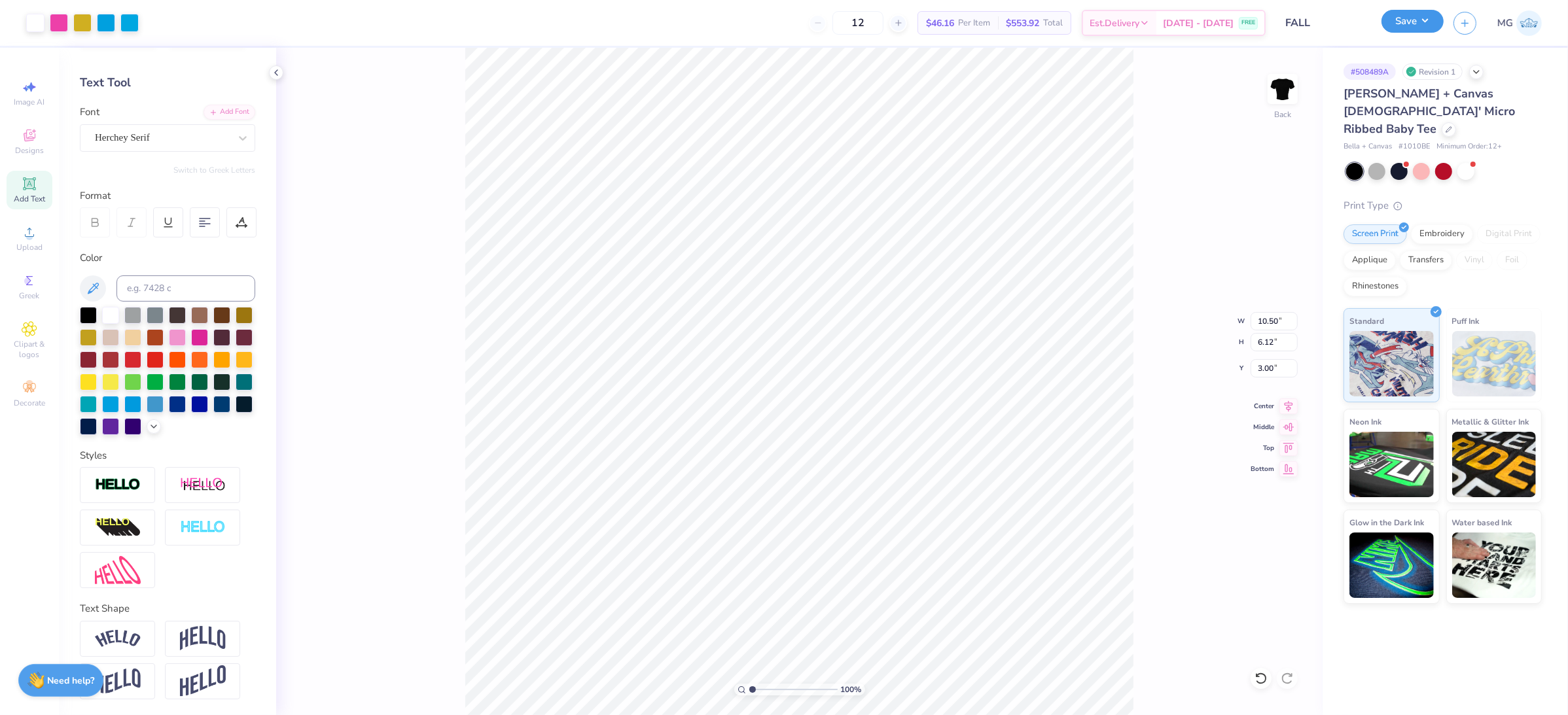
click at [1437, 20] on button "Save" at bounding box center [1412, 21] width 62 height 23
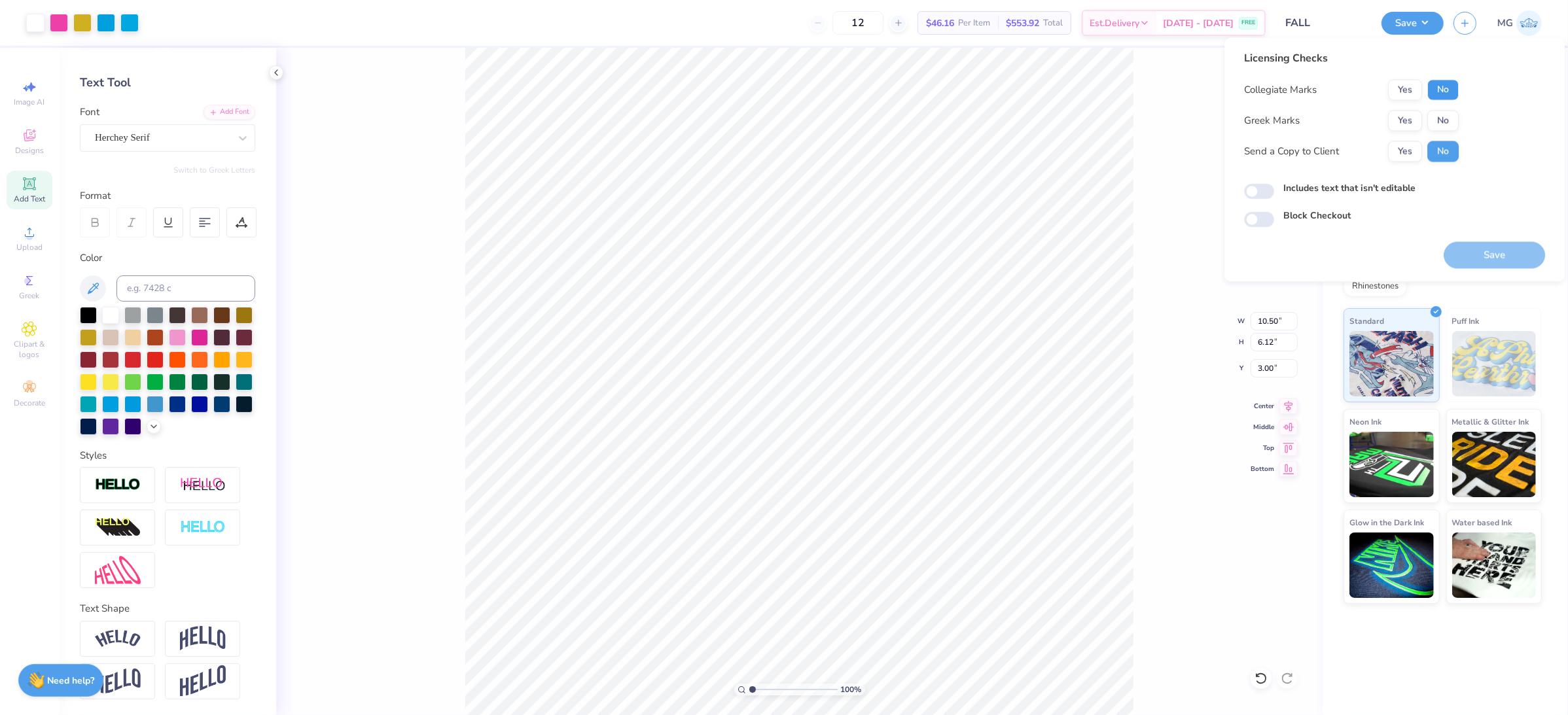
click at [1431, 89] on button "No" at bounding box center [1443, 90] width 32 height 21
click at [1409, 92] on button "Yes" at bounding box center [1405, 90] width 34 height 21
click at [1431, 117] on button "No" at bounding box center [1443, 121] width 32 height 21
click at [1400, 151] on button "Yes" at bounding box center [1405, 151] width 34 height 21
click at [1255, 194] on input "Includes text that isn't editable" at bounding box center [1259, 192] width 30 height 15
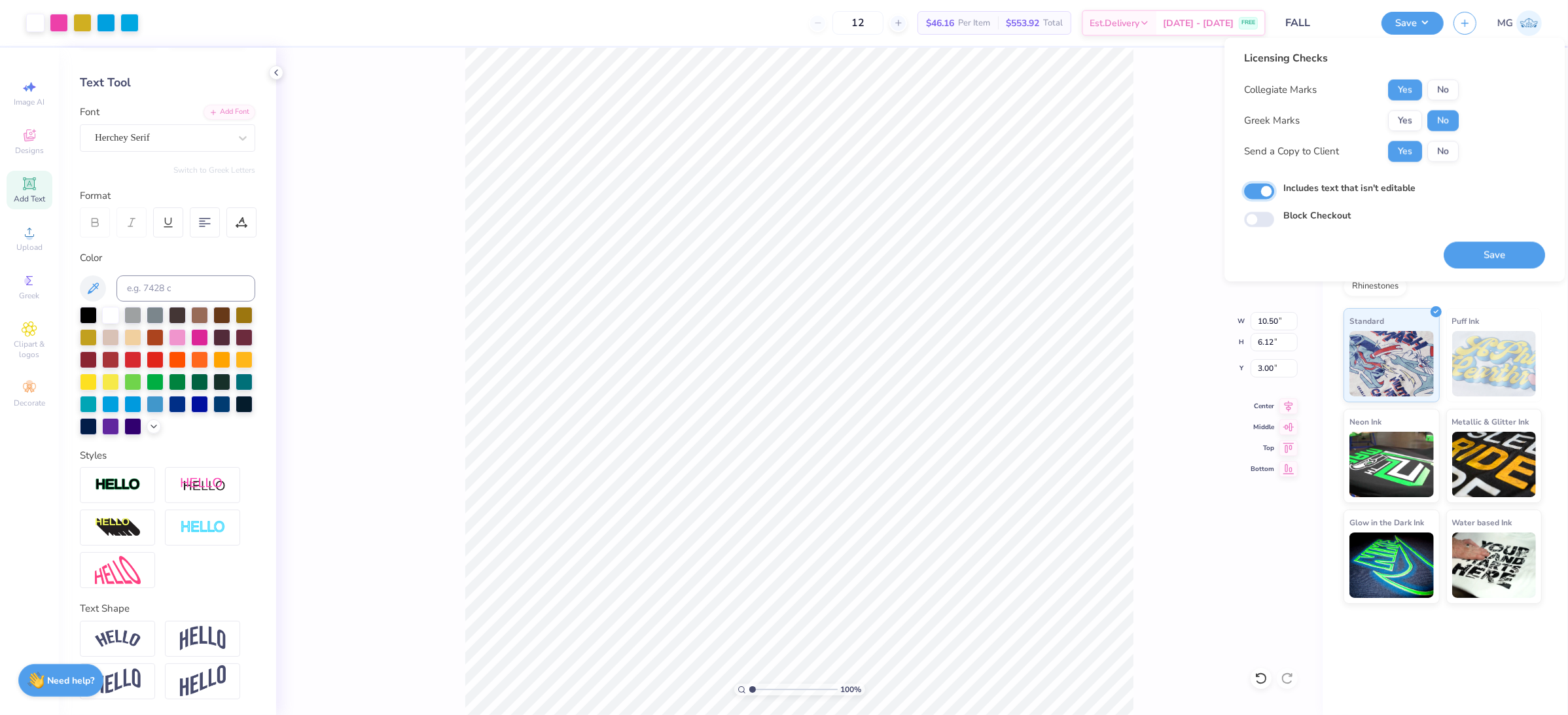
checkbox input "true"
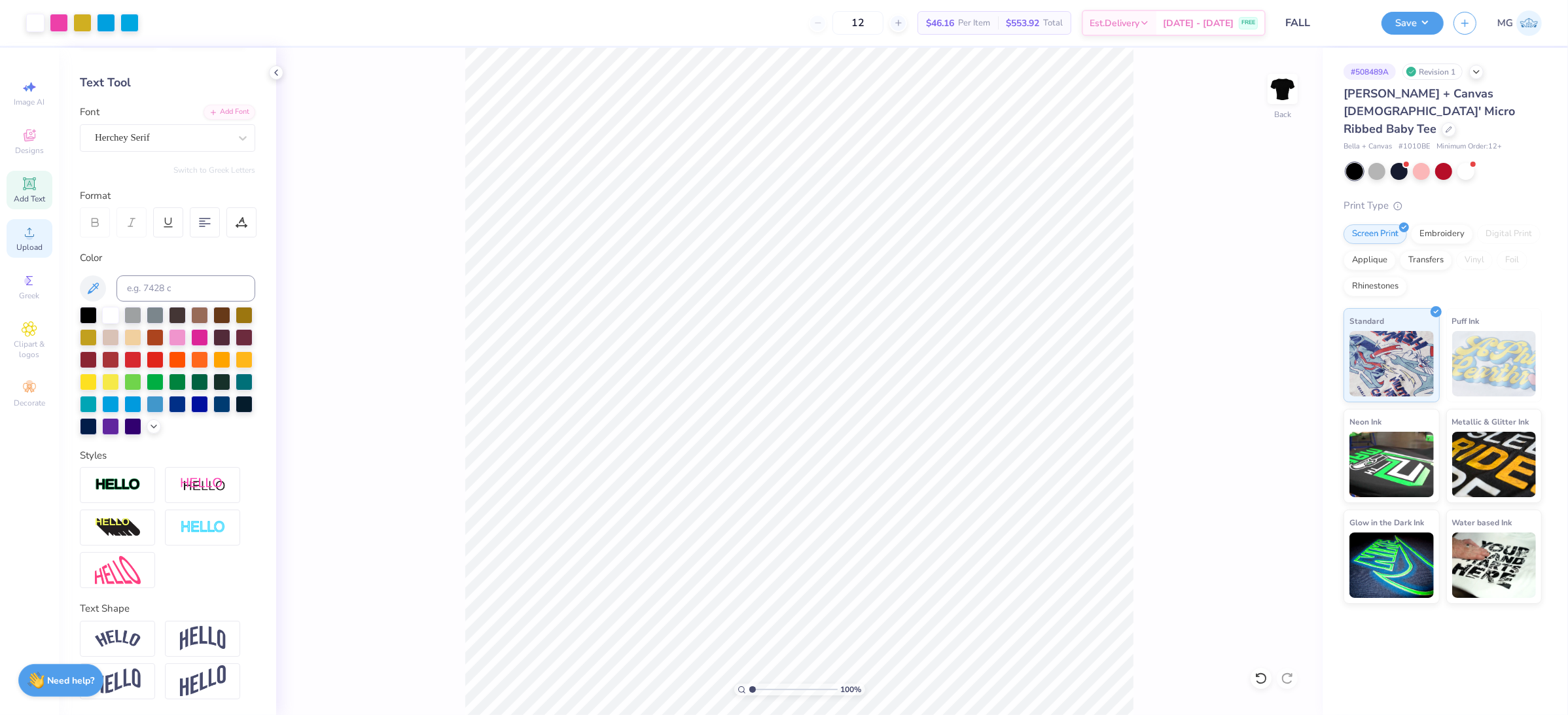
click at [28, 248] on span "Upload" at bounding box center [29, 248] width 26 height 10
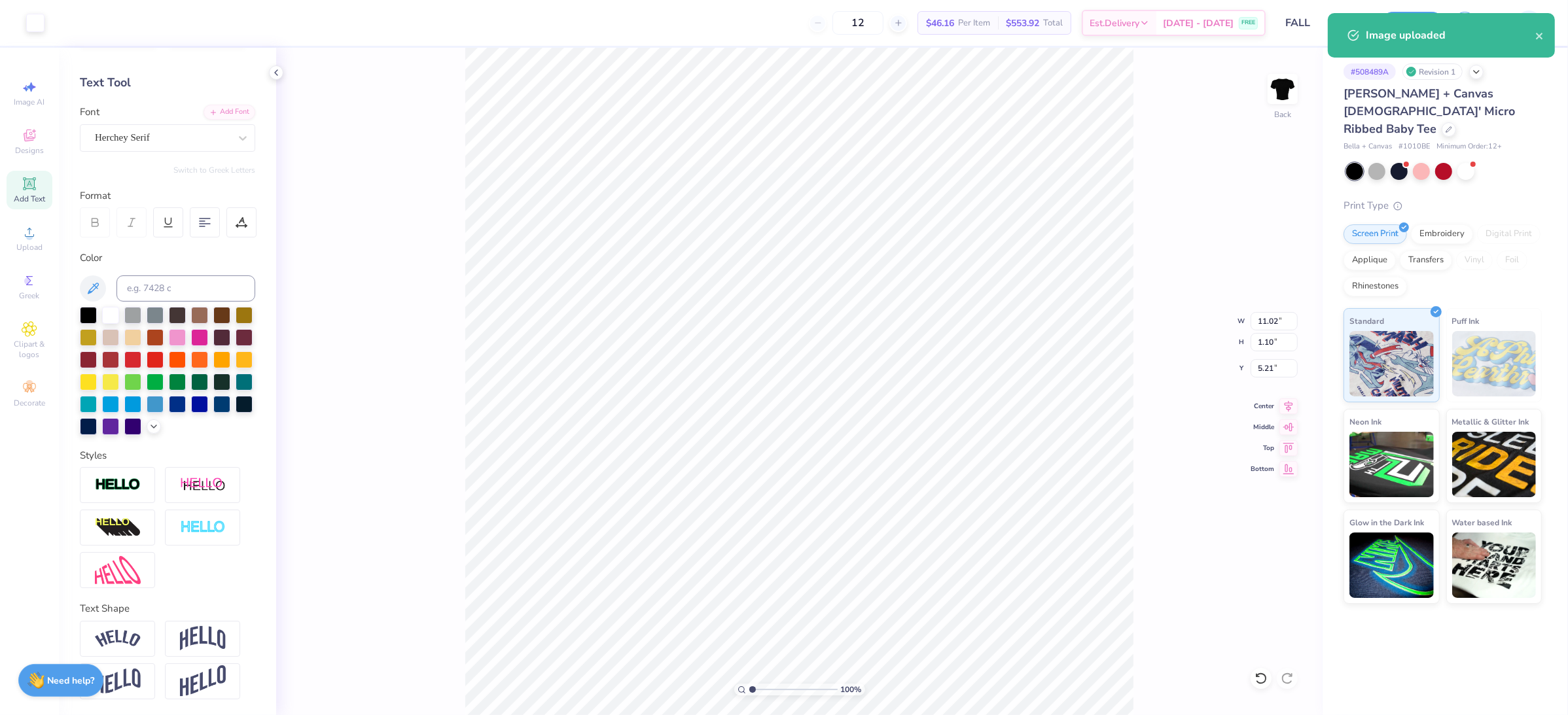
type input "5.21"
type input "10.65"
type input "1.06"
type input "5.24"
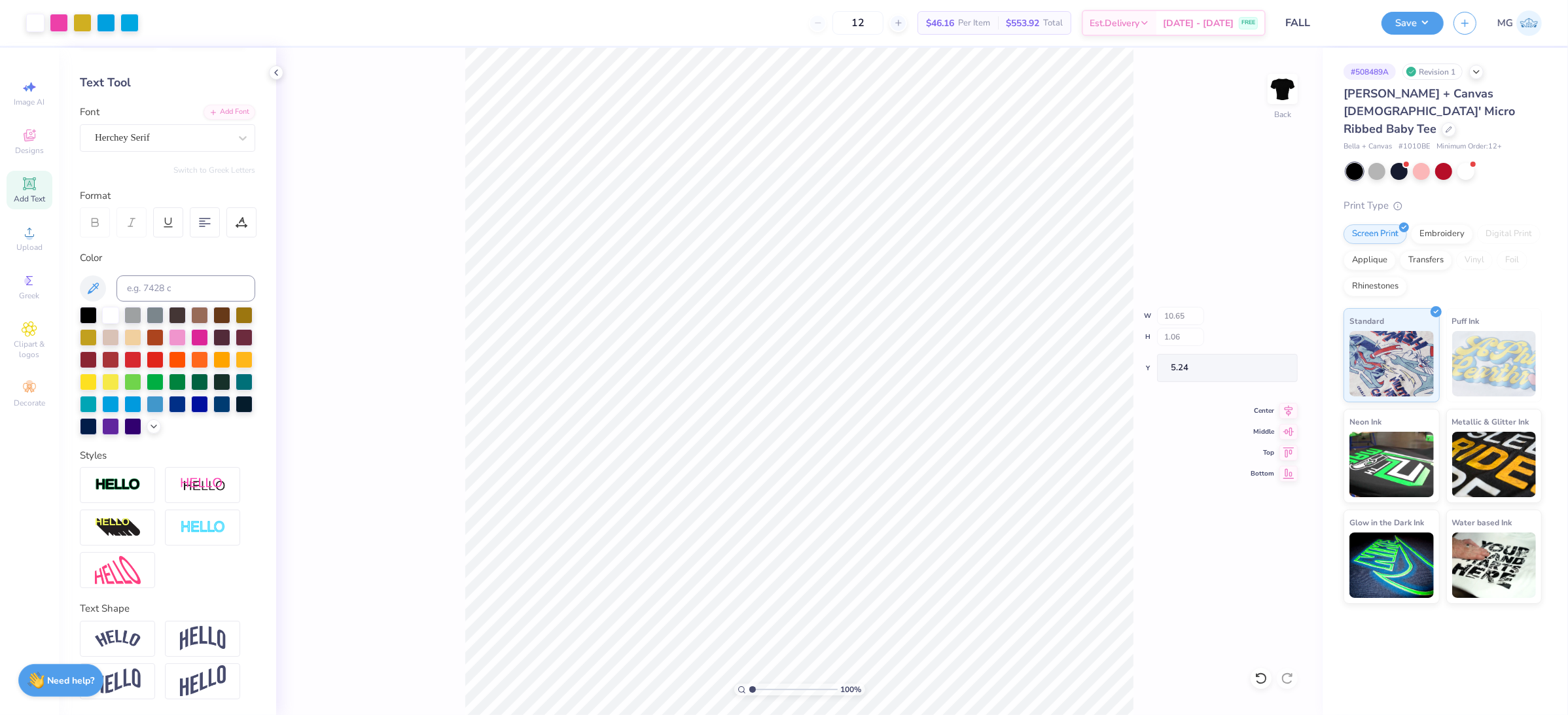
type input "10.26"
type input "1.02"
type input "5.28"
type input "5.21"
click at [1423, 29] on button "Save" at bounding box center [1412, 21] width 62 height 23
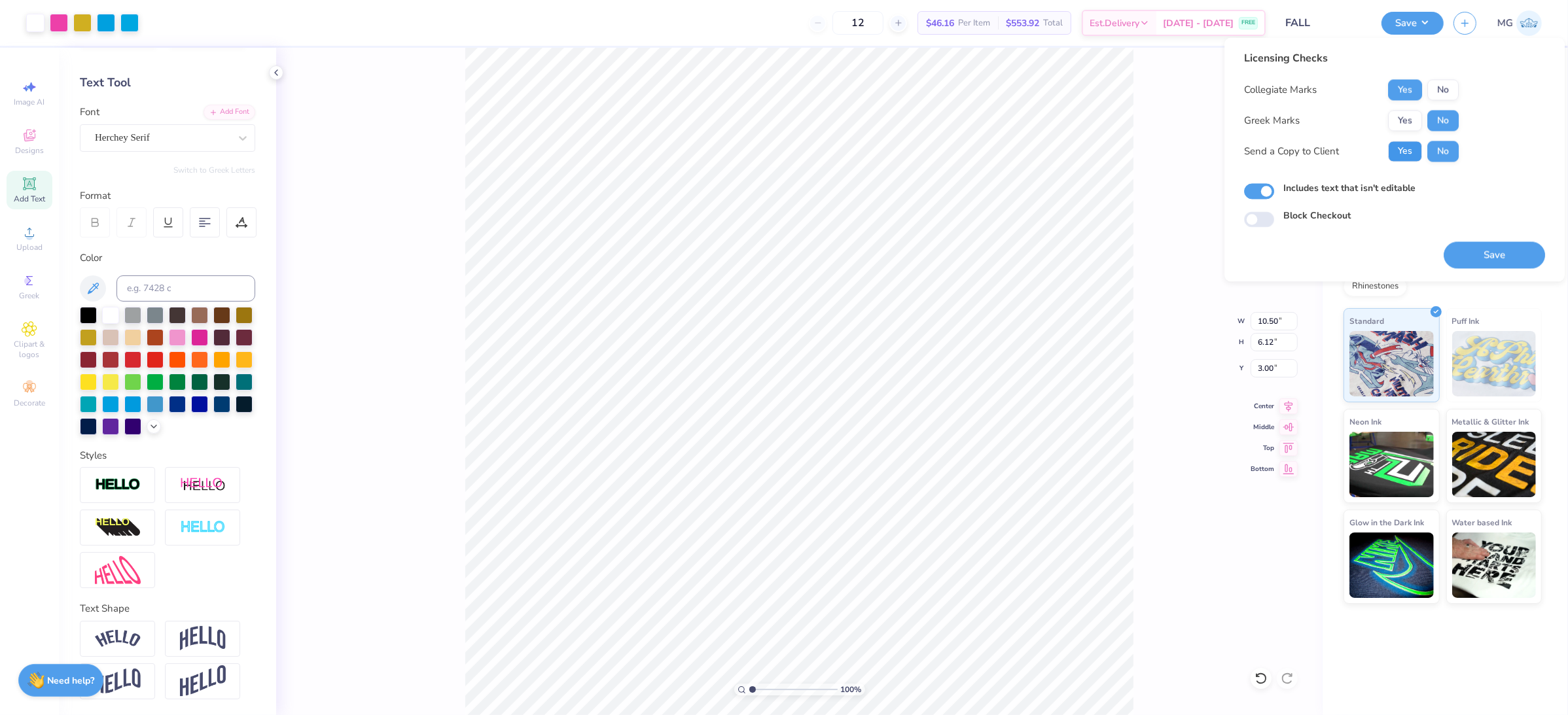
click at [1400, 152] on button "Yes" at bounding box center [1405, 151] width 34 height 21
click at [1478, 246] on button "Save" at bounding box center [1494, 255] width 101 height 27
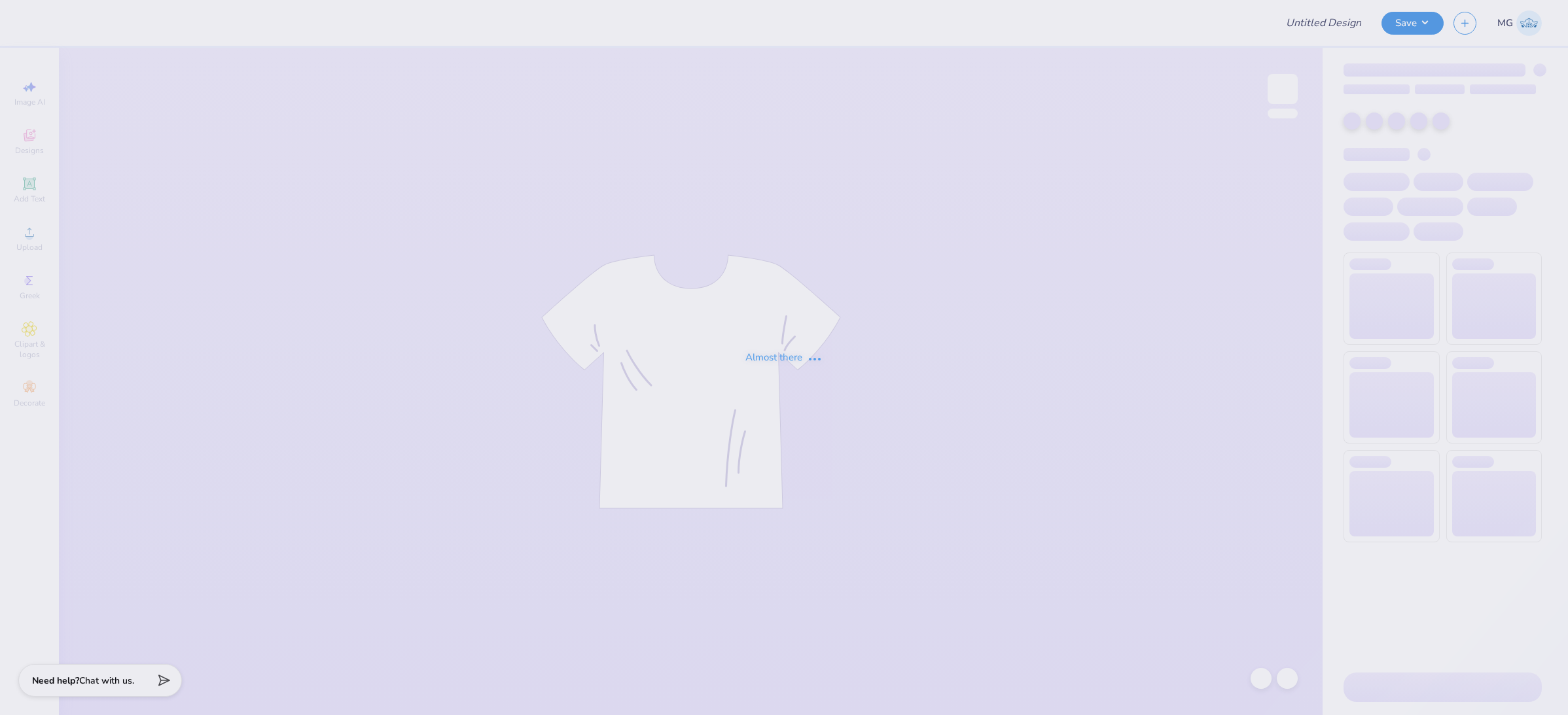
type input "Maura Smith : University of Connecticut"
type input "DPE Tank"
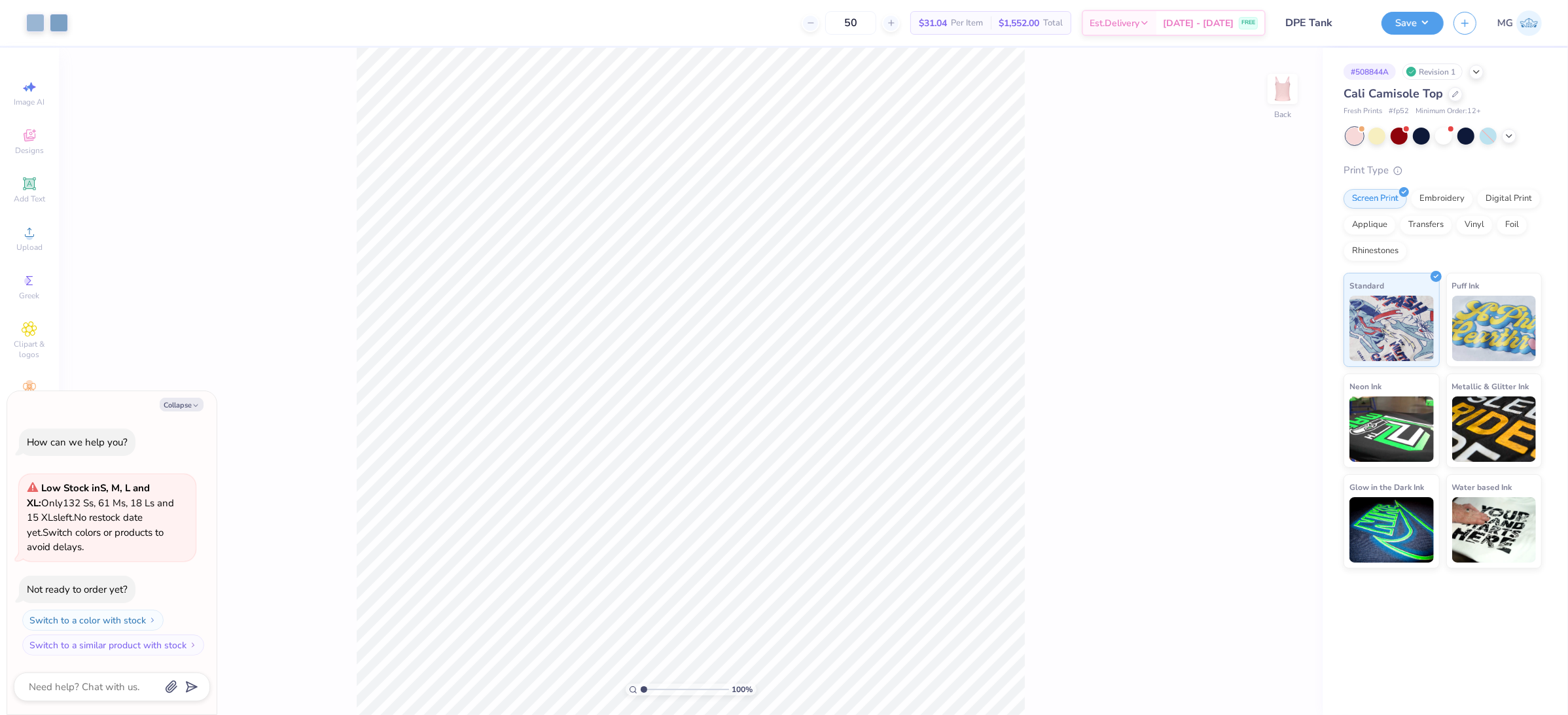
click at [1072, 259] on div "100 % Back" at bounding box center [691, 382] width 1264 height 668
click at [184, 405] on button "Collapse" at bounding box center [181, 405] width 44 height 14
type textarea "x"
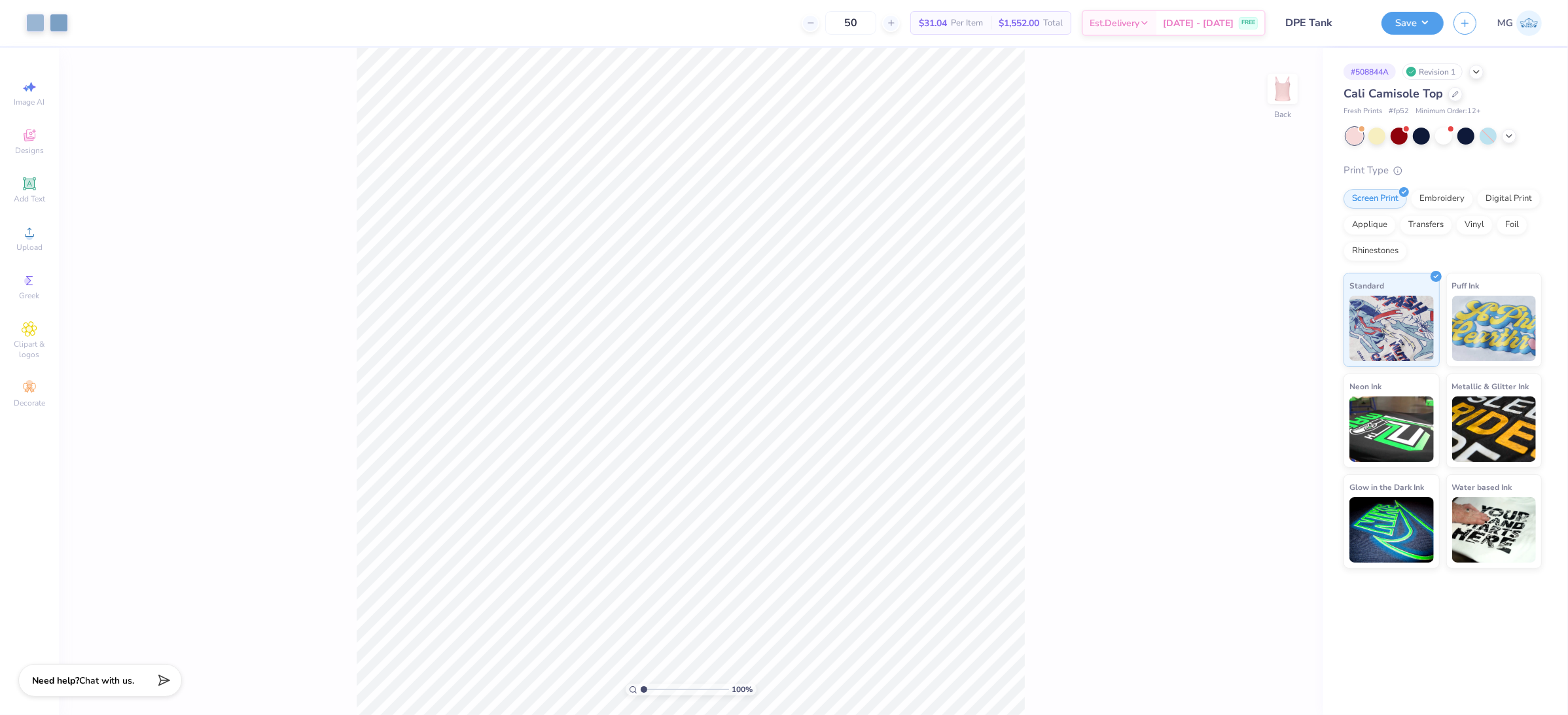
click at [279, 334] on div "100 % Back" at bounding box center [691, 382] width 1264 height 668
click at [34, 229] on icon at bounding box center [29, 232] width 15 height 15
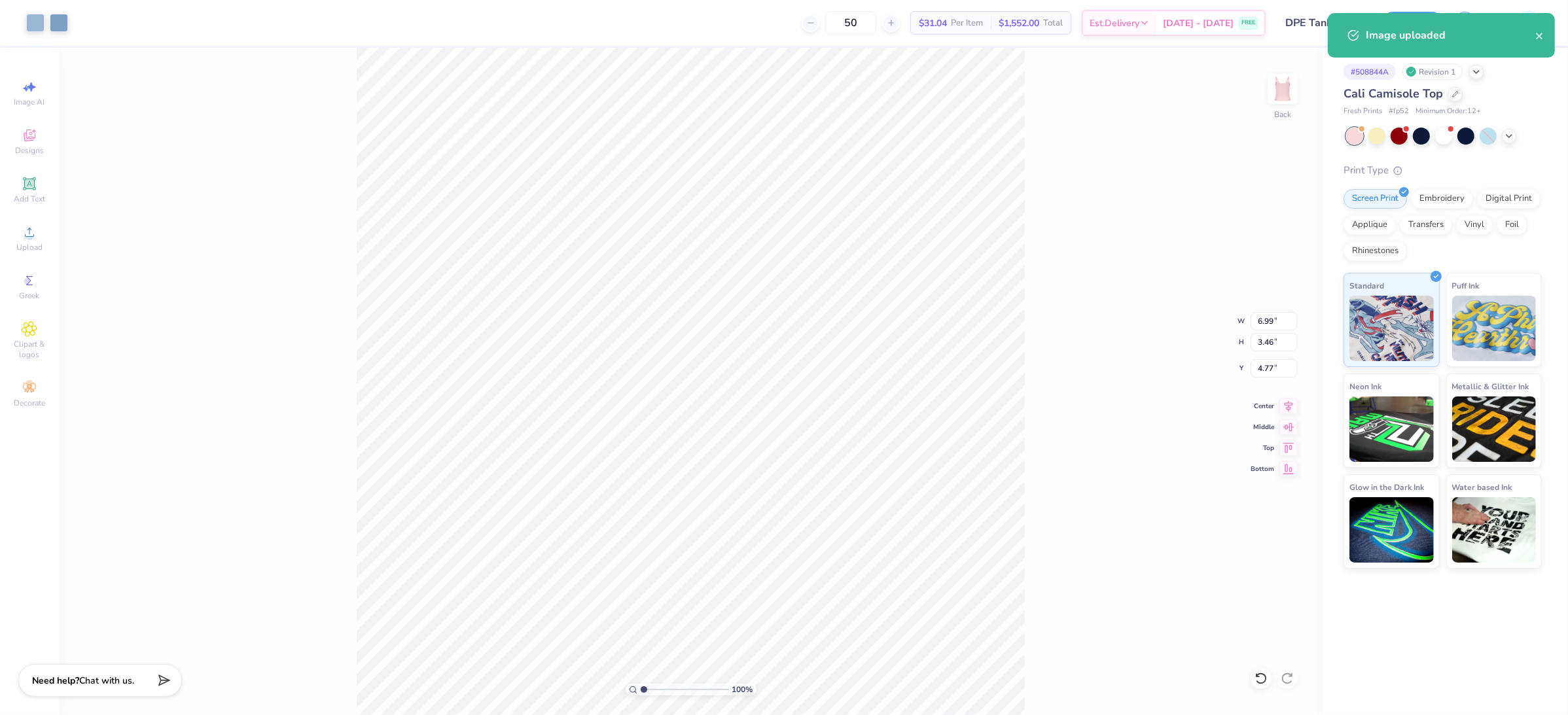
type input "4.60"
type input "2.02"
type input "2.57"
type input "6.99"
type input "3.46"
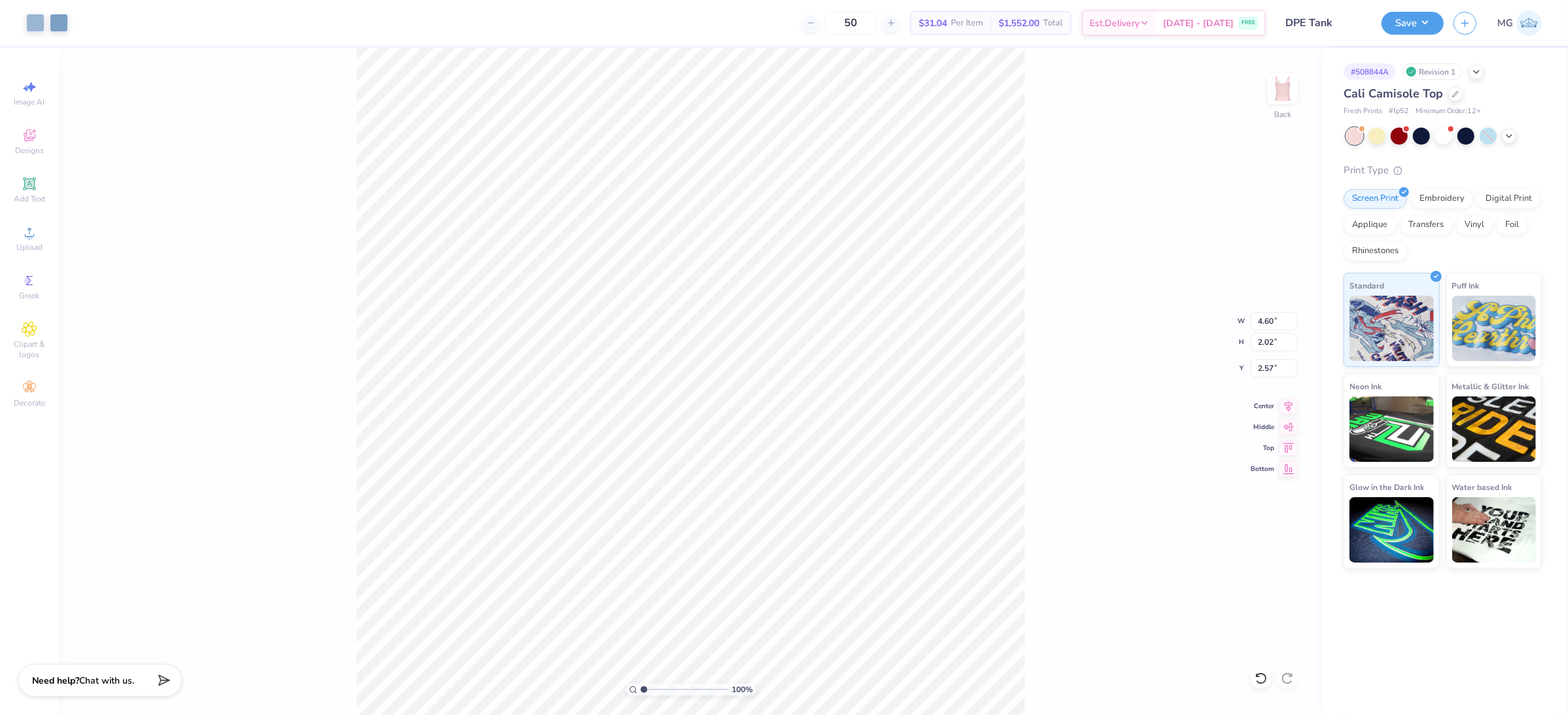
type input "4.77"
type input "4.60"
type input "2.02"
type input "2.57"
type input "6.99"
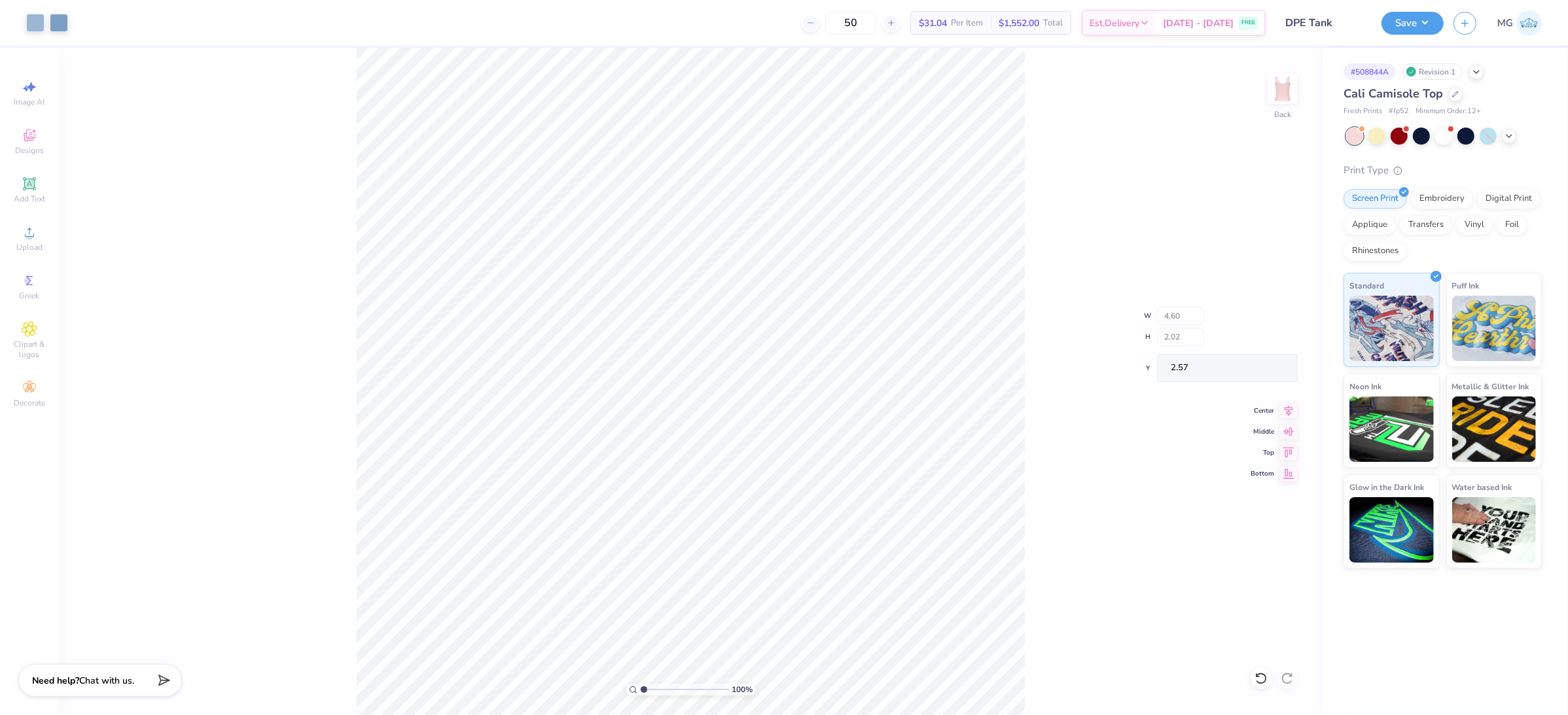
type input "3.46"
type input "4.77"
click at [1260, 317] on input "6.99" at bounding box center [1273, 321] width 47 height 18
click at [1272, 322] on input "6.99" at bounding box center [1273, 321] width 47 height 18
type input "6"
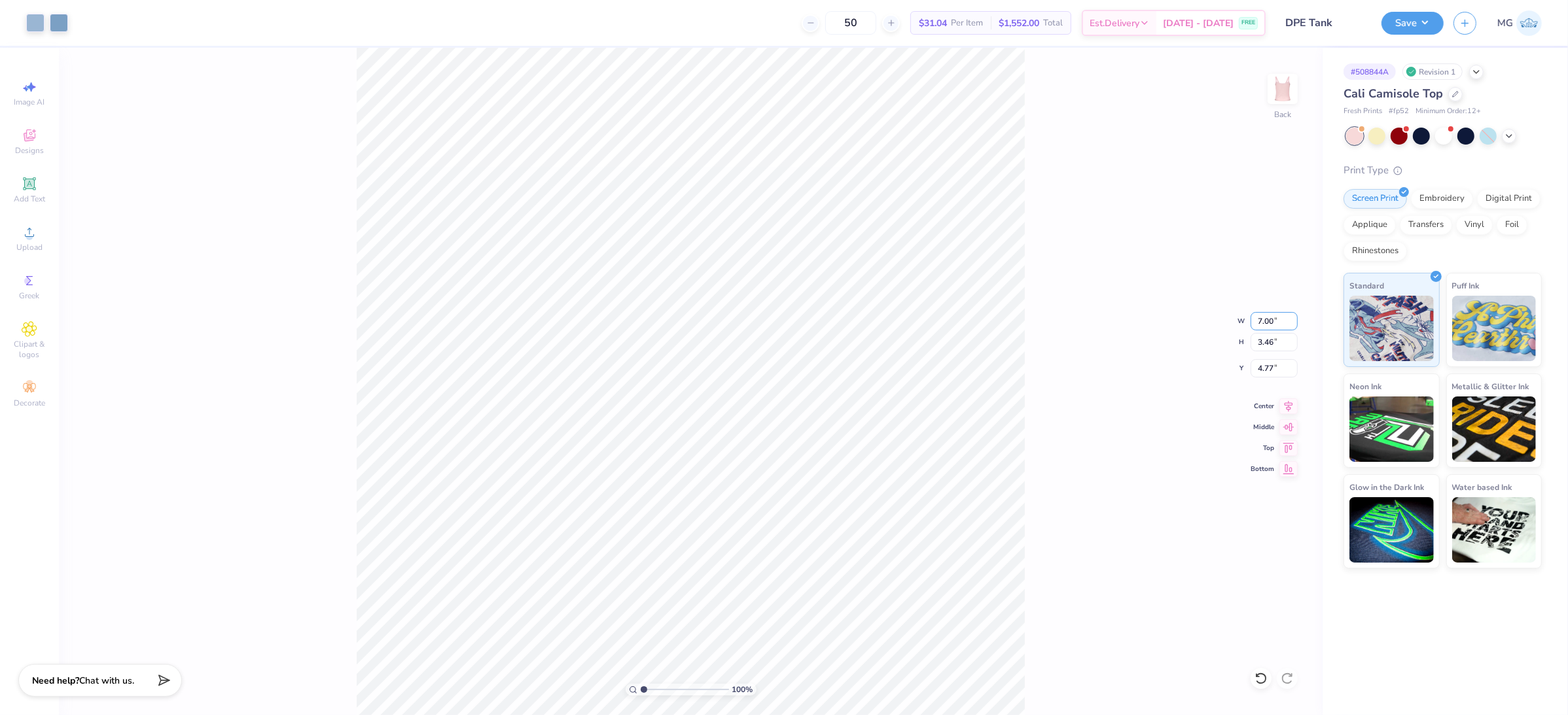
type input "7.00"
click at [1272, 368] on input "4.77" at bounding box center [1273, 368] width 47 height 18
type input "4"
click at [1043, 368] on div "100 % Back W 7.00 7.00 " H 3.46 3.46 " Y 3.00 3.00 " Center Middle Top Bottom" at bounding box center [691, 382] width 1264 height 668
click at [1269, 370] on input "3.00" at bounding box center [1273, 368] width 47 height 18
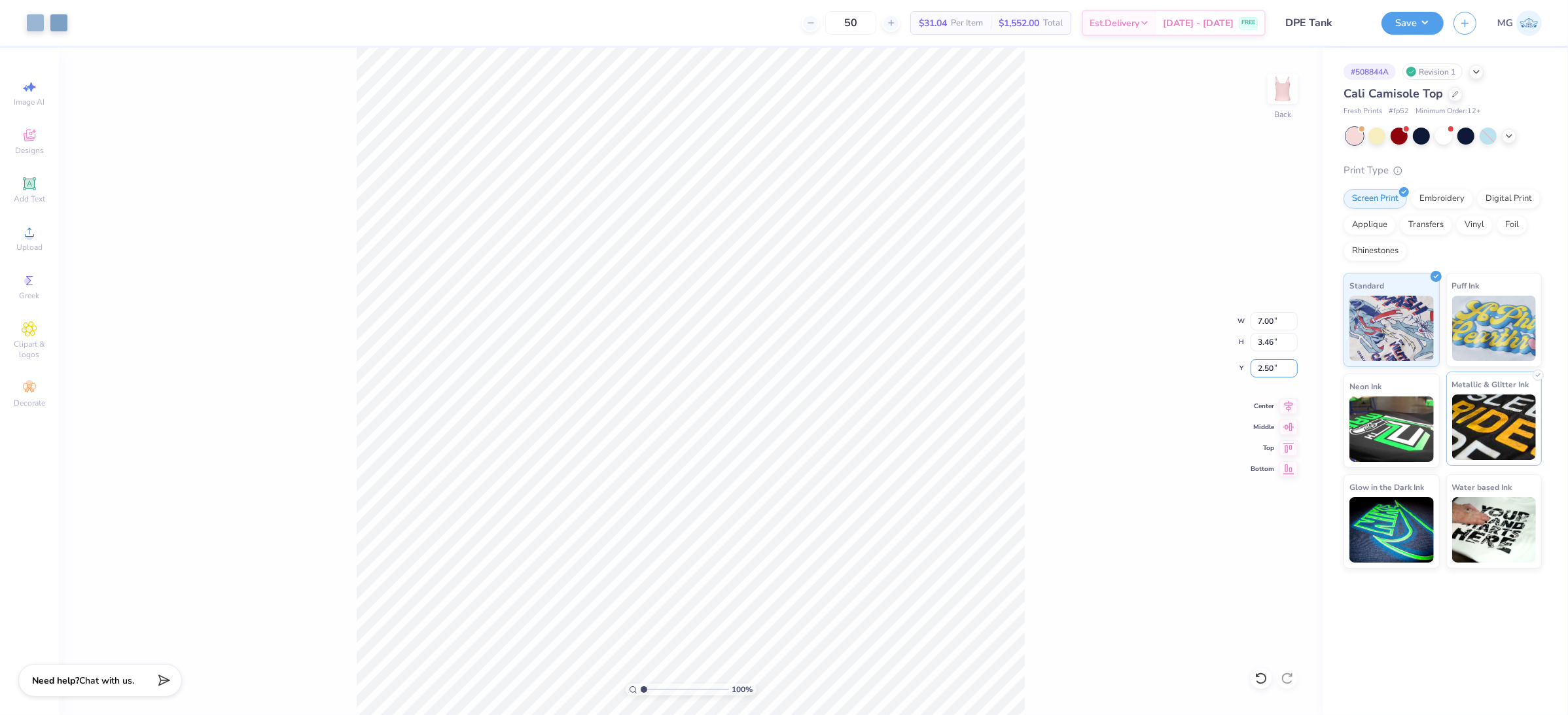
type input "2.50"
type input "3.00"
type input "2.20"
click at [1047, 408] on div "100 % Back W 7.00 7.00 " H 3.46 3.46 " Y 2.20 2.20 " Center Middle Top Bottom" at bounding box center [691, 382] width 1264 height 668
click at [1047, 408] on div "100 % Back W 7.00 H 3.46 Y 2.20 Center Middle Top Bottom" at bounding box center [691, 382] width 1264 height 668
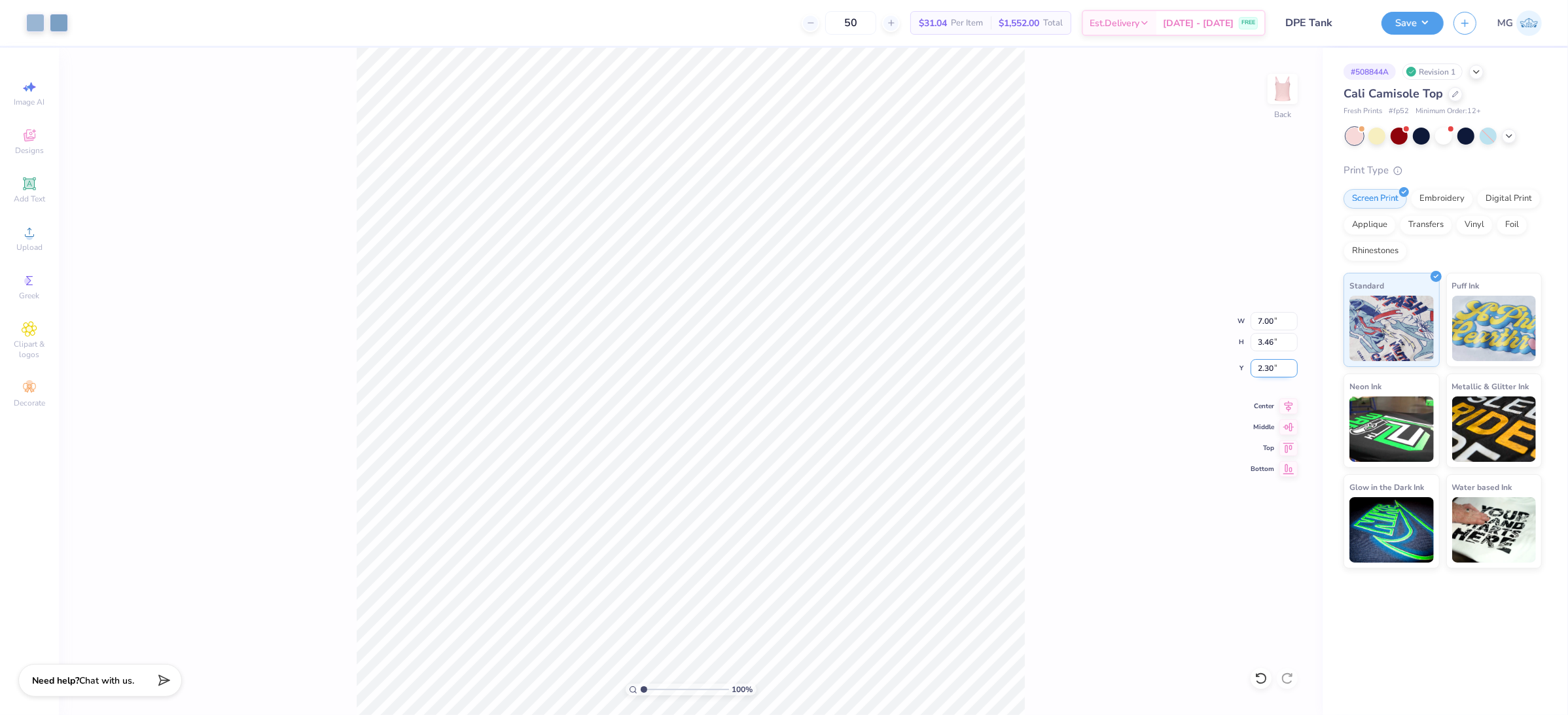
click at [1269, 366] on input "2.30" at bounding box center [1273, 368] width 47 height 18
type input "2.50"
click at [1432, 21] on button "Save" at bounding box center [1412, 21] width 62 height 23
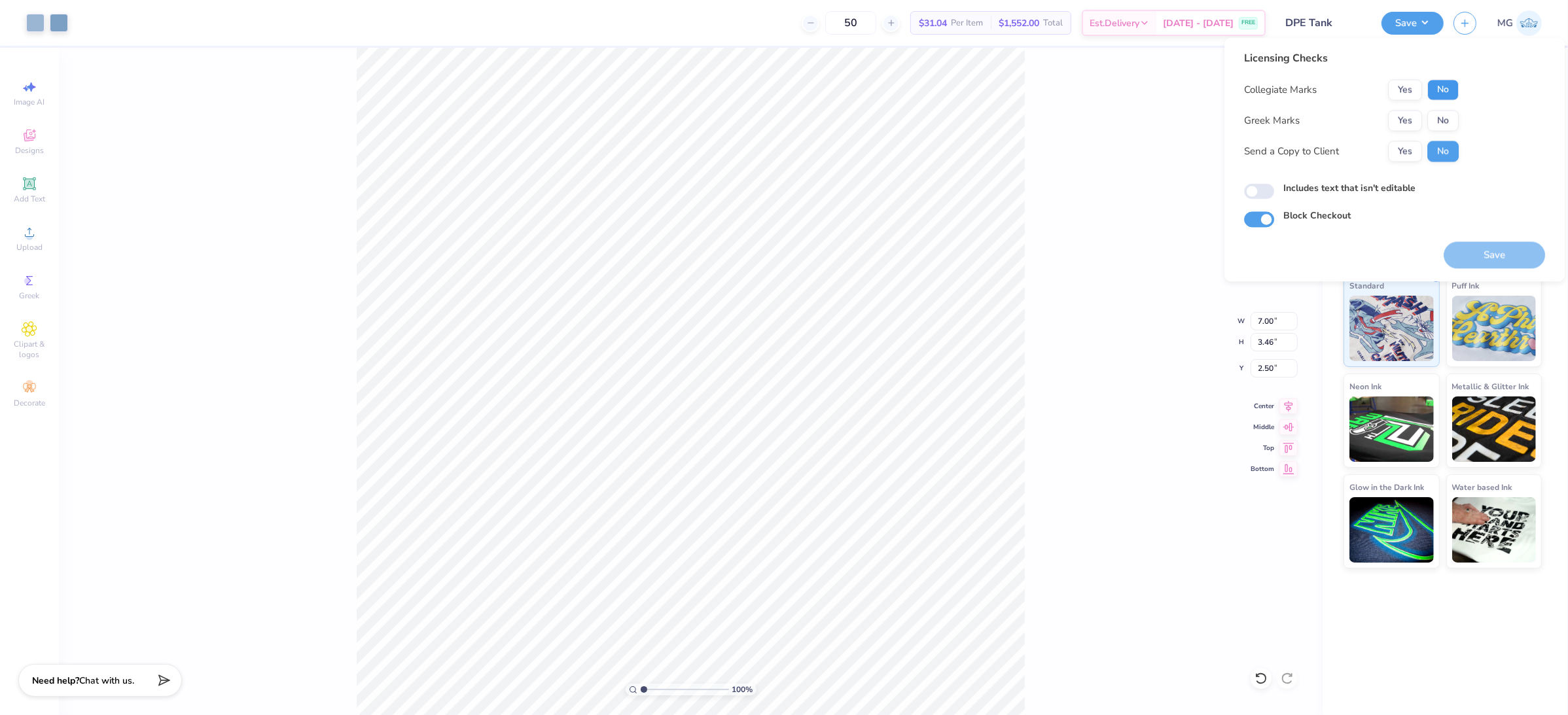
click at [1436, 87] on button "No" at bounding box center [1443, 90] width 32 height 21
click at [1408, 115] on button "Yes" at bounding box center [1405, 121] width 34 height 21
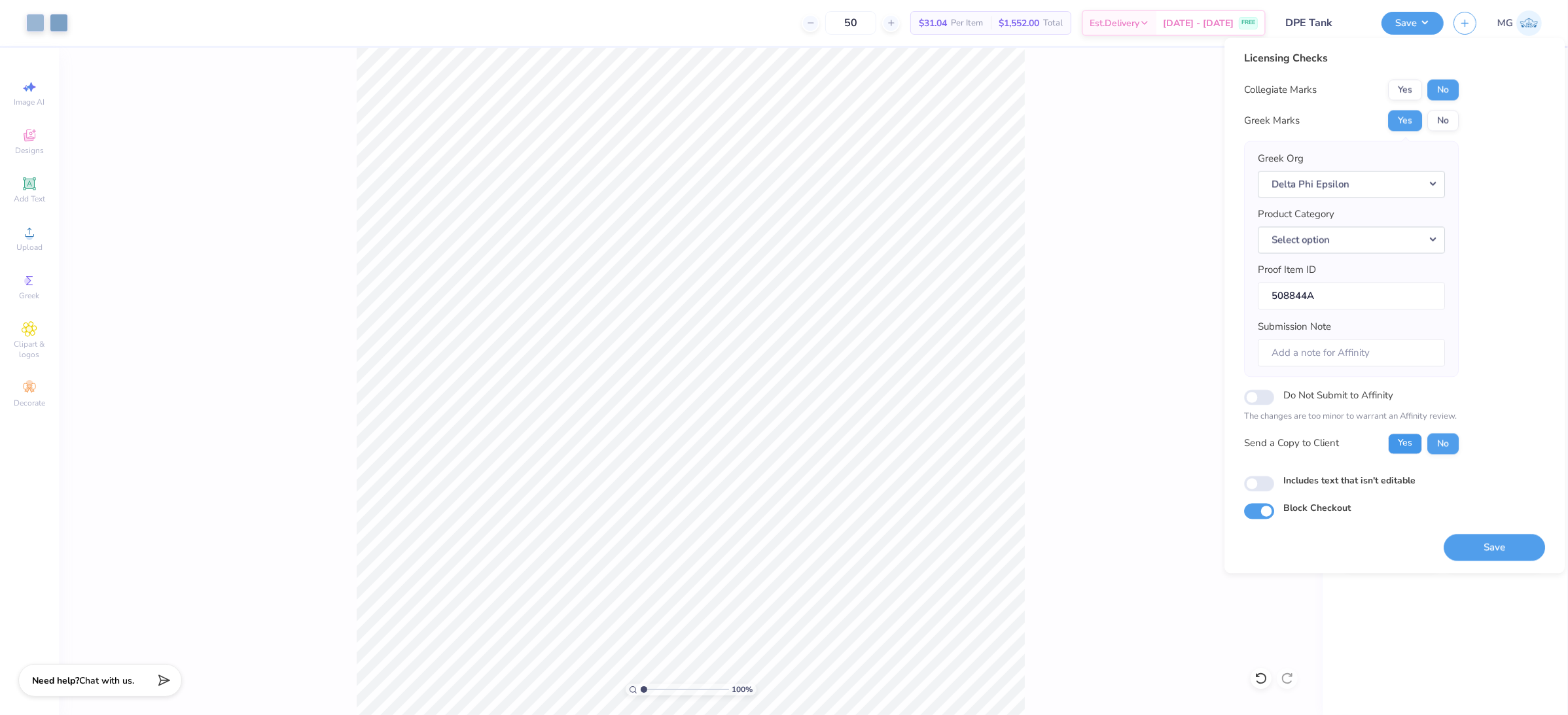
click at [1393, 443] on button "Yes" at bounding box center [1405, 443] width 34 height 21
click at [1252, 483] on input "Includes text that isn't editable" at bounding box center [1259, 484] width 30 height 15
checkbox input "true"
click at [1494, 546] on button "Save" at bounding box center [1494, 547] width 101 height 27
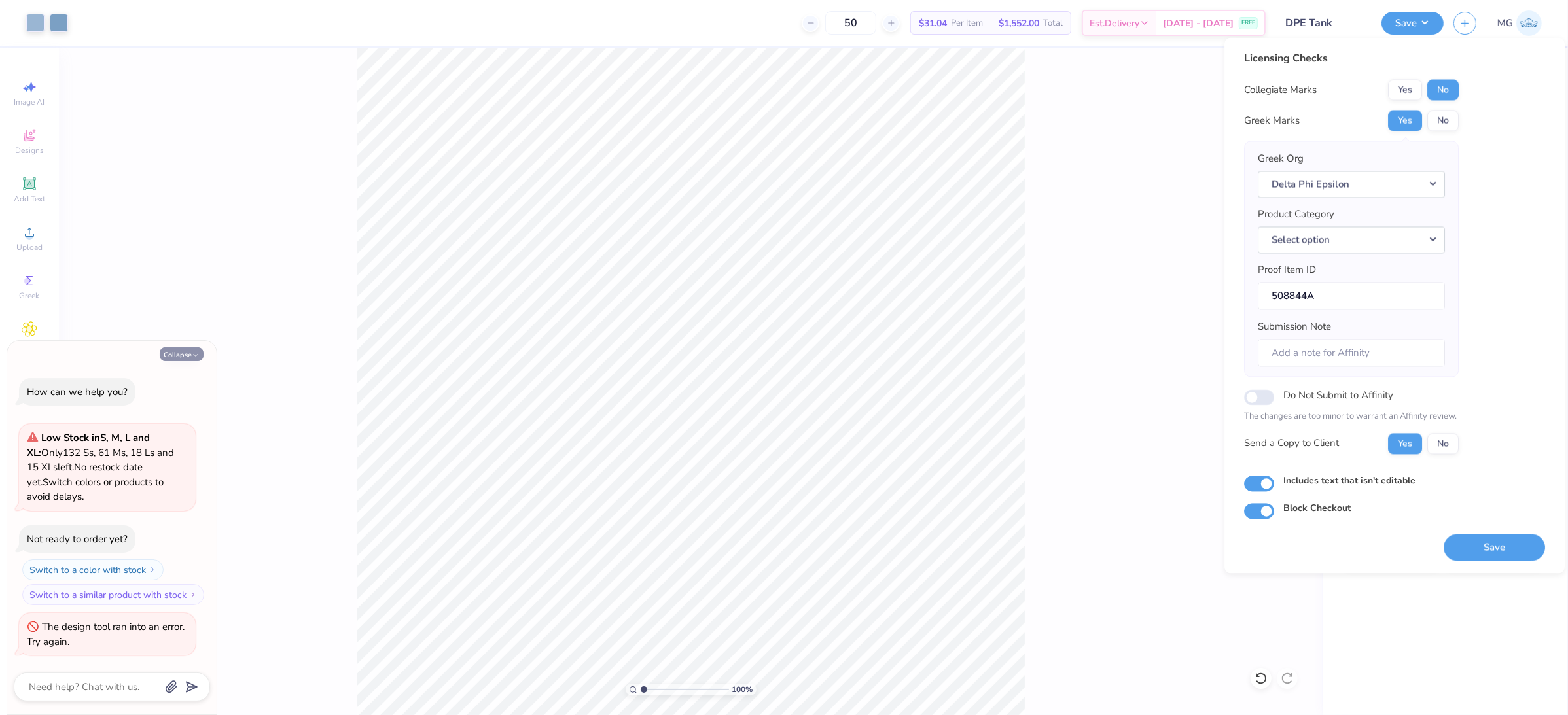
click at [193, 352] on icon "button" at bounding box center [195, 355] width 8 height 8
type textarea "x"
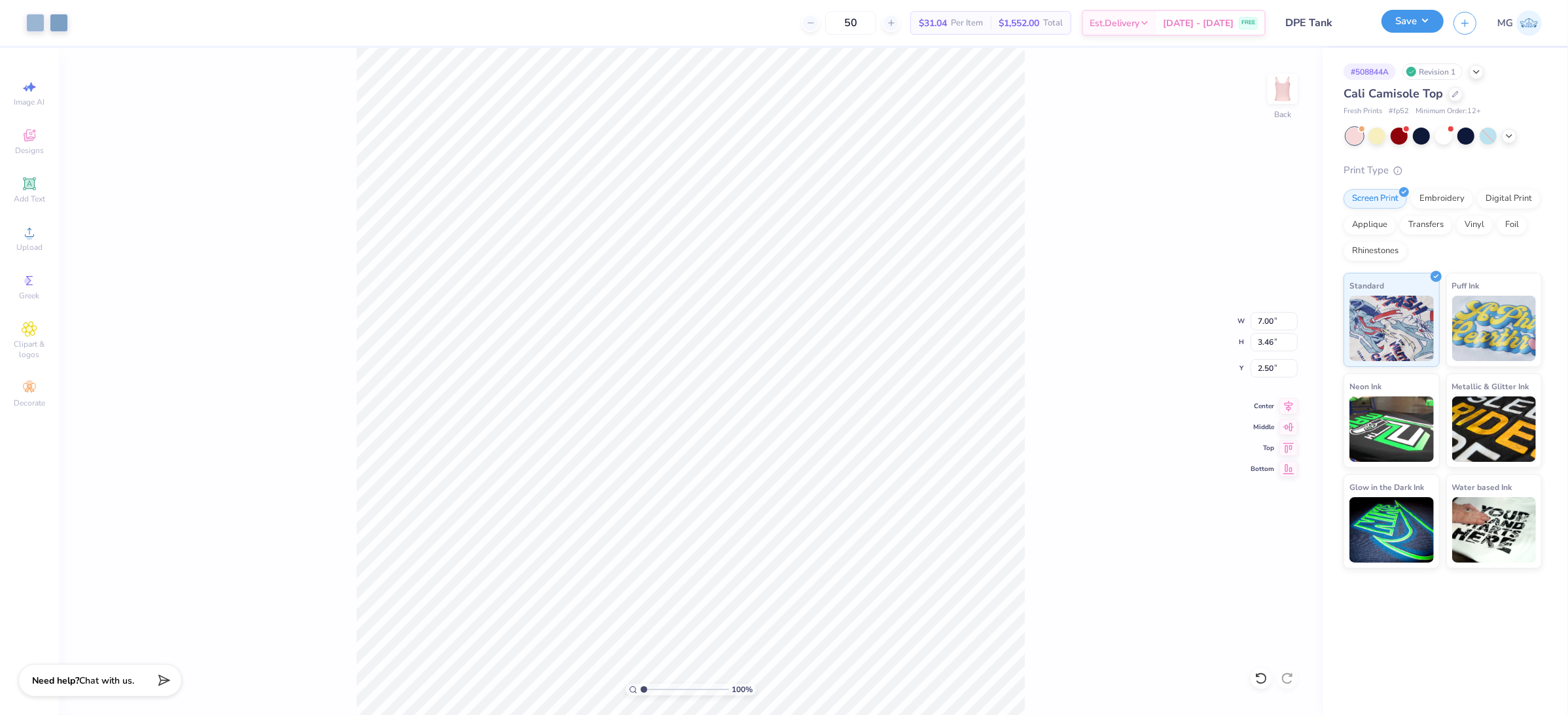
click at [1432, 26] on button "Save" at bounding box center [1412, 21] width 62 height 23
click at [1423, 17] on button "Save" at bounding box center [1412, 21] width 62 height 23
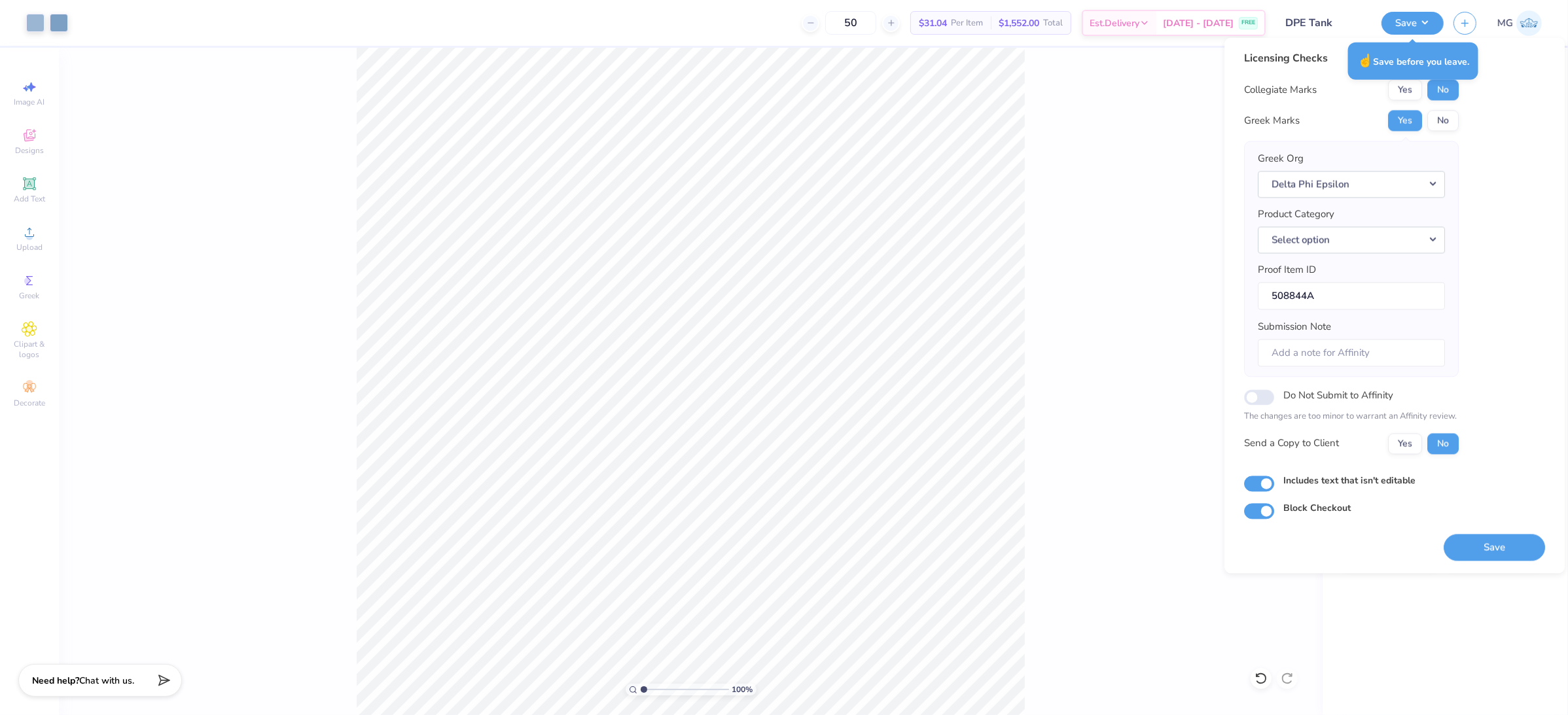
click at [1039, 205] on div "100 % Back" at bounding box center [691, 382] width 1264 height 668
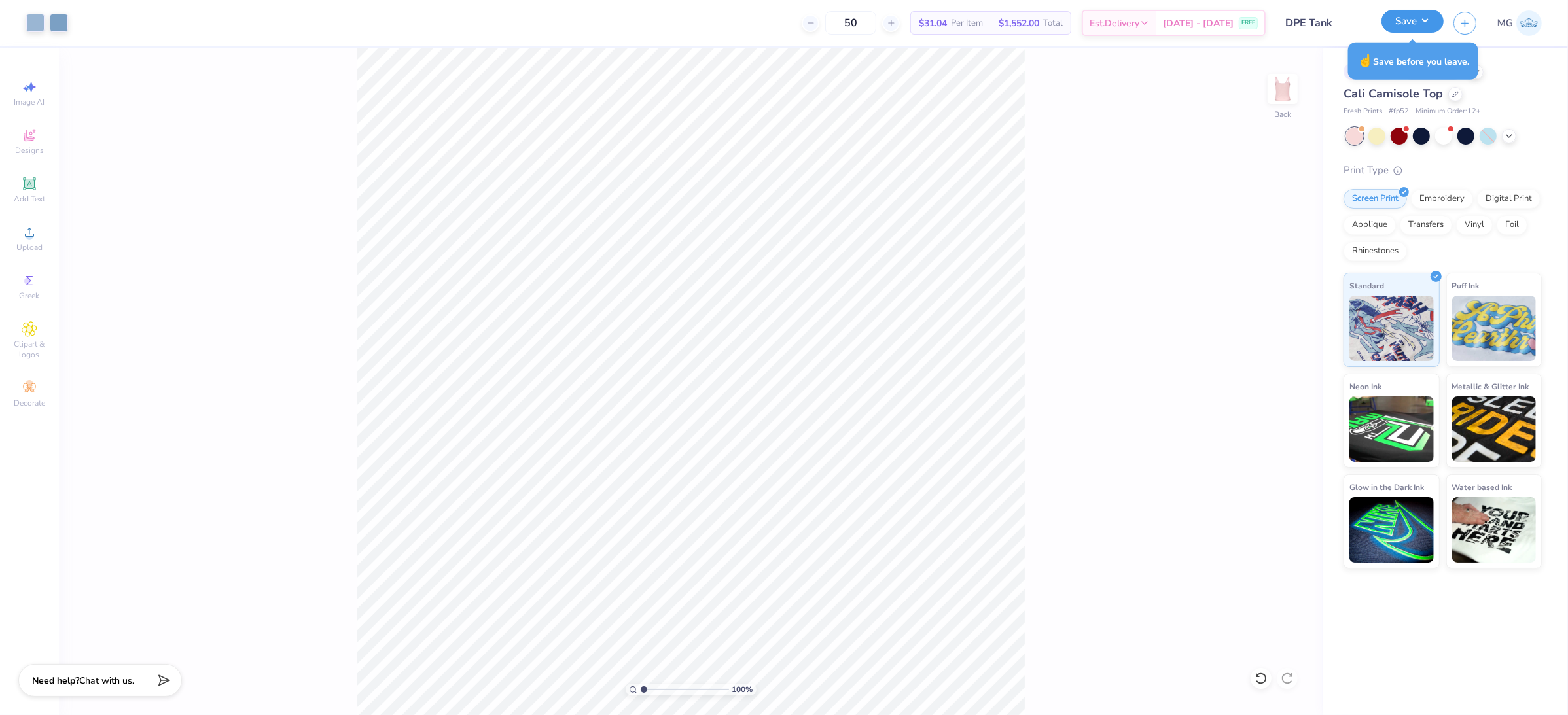
click at [1421, 28] on button "Save" at bounding box center [1412, 21] width 62 height 23
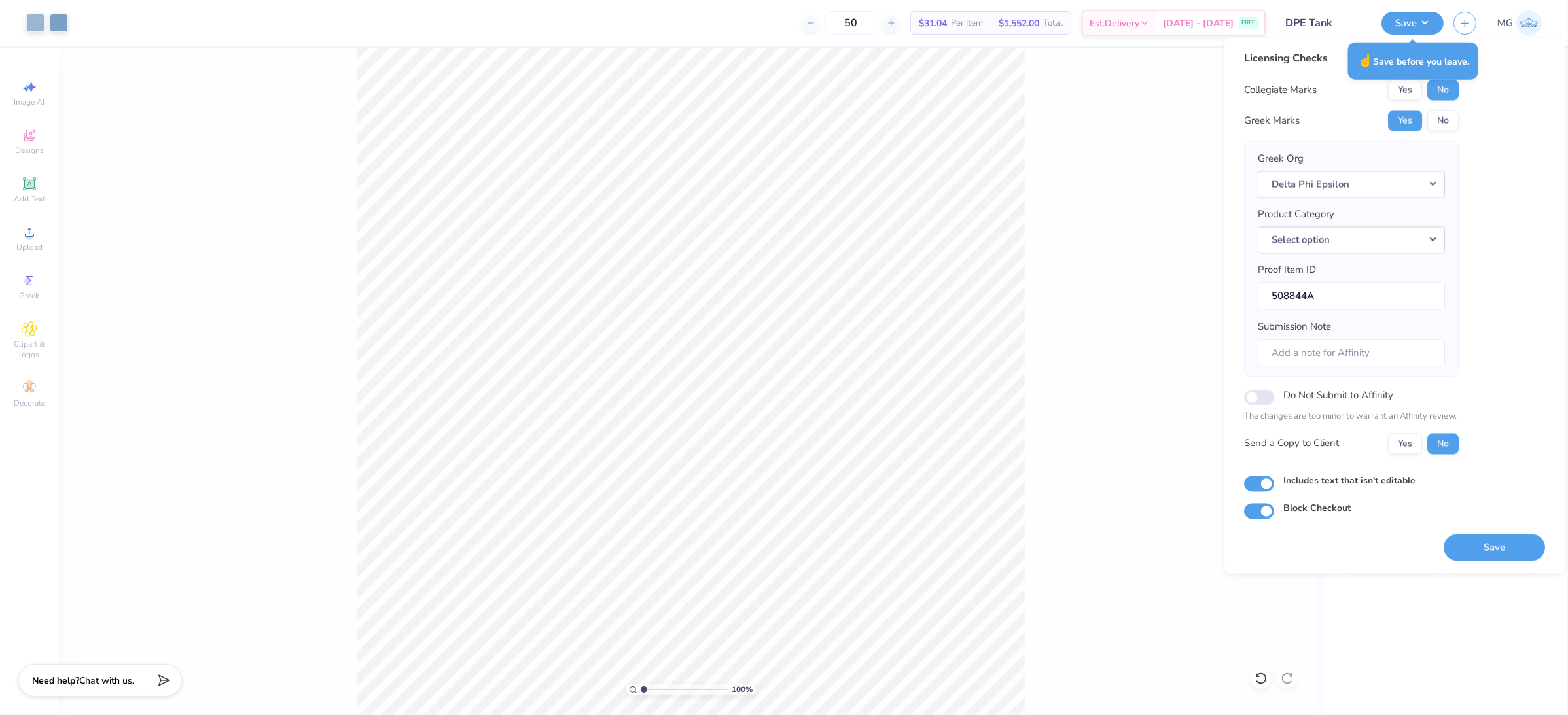
click at [1398, 457] on div "Licensing Checks Collegiate Marks Yes No Greek Marks Yes No Greek Org Delta Phi…" at bounding box center [1351, 257] width 215 height 413
click at [1400, 449] on button "Yes" at bounding box center [1405, 443] width 34 height 21
click at [1461, 547] on button "Save" at bounding box center [1494, 547] width 101 height 27
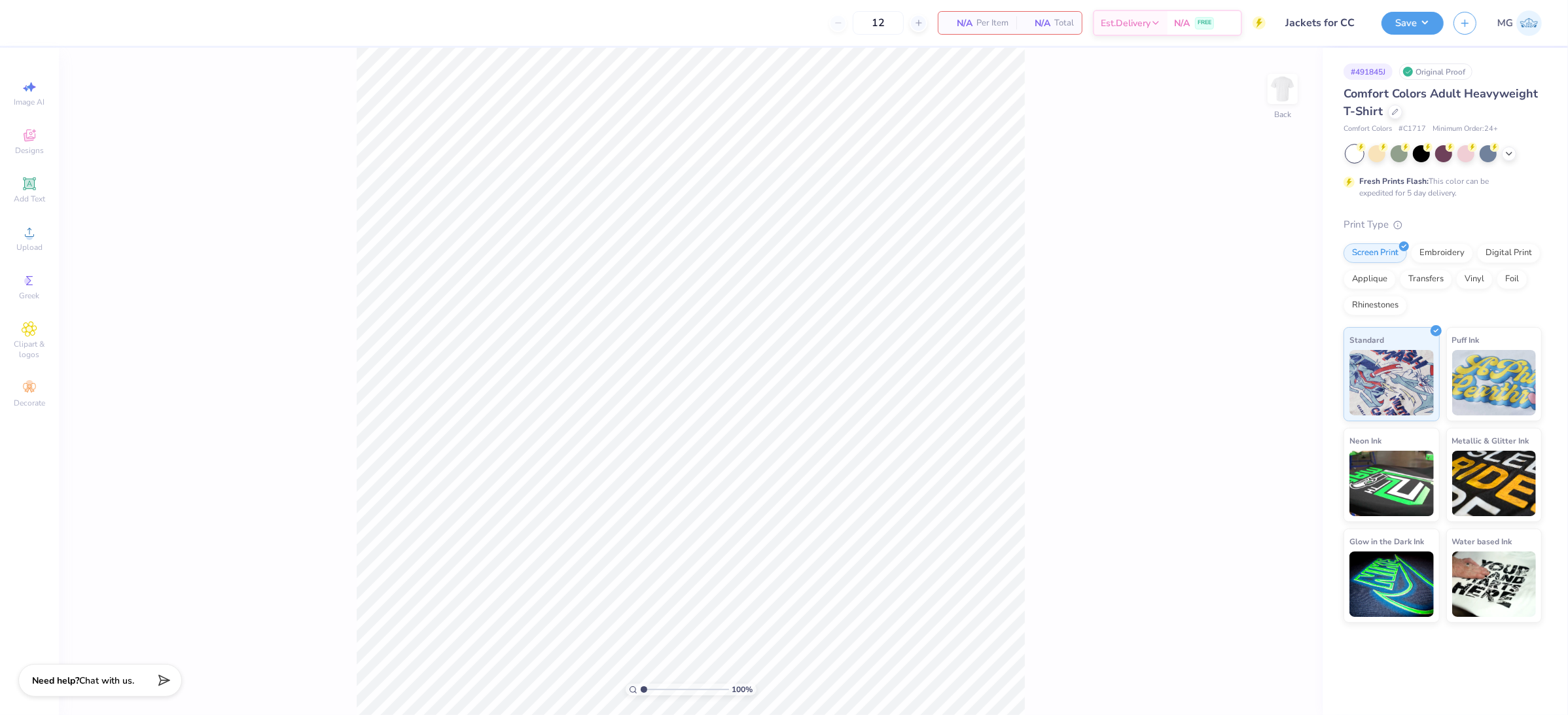
click at [183, 212] on div "100 % Back" at bounding box center [691, 382] width 1264 height 668
click at [26, 242] on span "Upload" at bounding box center [29, 248] width 26 height 10
click at [34, 230] on icon at bounding box center [29, 232] width 15 height 15
type input "10.12"
type input "12.66"
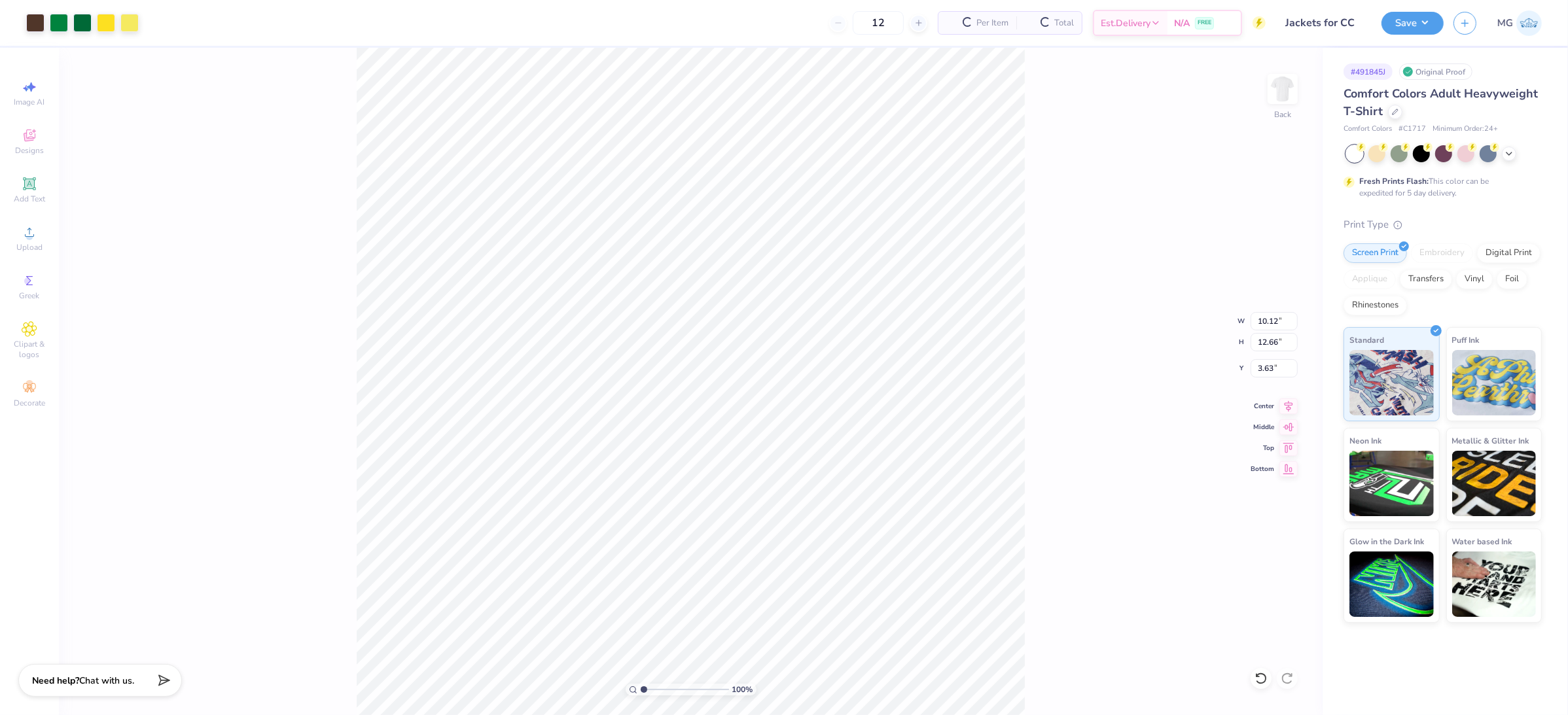
type input "3.24"
click at [1265, 339] on input "12.66" at bounding box center [1273, 342] width 47 height 18
click at [1278, 339] on input "12.66" at bounding box center [1273, 342] width 47 height 18
type input "11.00"
type input "8.79"
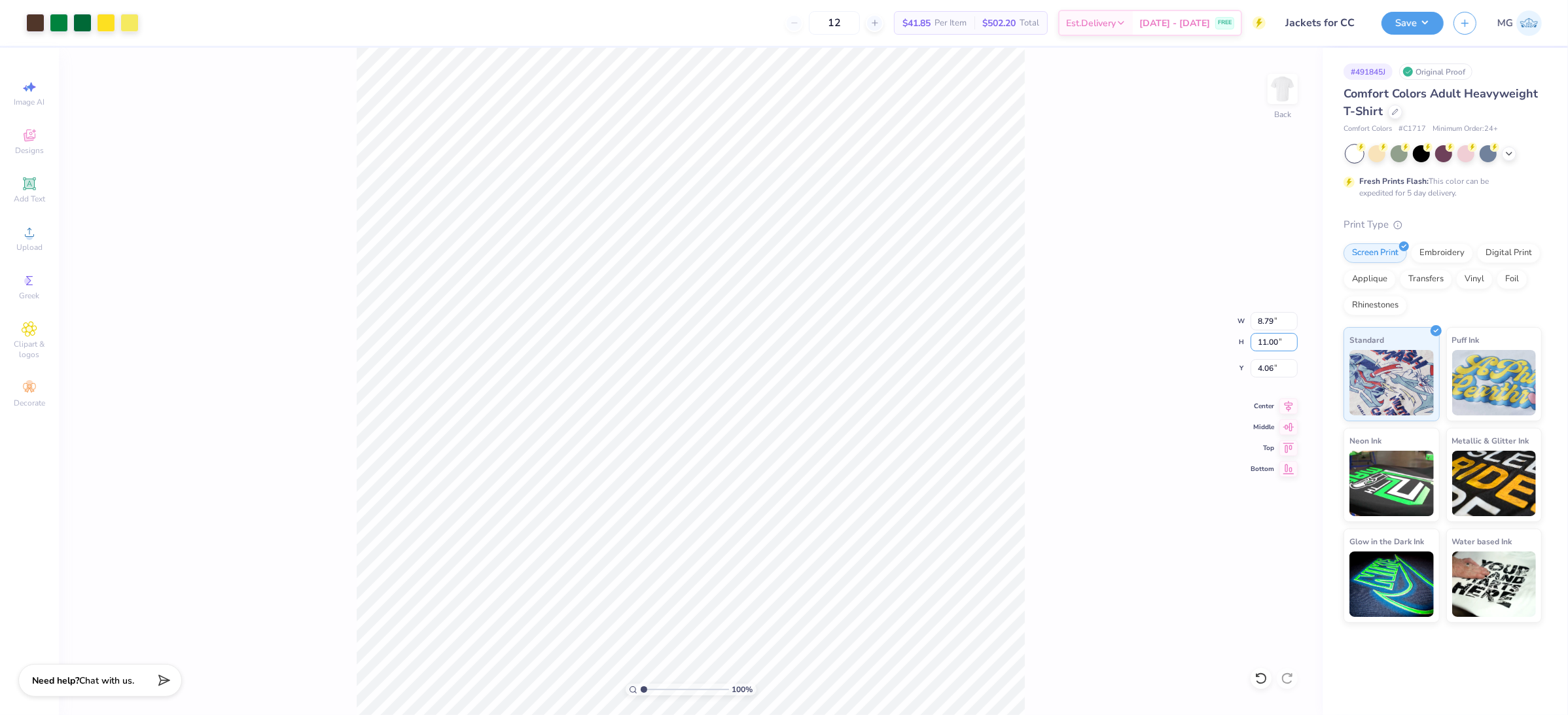
type input "4.06"
click at [1138, 425] on div "100 % Back W 8.79 8.79 " H 11.00 11.00 " Y 4.06 4.06 " Center Middle Top Bottom" at bounding box center [691, 382] width 1264 height 668
click at [1273, 322] on input "8.79" at bounding box center [1273, 321] width 47 height 18
click at [1274, 370] on input "4.06" at bounding box center [1273, 368] width 47 height 18
type input "4"
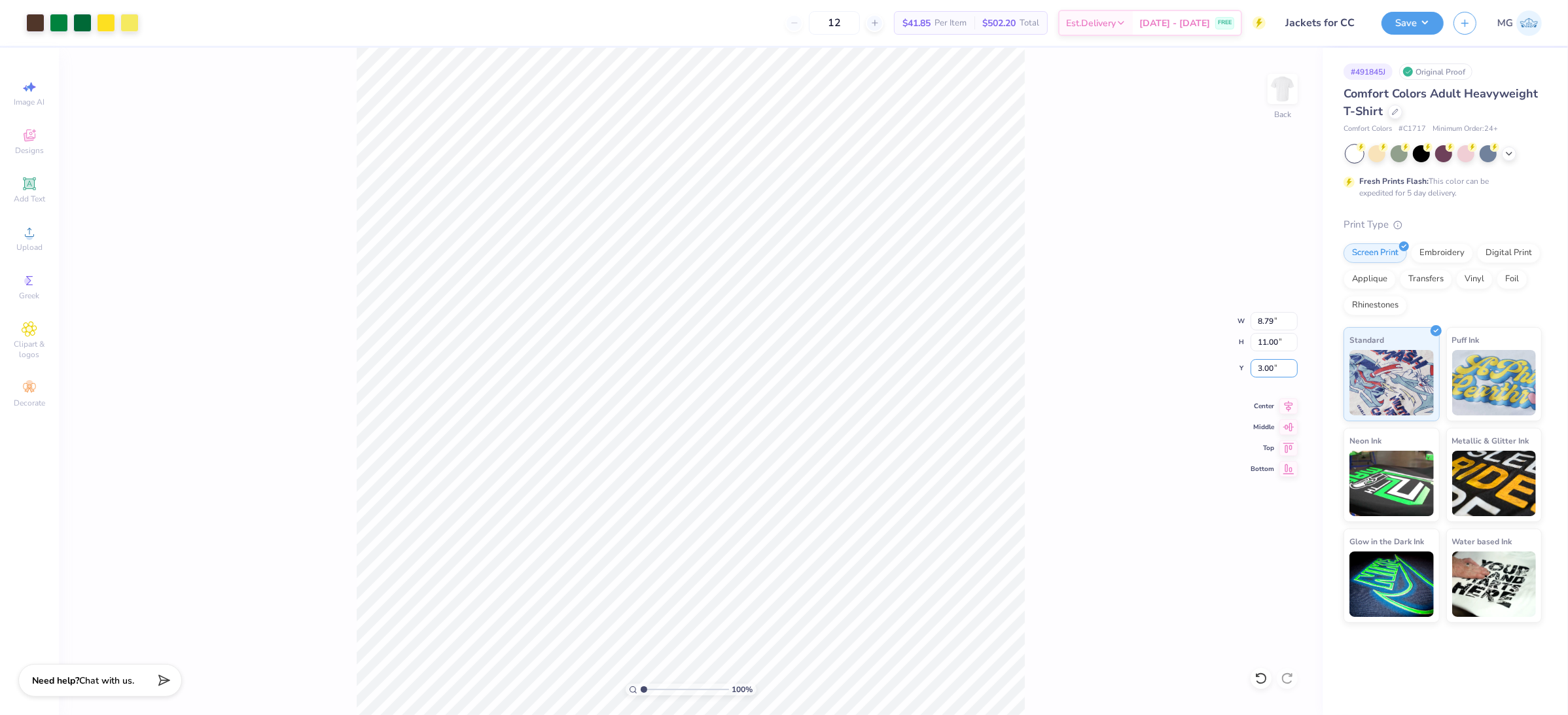
type input "3.00"
click at [1431, 20] on button "Save" at bounding box center [1412, 21] width 62 height 23
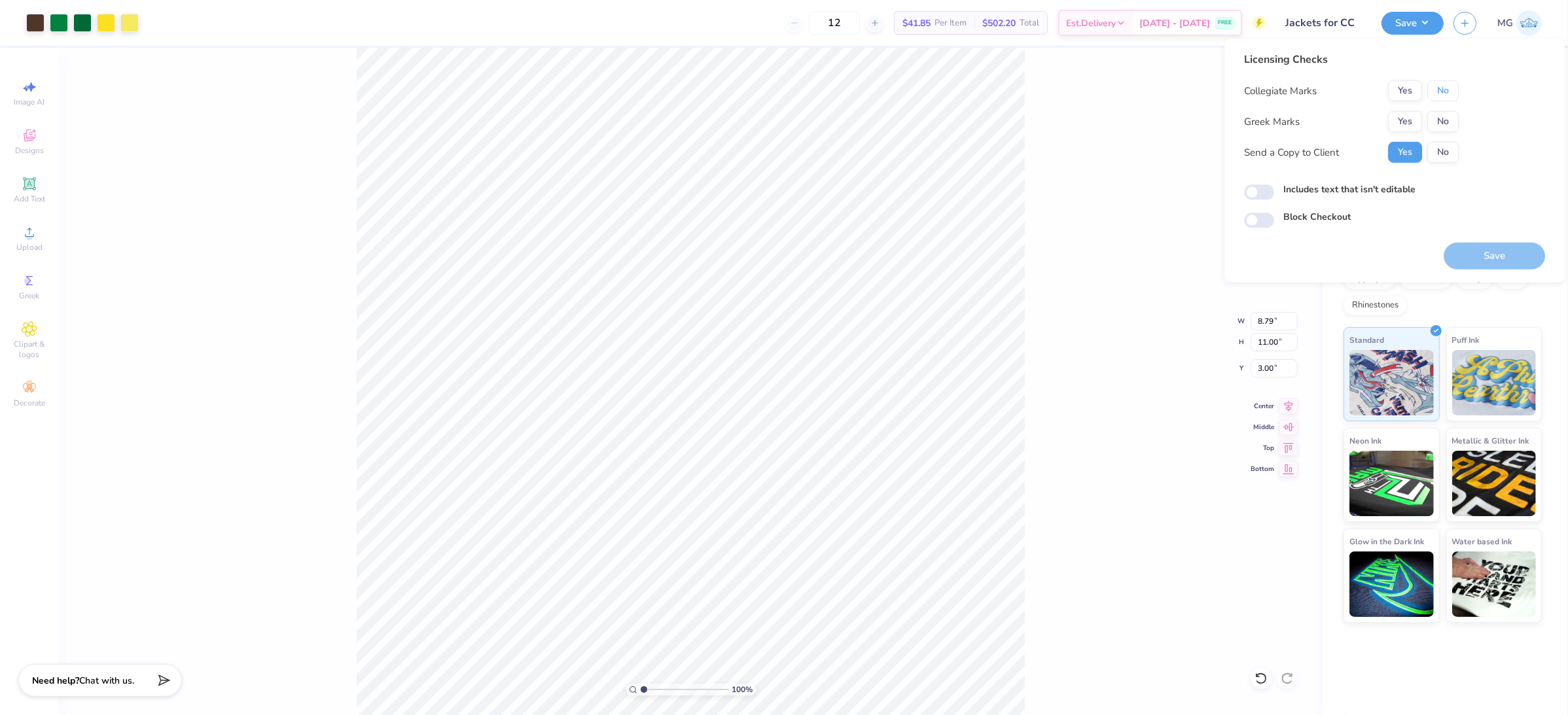
drag, startPoint x: 1431, startPoint y: 94, endPoint x: 1431, endPoint y: 101, distance: 7.0
click at [1431, 93] on button "No" at bounding box center [1443, 91] width 32 height 21
click at [1431, 125] on button "No" at bounding box center [1443, 121] width 32 height 21
click at [1335, 188] on label "Includes text that isn't editable" at bounding box center [1349, 189] width 132 height 14
click at [1274, 188] on input "Includes text that isn't editable" at bounding box center [1259, 192] width 30 height 15
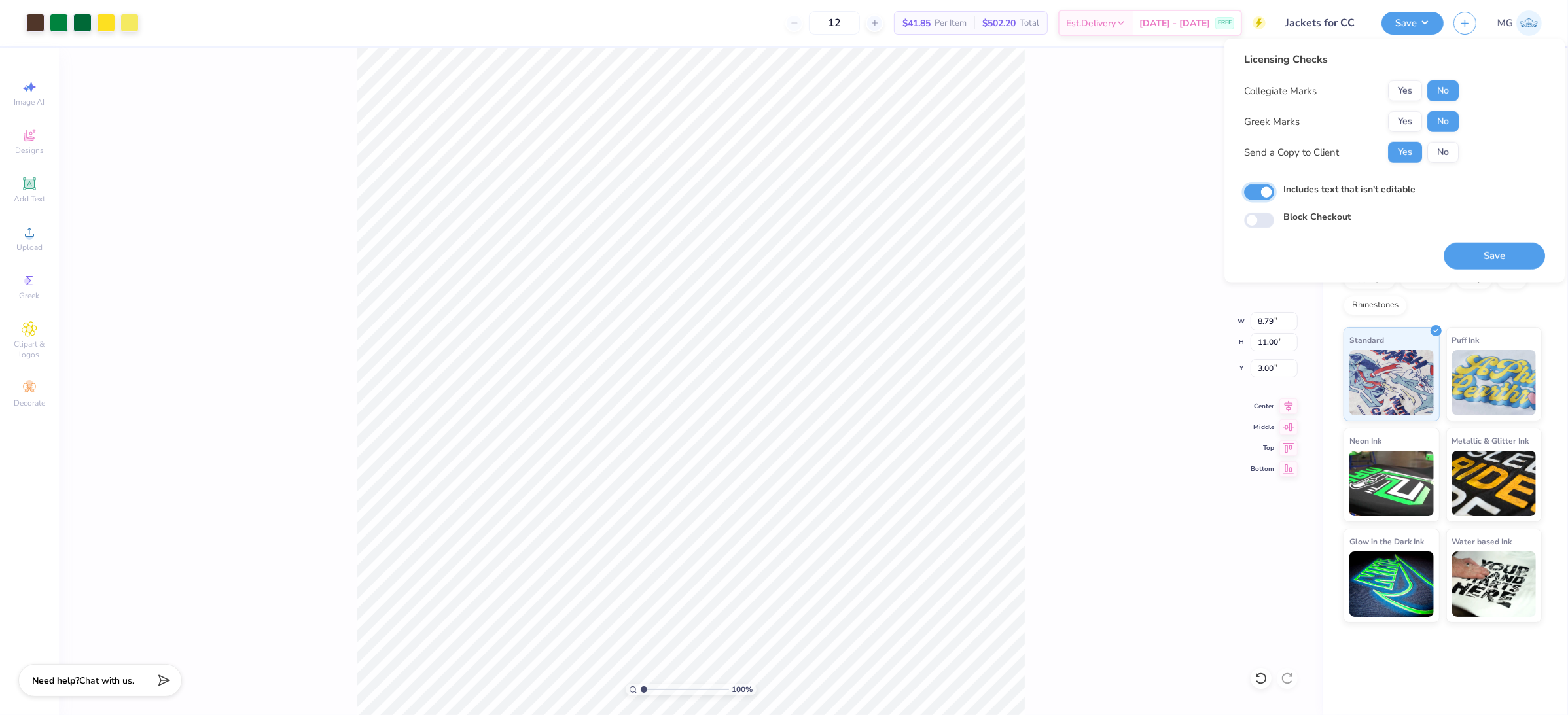
checkbox input "true"
drag, startPoint x: 1516, startPoint y: 262, endPoint x: 1445, endPoint y: 195, distance: 97.6
click at [1516, 262] on button "Save" at bounding box center [1494, 256] width 101 height 27
click at [1138, 339] on div "100 % Back W 8.79 8.79 " H 11.00 11.00 " Y 3.00 3.00 " Center Middle Top Bottom" at bounding box center [691, 382] width 1264 height 668
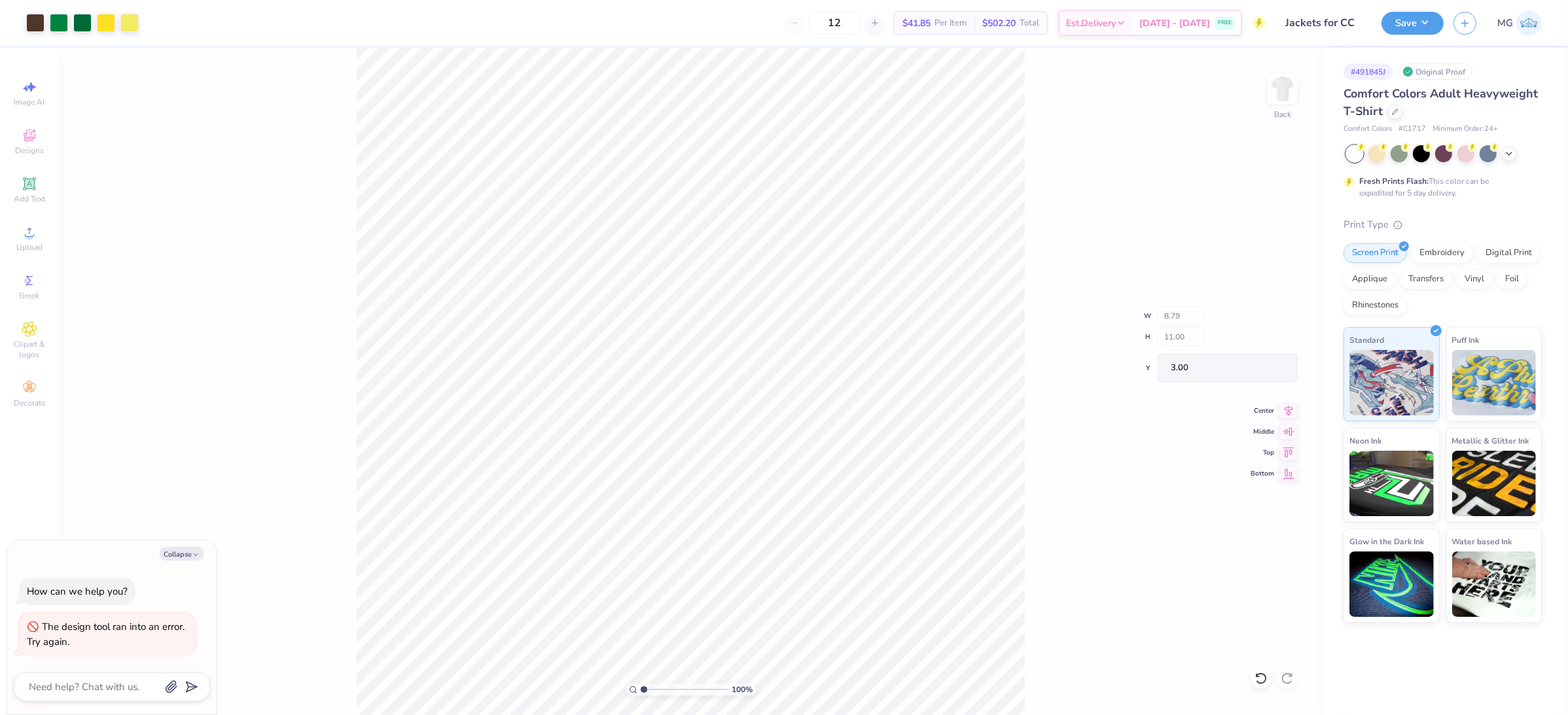
click at [1148, 321] on div "100 % Back W 8.79 H 11.00 Y 3.00 Center Middle Top Bottom" at bounding box center [691, 382] width 1264 height 668
click at [1425, 20] on button "Save" at bounding box center [1412, 21] width 62 height 23
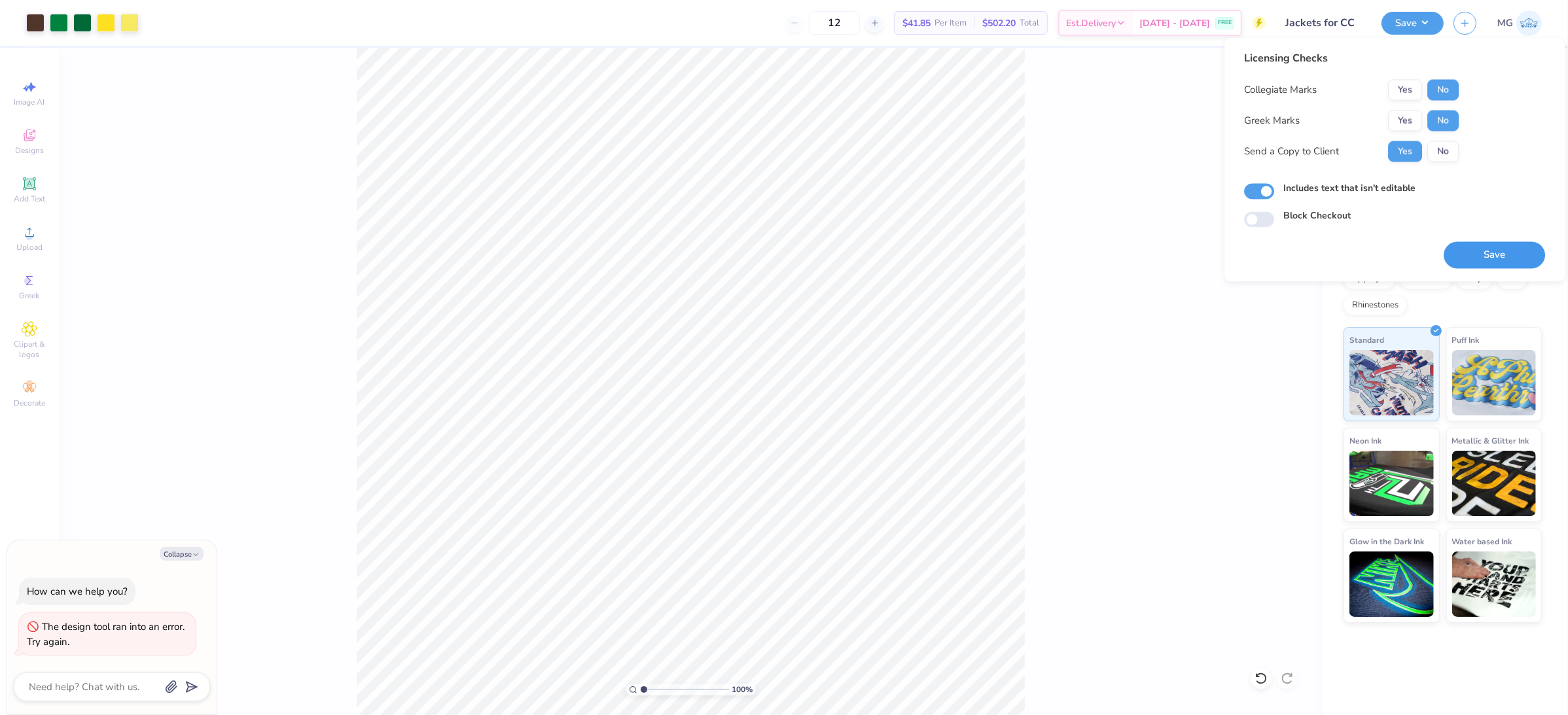
click at [1492, 251] on button "Save" at bounding box center [1494, 255] width 101 height 27
drag, startPoint x: 1174, startPoint y: 336, endPoint x: 1183, endPoint y: 303, distance: 34.2
click at [1174, 336] on div "100 % Back" at bounding box center [691, 382] width 1264 height 668
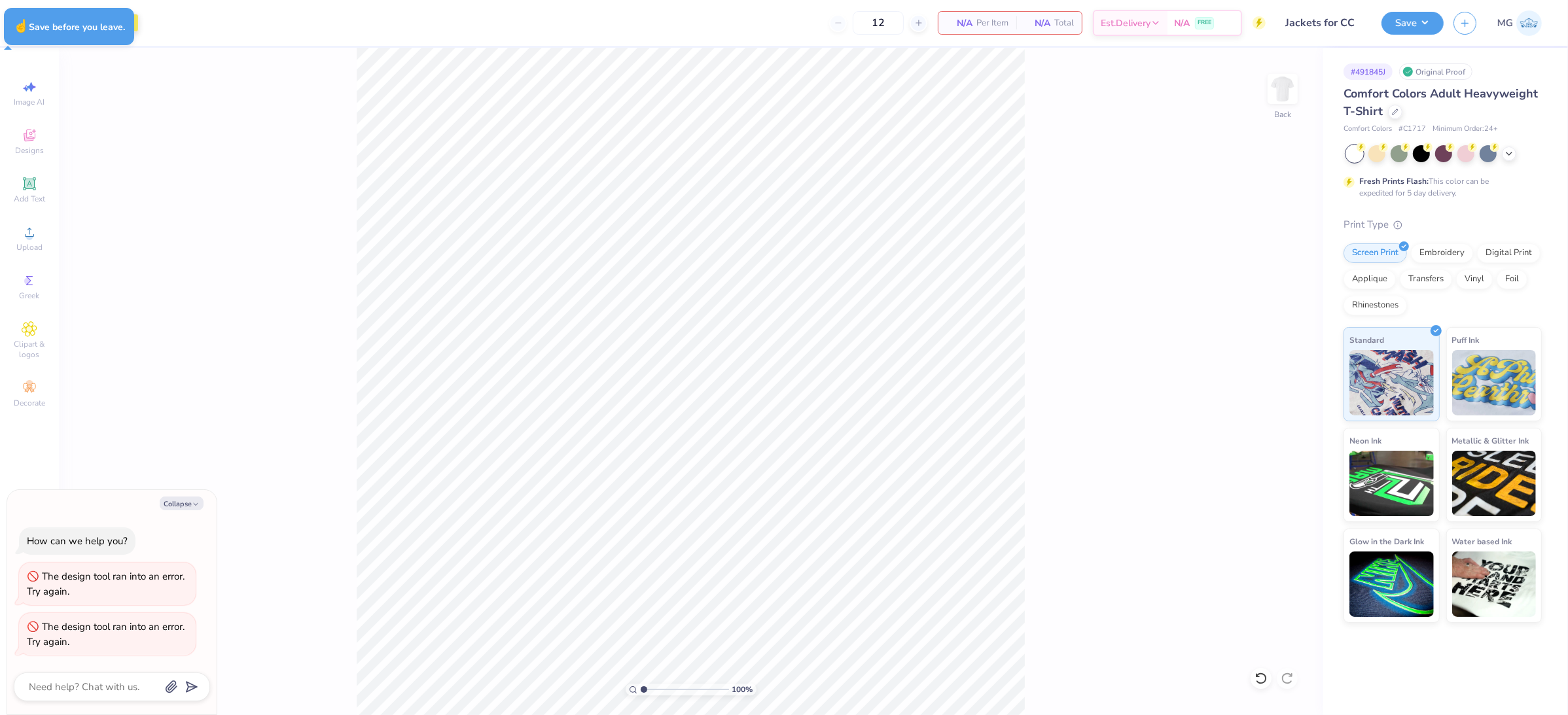
type textarea "x"
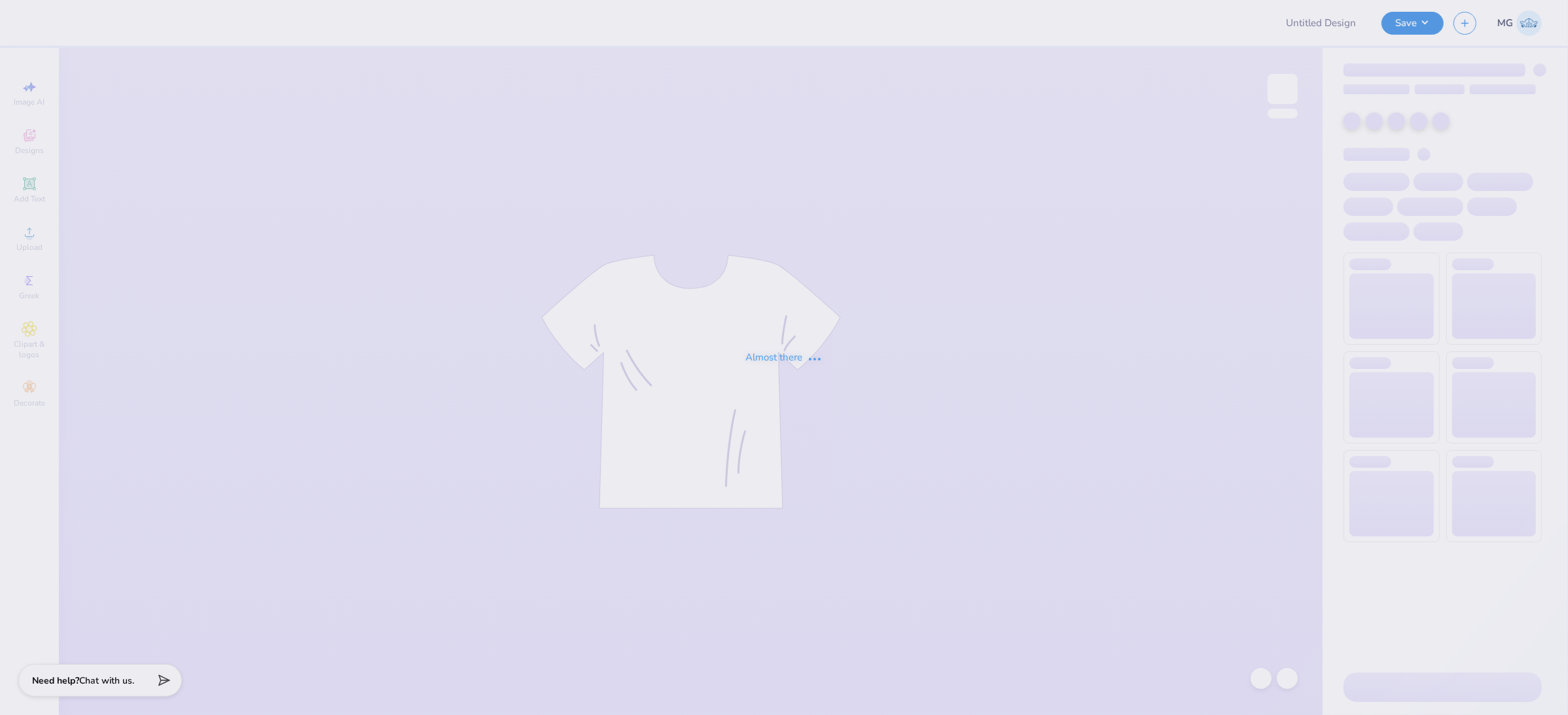
type input "Jackets for CC"
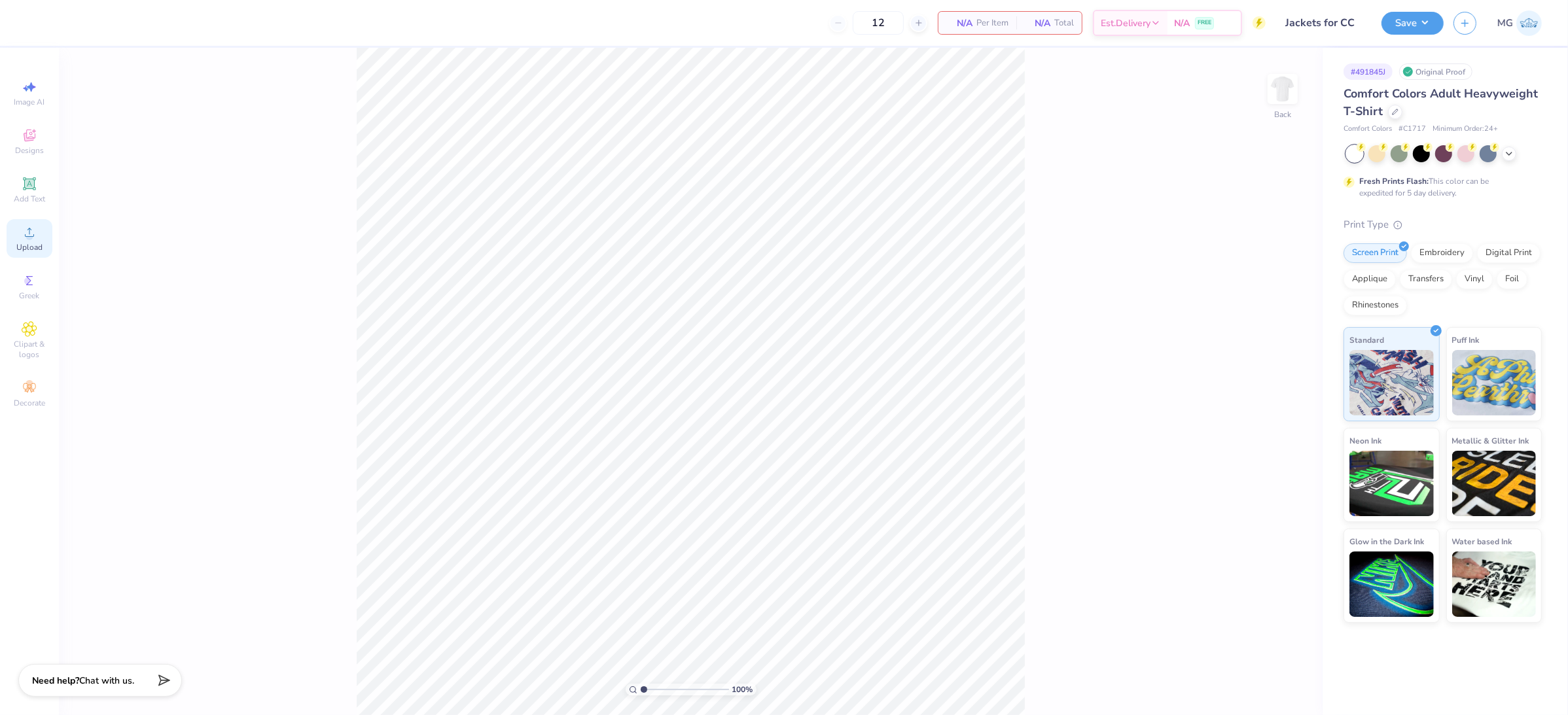
click at [33, 237] on circle at bounding box center [29, 236] width 7 height 7
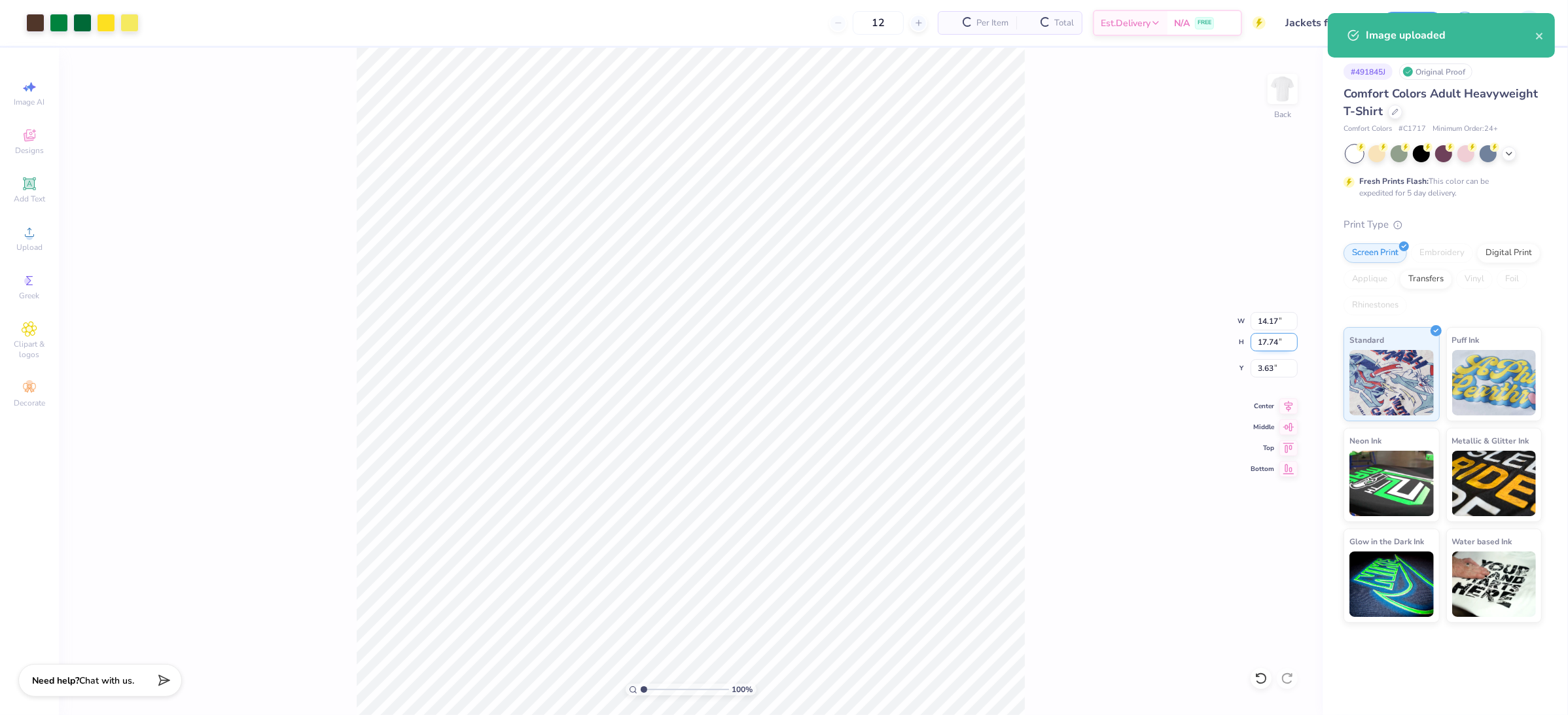
click at [1277, 342] on input "17.74" at bounding box center [1273, 342] width 47 height 18
type input "11.00"
type input "8.79"
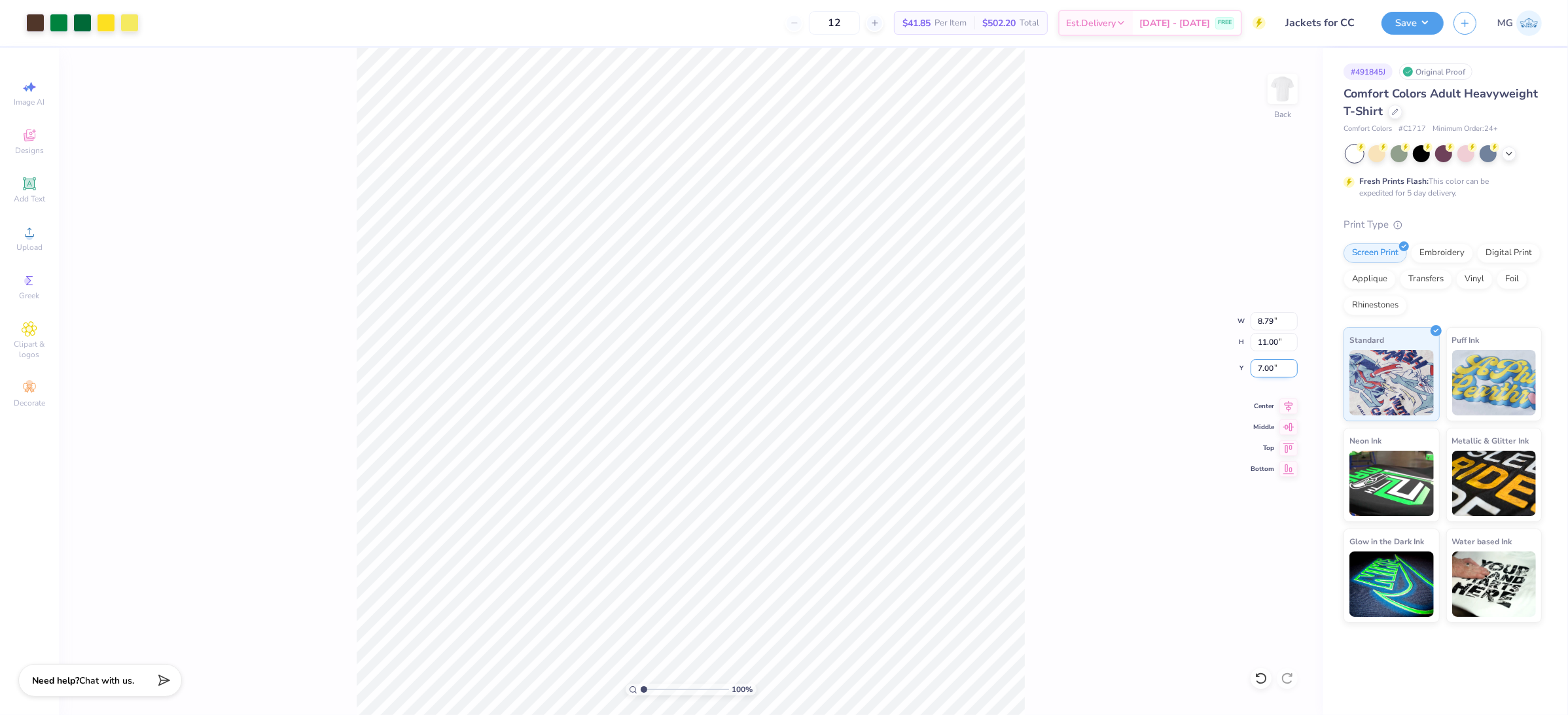
click at [1262, 367] on input "7.00" at bounding box center [1273, 368] width 47 height 18
type input "3.00"
click at [1119, 425] on div "100 % Back W 8.79 8.79 " H 11.00 11.00 " Y 3.00 3.00 " Center Middle Top Bottom" at bounding box center [691, 382] width 1264 height 668
click at [1286, 407] on icon at bounding box center [1289, 404] width 9 height 11
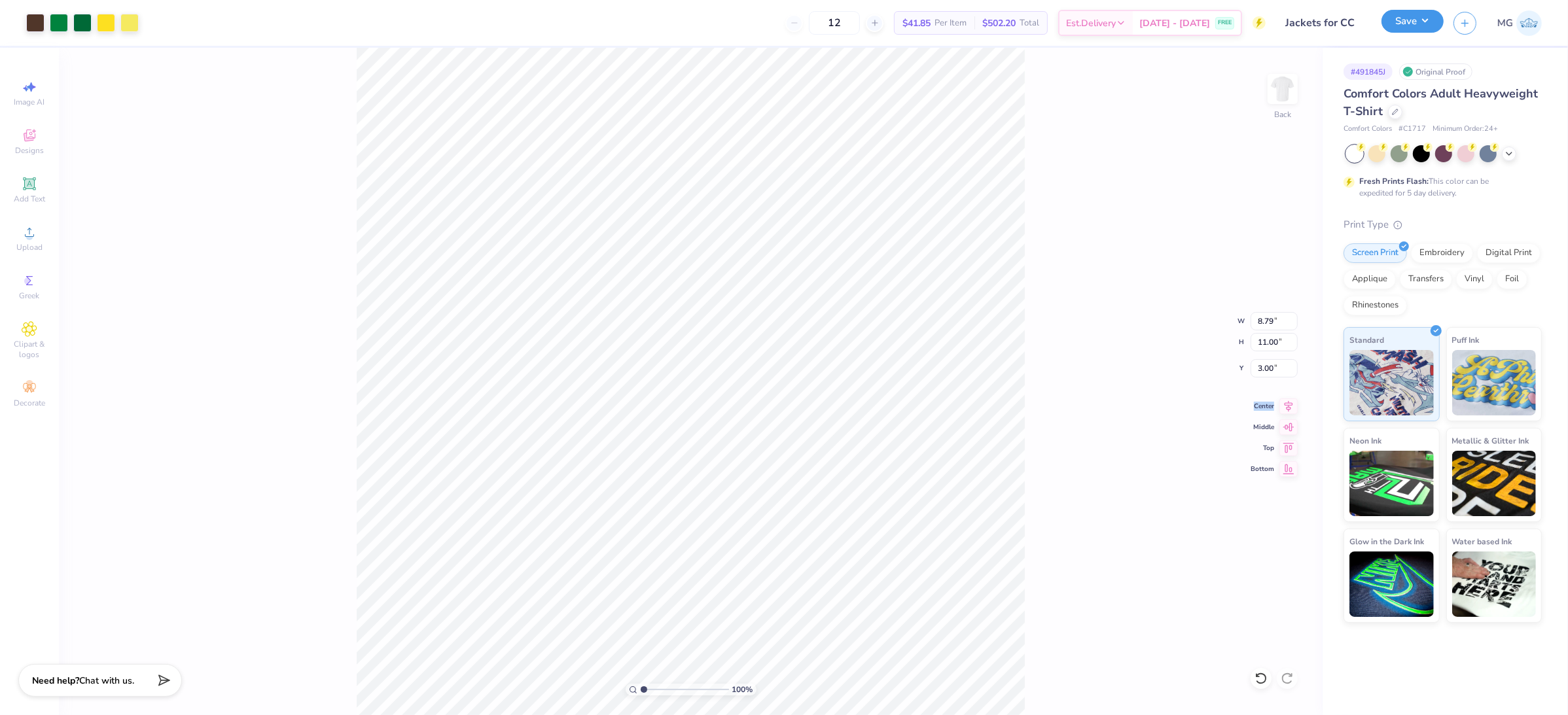
click at [1406, 29] on button "Save" at bounding box center [1412, 21] width 62 height 23
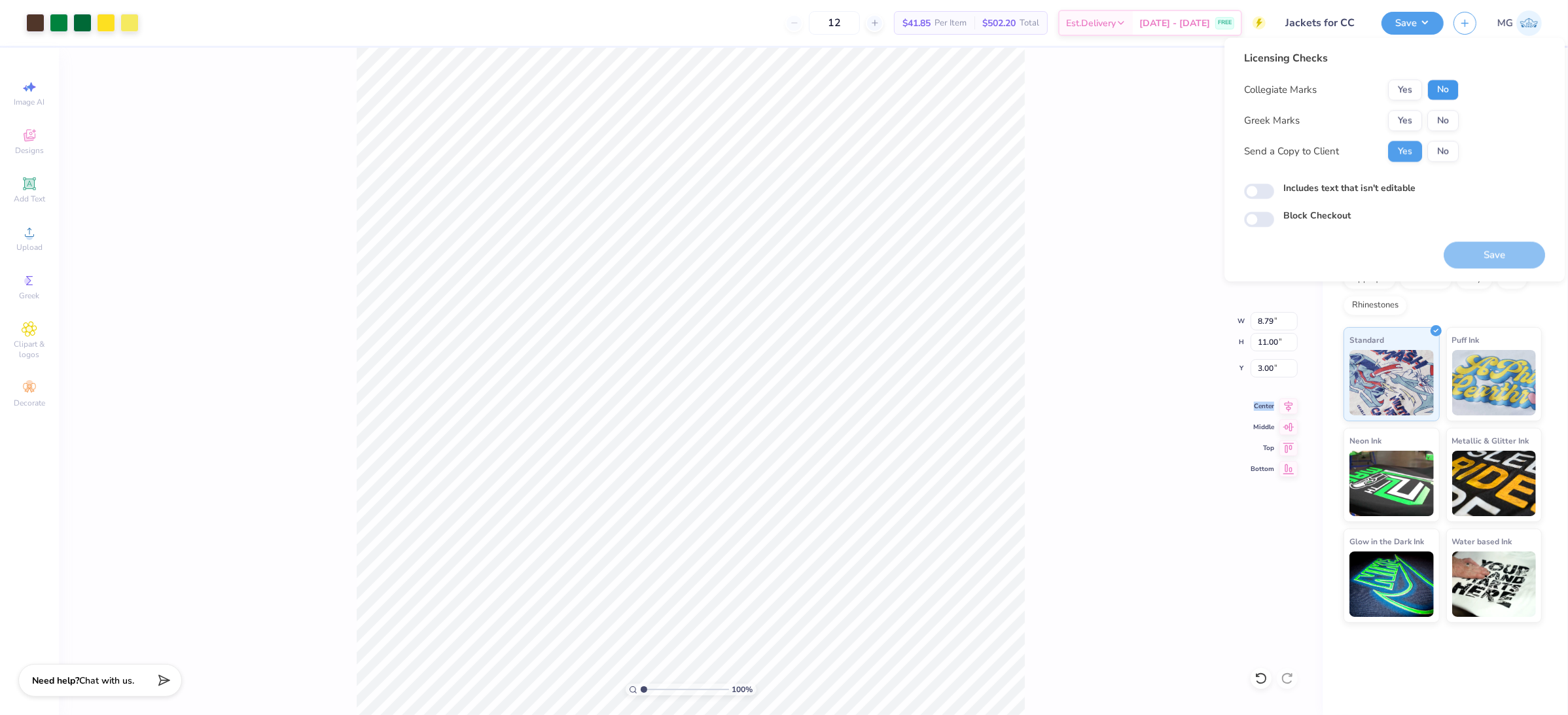
click at [1434, 88] on button "No" at bounding box center [1443, 90] width 32 height 21
click at [1435, 116] on button "No" at bounding box center [1443, 121] width 32 height 21
click at [1277, 182] on div "Includes text that isn't editable" at bounding box center [1394, 190] width 301 height 15
click at [1282, 186] on div "Includes text that isn't editable" at bounding box center [1394, 190] width 301 height 15
click at [1251, 197] on input "Includes text that isn't editable" at bounding box center [1259, 192] width 30 height 15
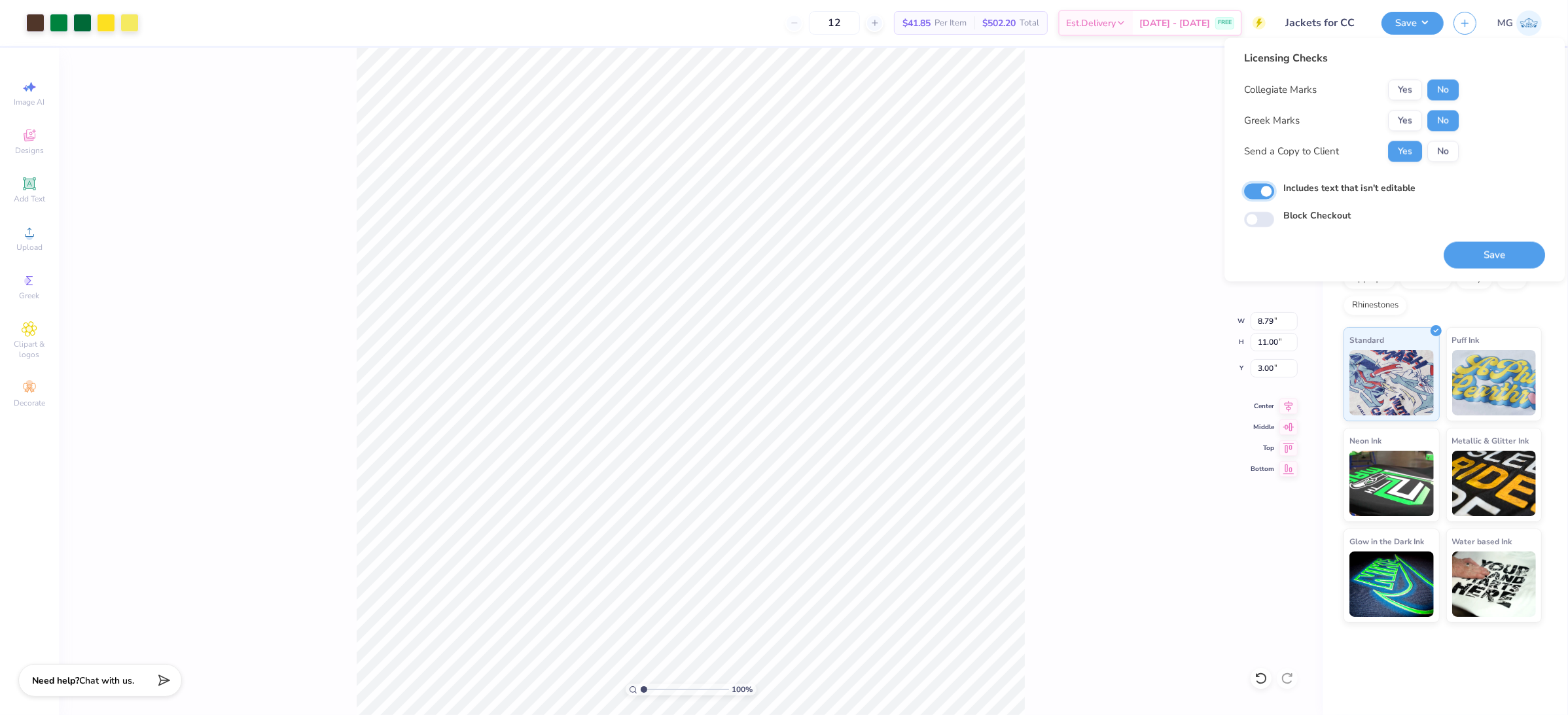
checkbox input "true"
click at [1510, 249] on button "Save" at bounding box center [1494, 255] width 101 height 27
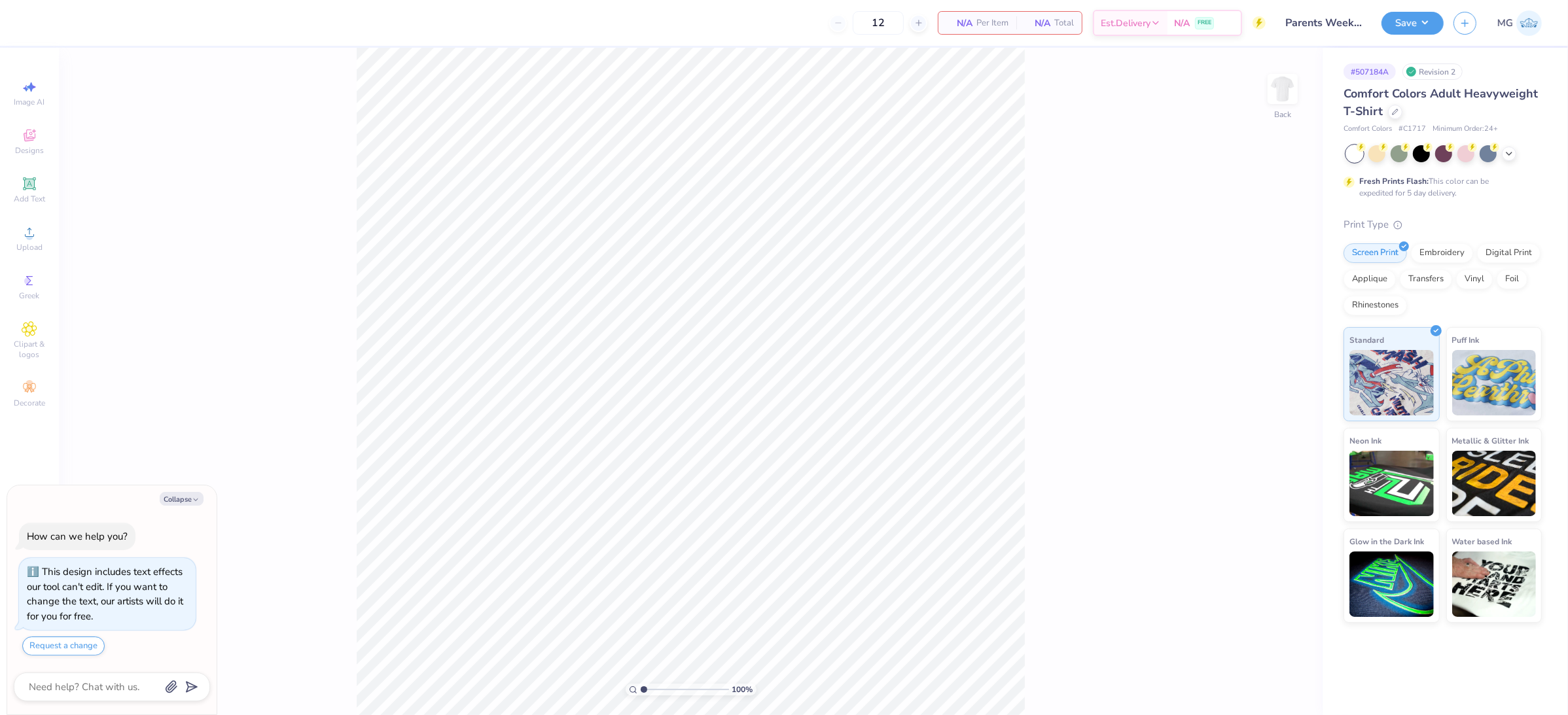
type textarea "x"
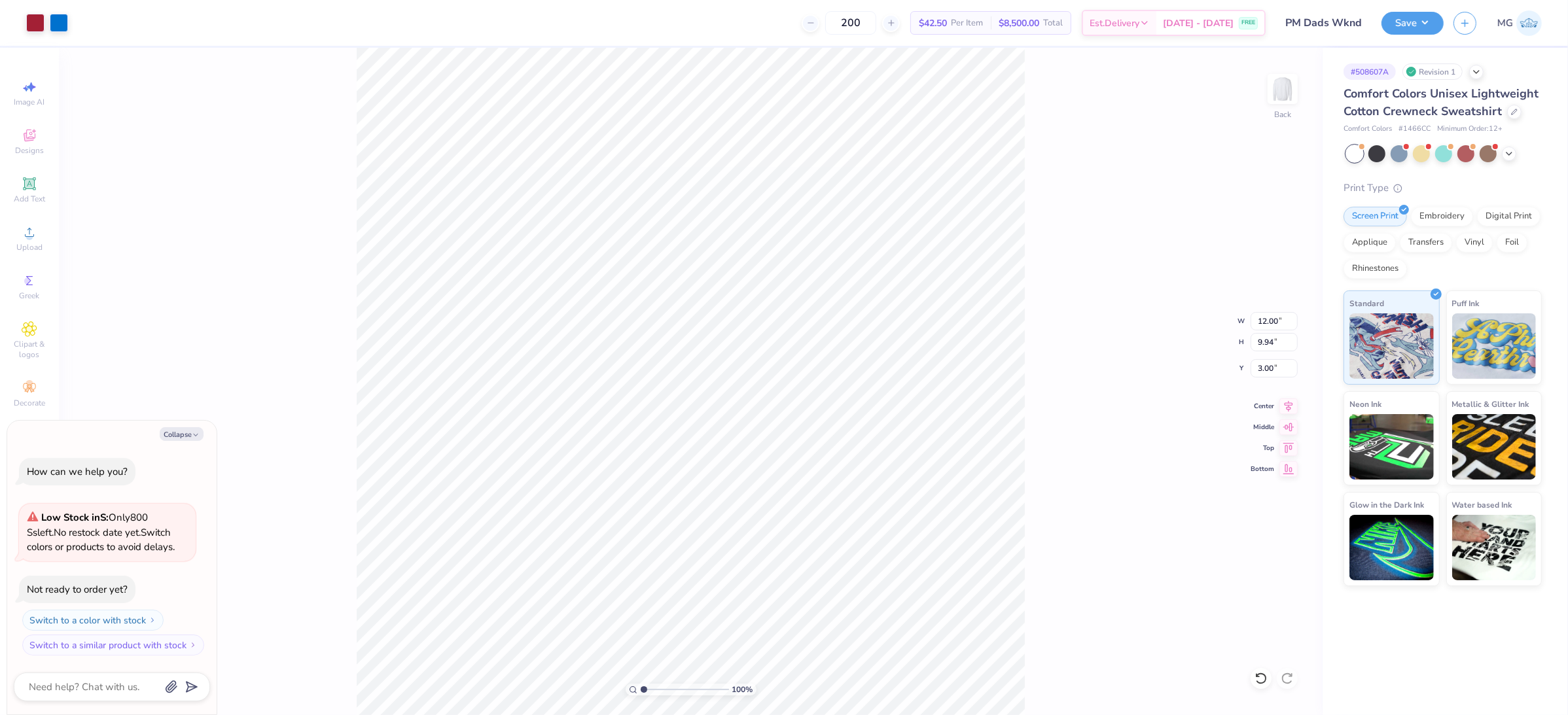
type textarea "x"
